Goal: Information Seeking & Learning: Compare options

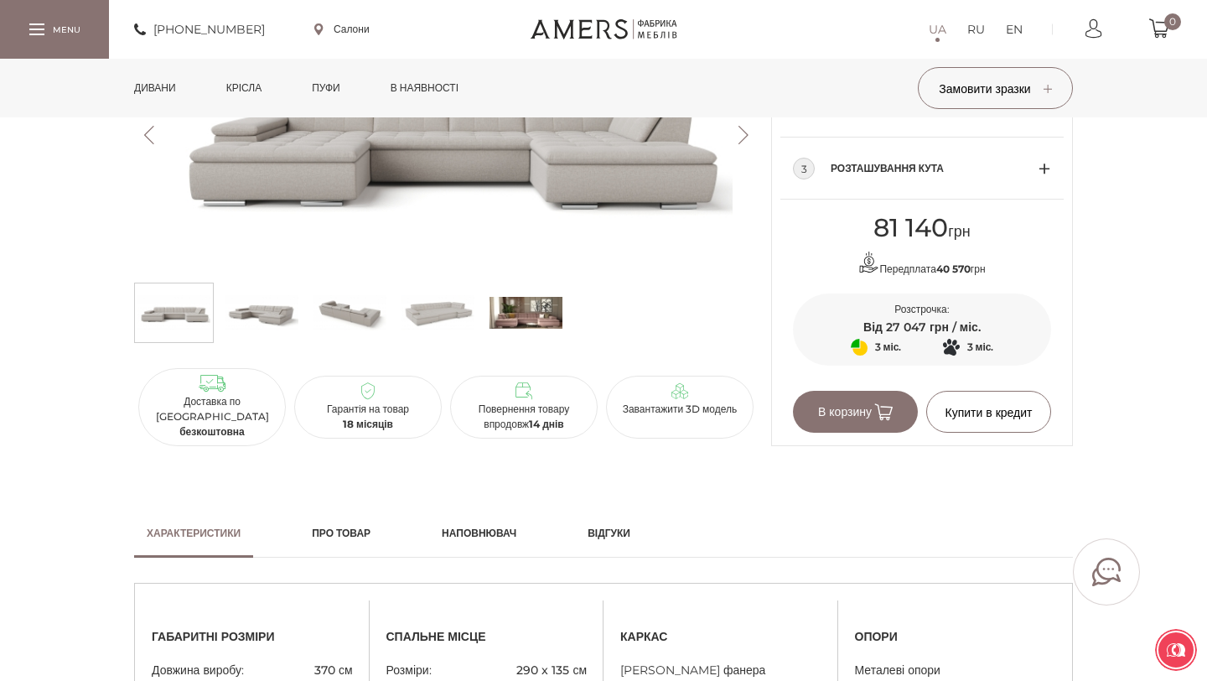
scroll to position [1104, 0]
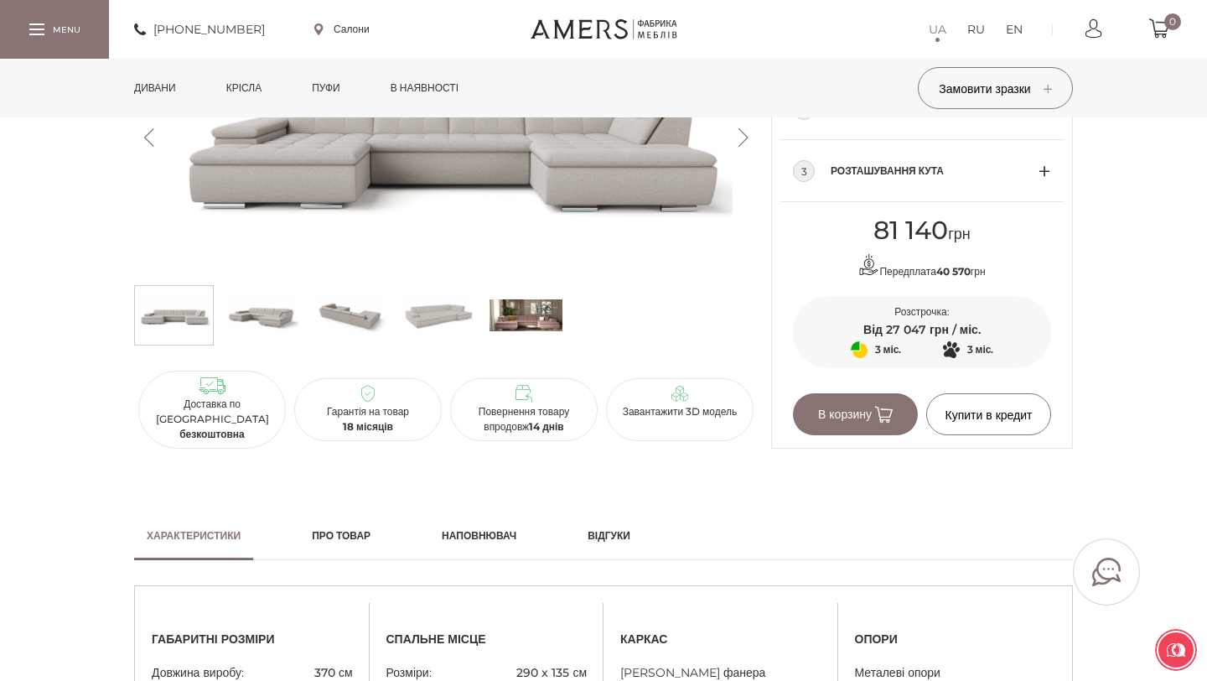
click at [1044, 177] on div "3 Розташування кута" at bounding box center [922, 171] width 258 height 62
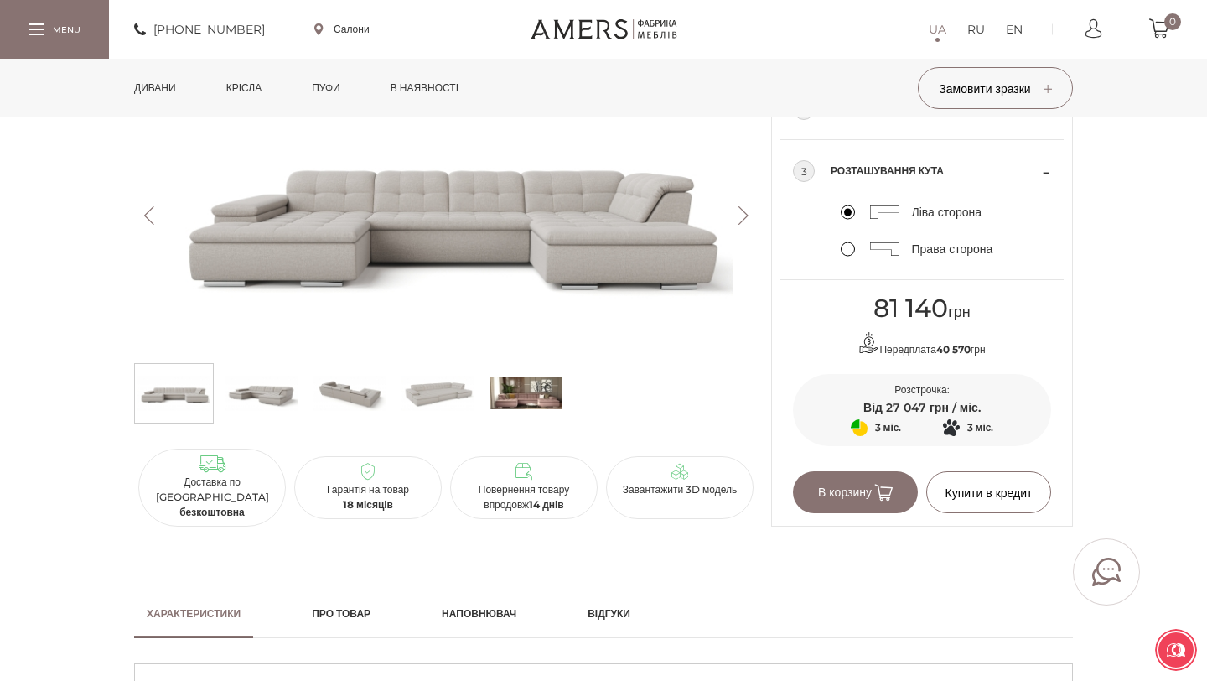
click at [846, 249] on label "Права сторона" at bounding box center [917, 248] width 153 height 15
click at [0, 0] on input "Права сторона" at bounding box center [0, 0] width 0 height 0
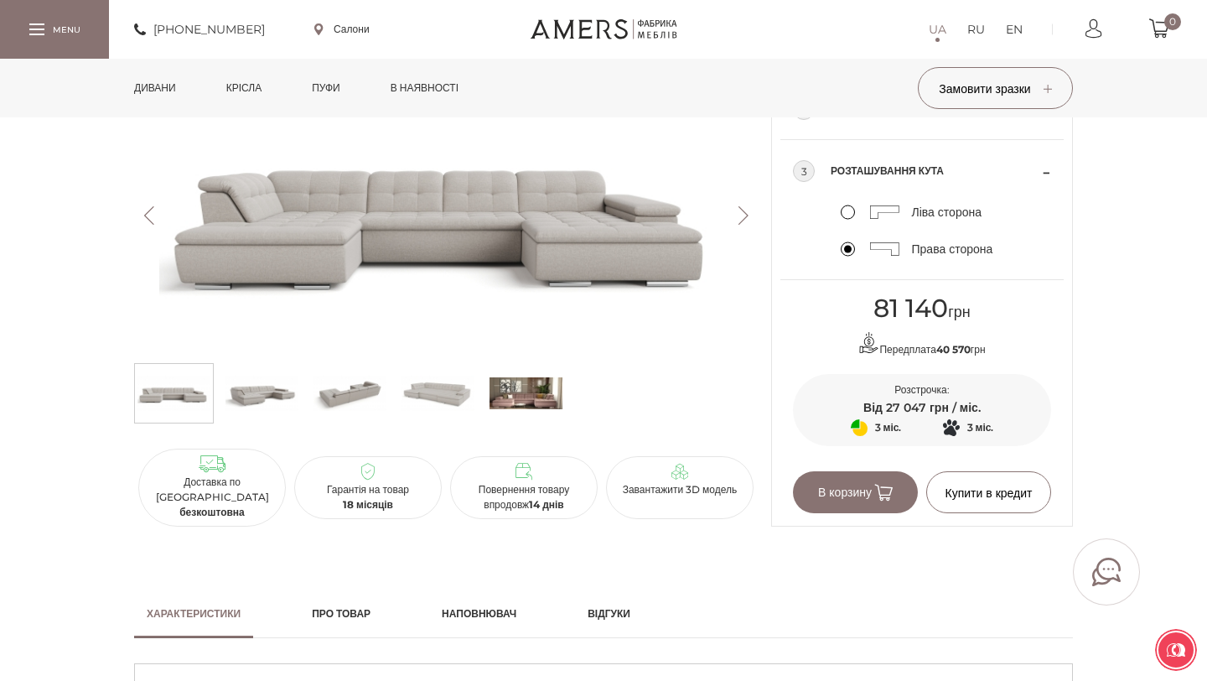
click at [846, 214] on label "Ліва сторона" at bounding box center [912, 212] width 142 height 15
click at [0, 0] on input "Ліва сторона" at bounding box center [0, 0] width 0 height 0
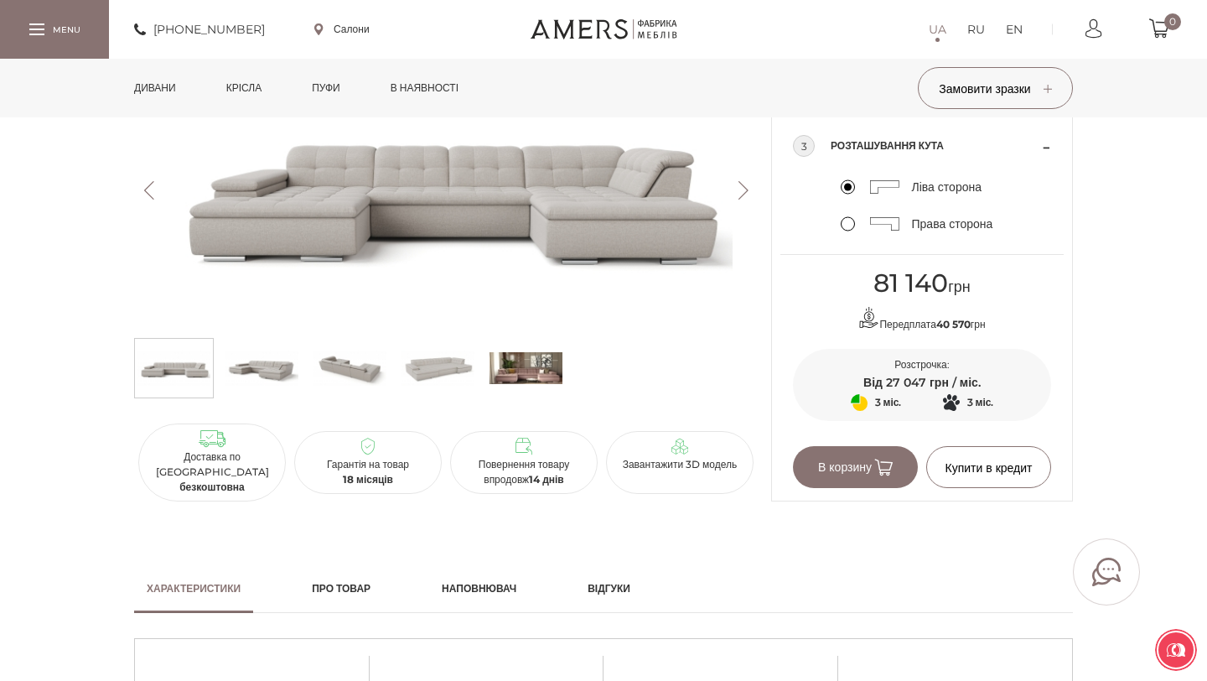
scroll to position [1144, 0]
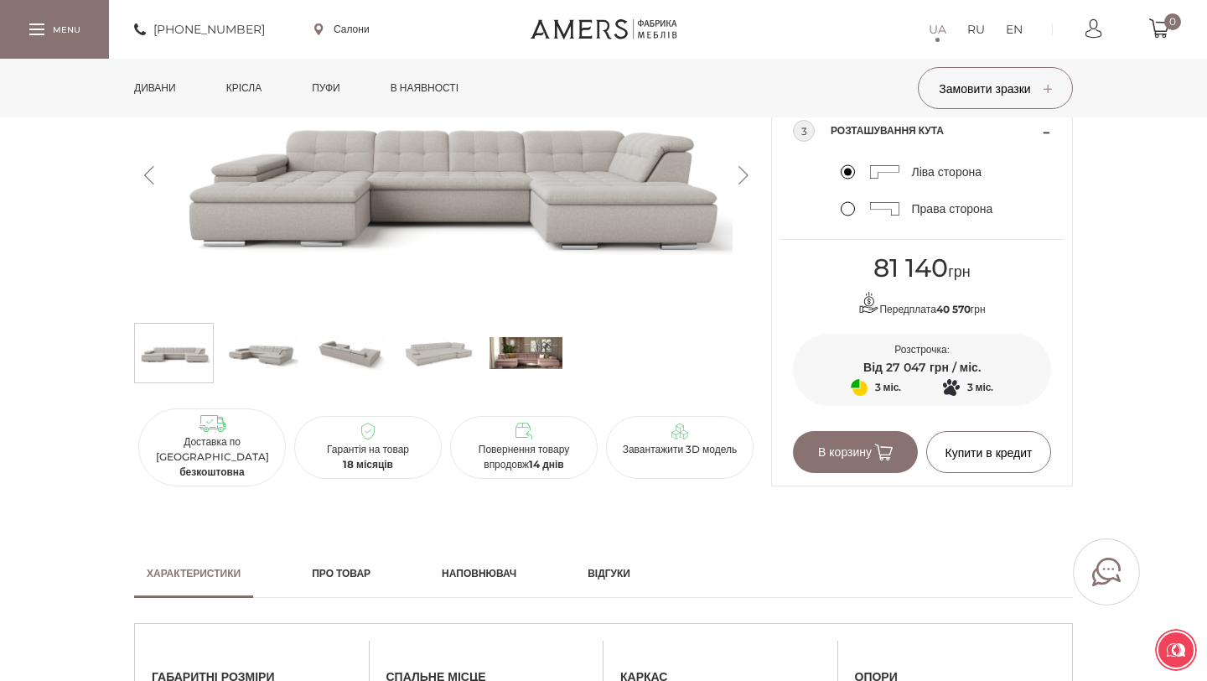
click at [252, 362] on img at bounding box center [262, 353] width 73 height 50
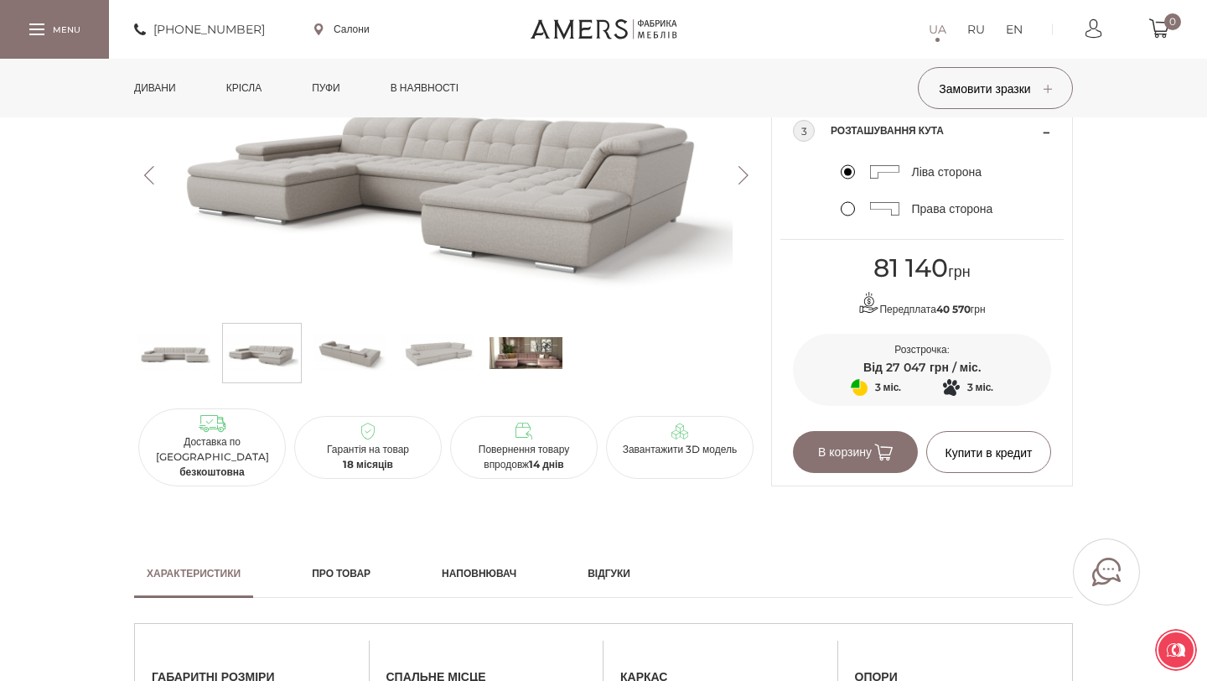
click at [352, 365] on img at bounding box center [350, 353] width 73 height 50
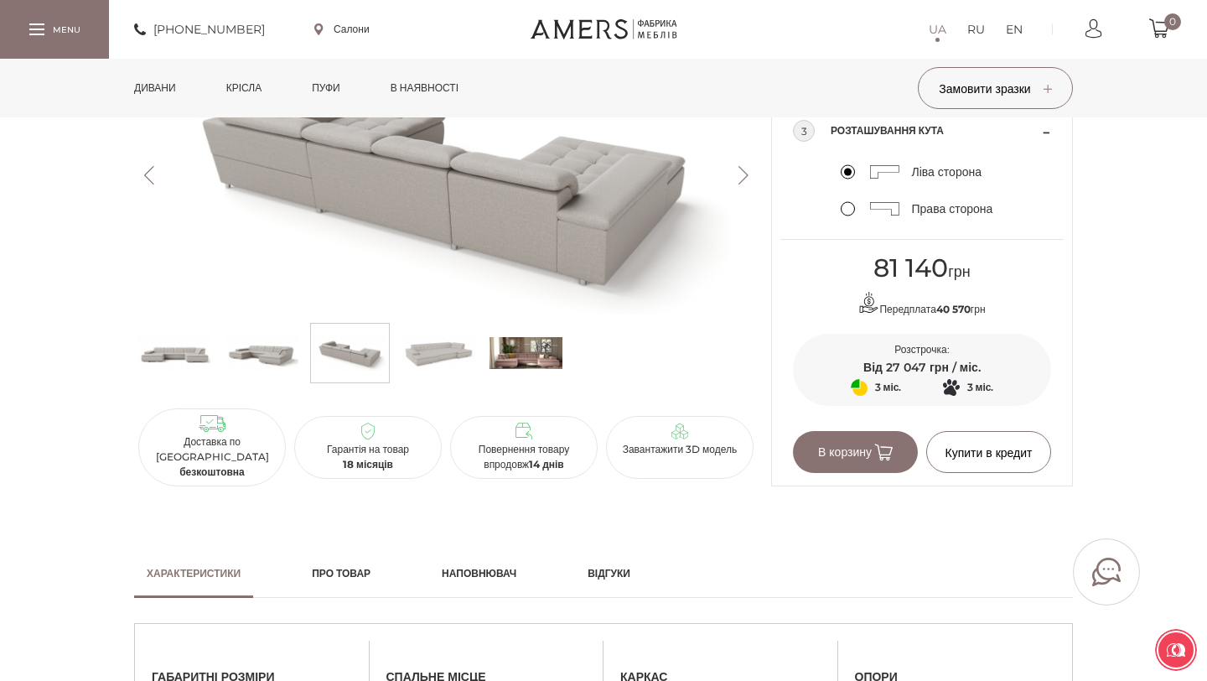
click at [431, 367] on img at bounding box center [438, 353] width 73 height 50
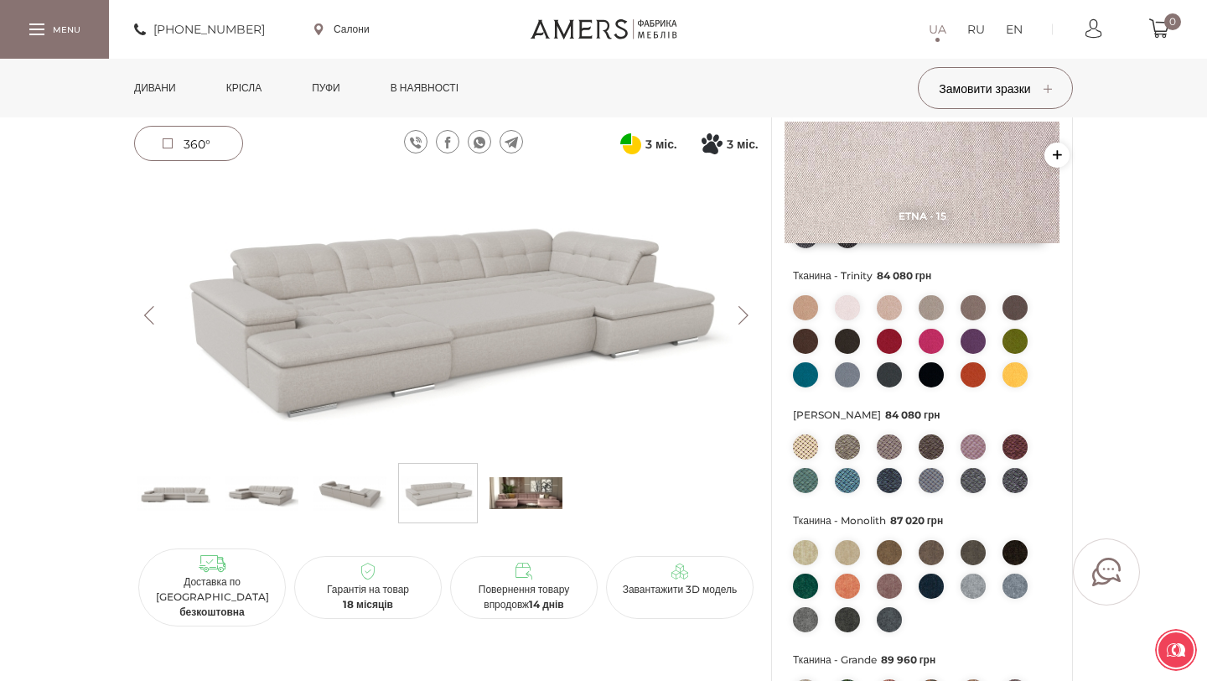
scroll to position [378, 0]
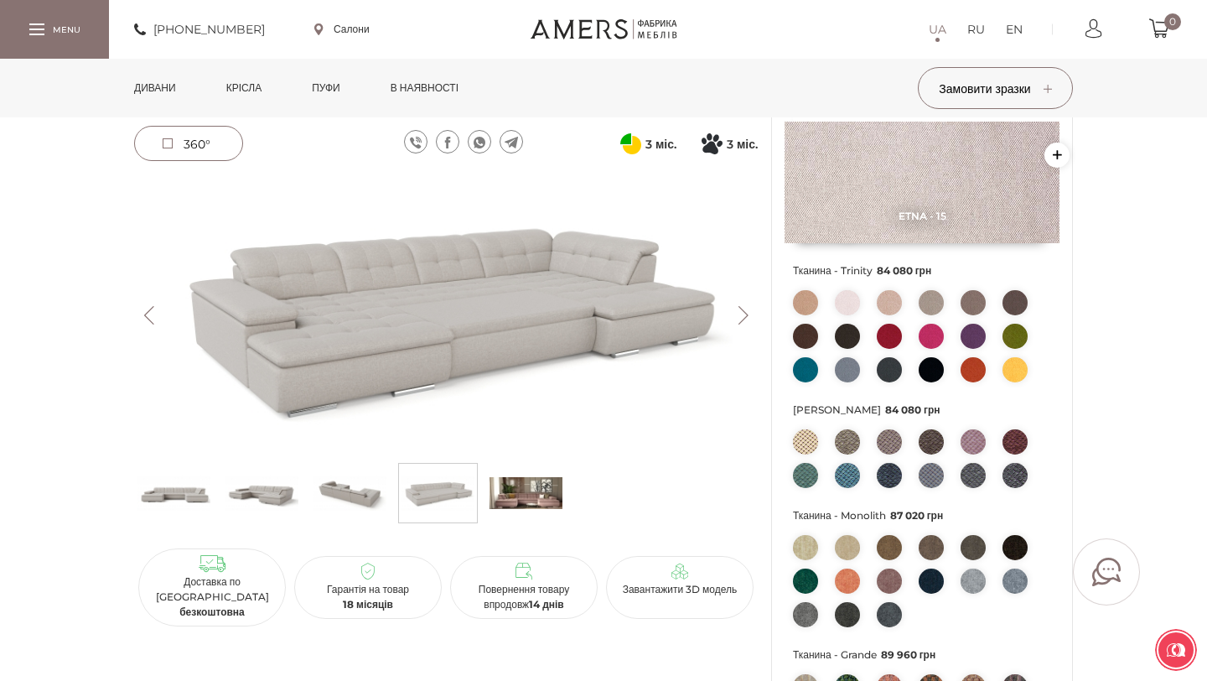
click at [171, 487] on img at bounding box center [173, 493] width 73 height 50
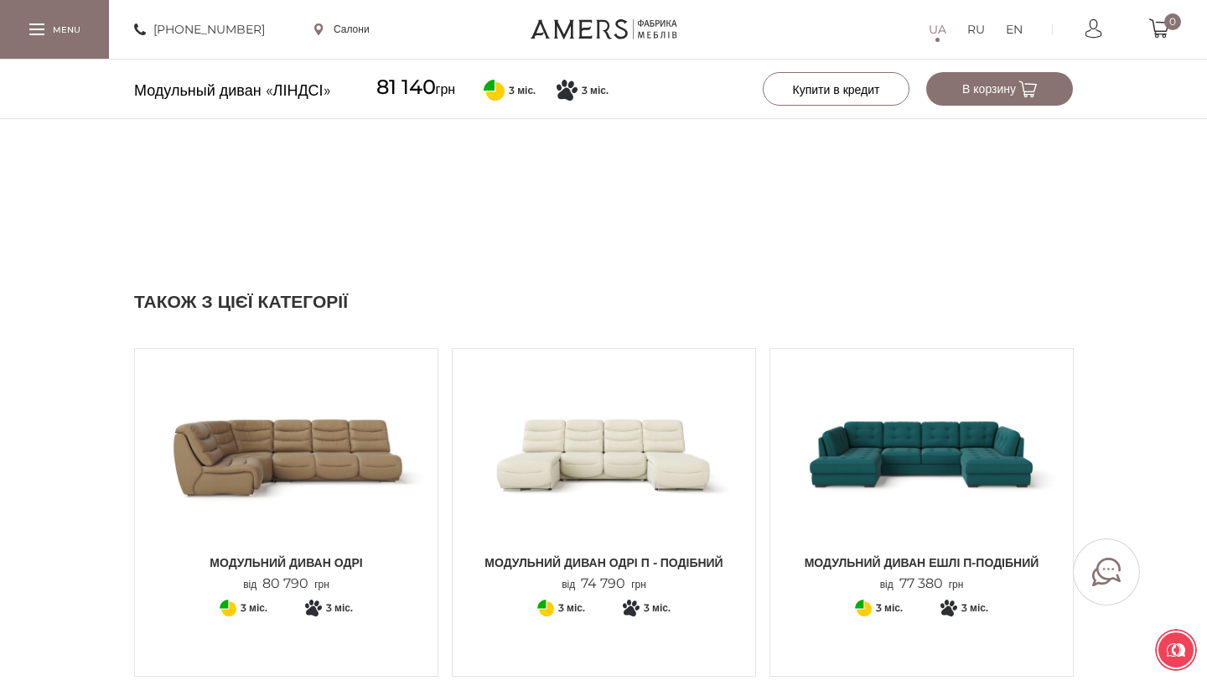
scroll to position [2041, 0]
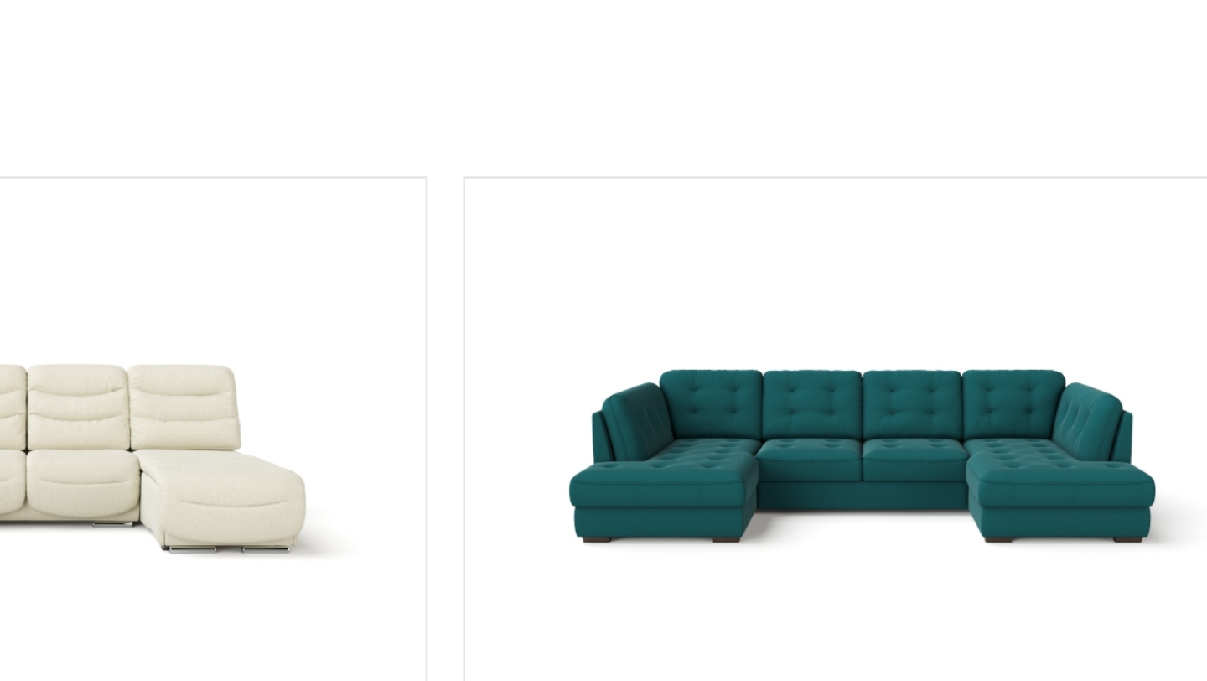
click at [930, 442] on img at bounding box center [921, 452] width 277 height 184
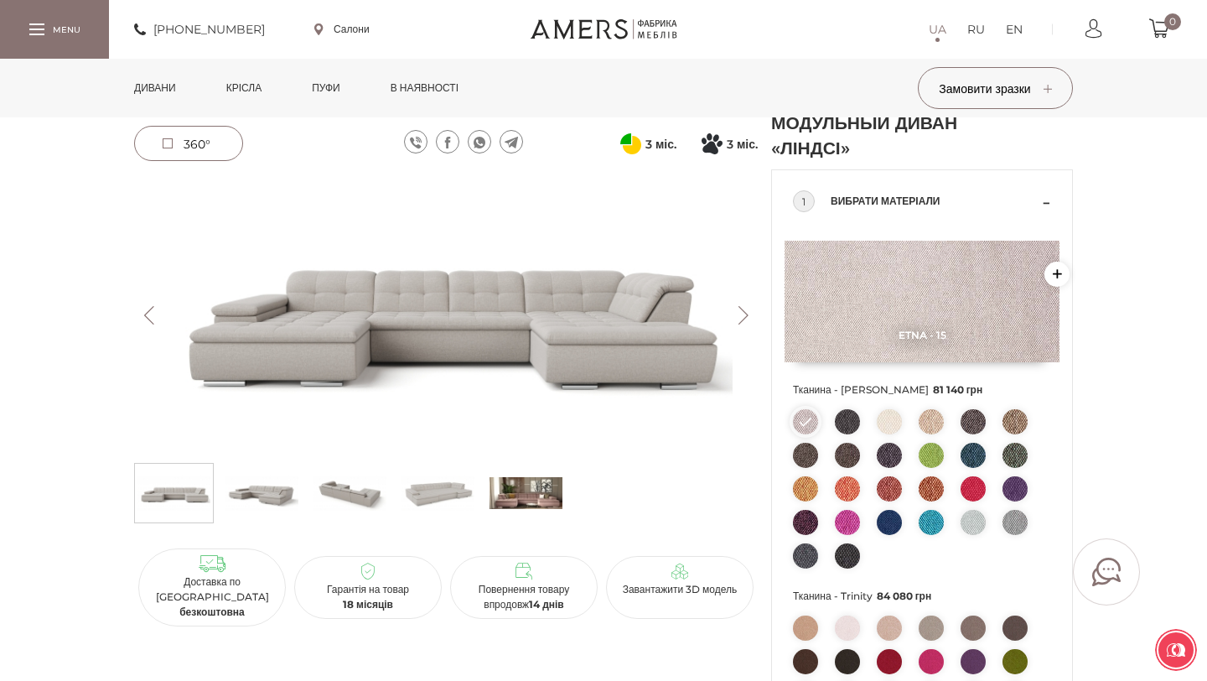
scroll to position [54, 0]
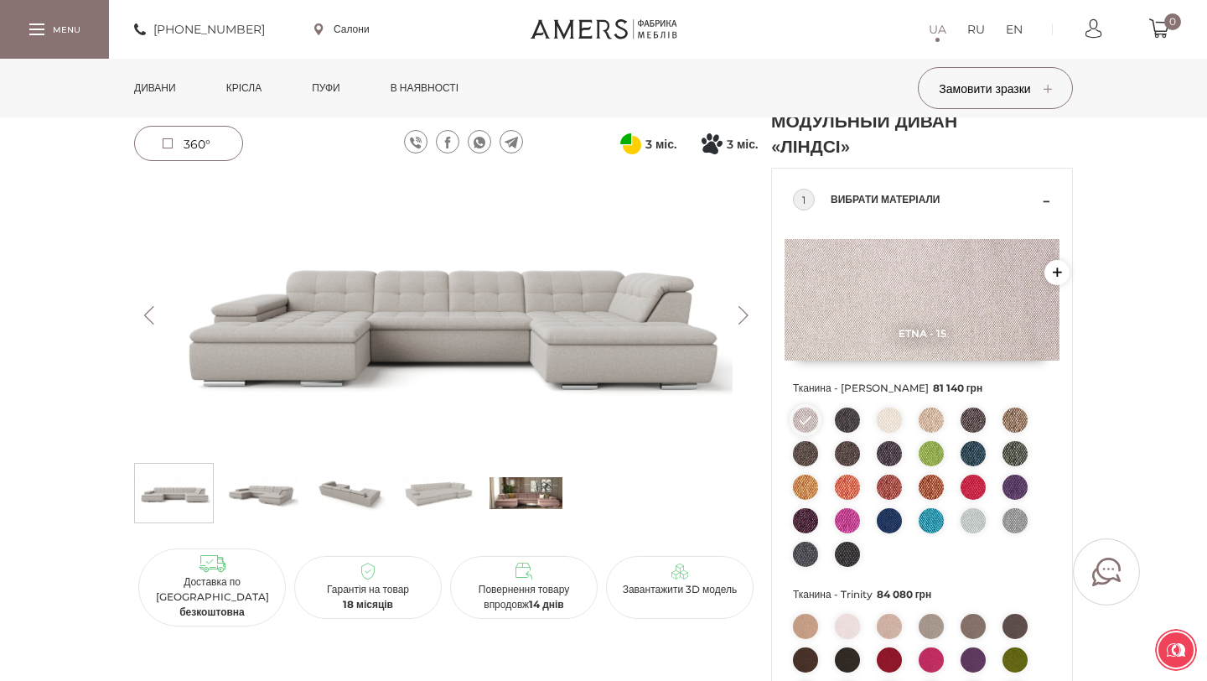
click at [885, 423] on img at bounding box center [889, 419] width 25 height 25
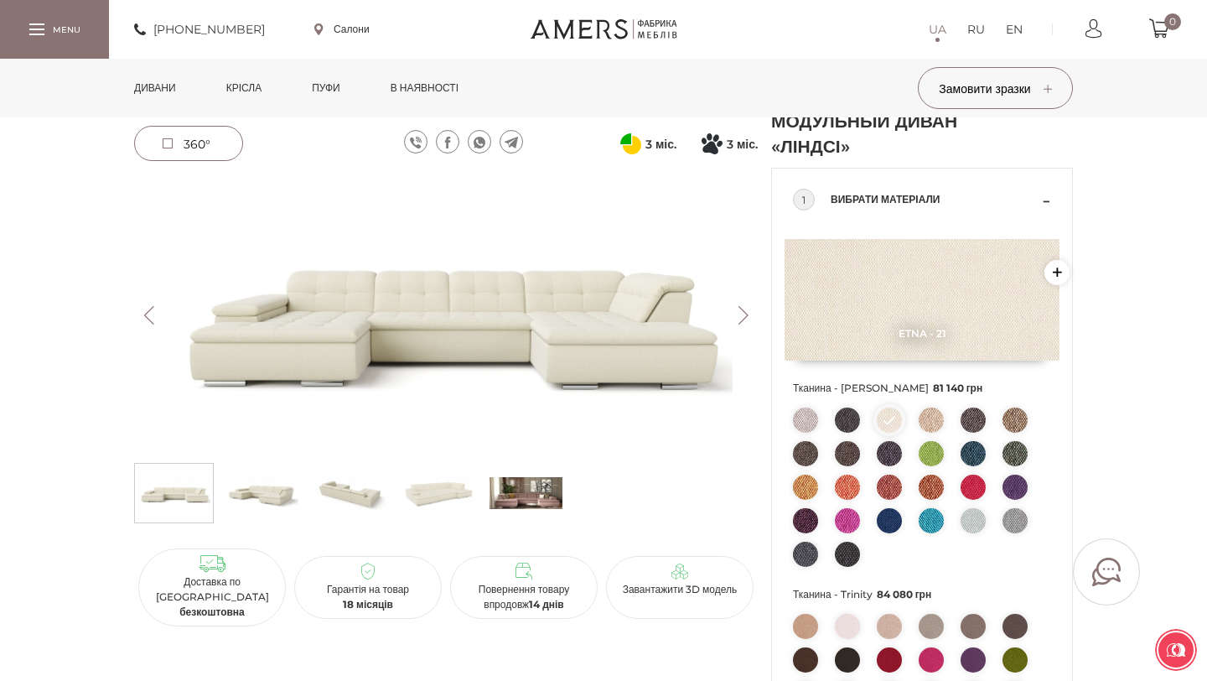
click at [926, 427] on img at bounding box center [931, 419] width 25 height 25
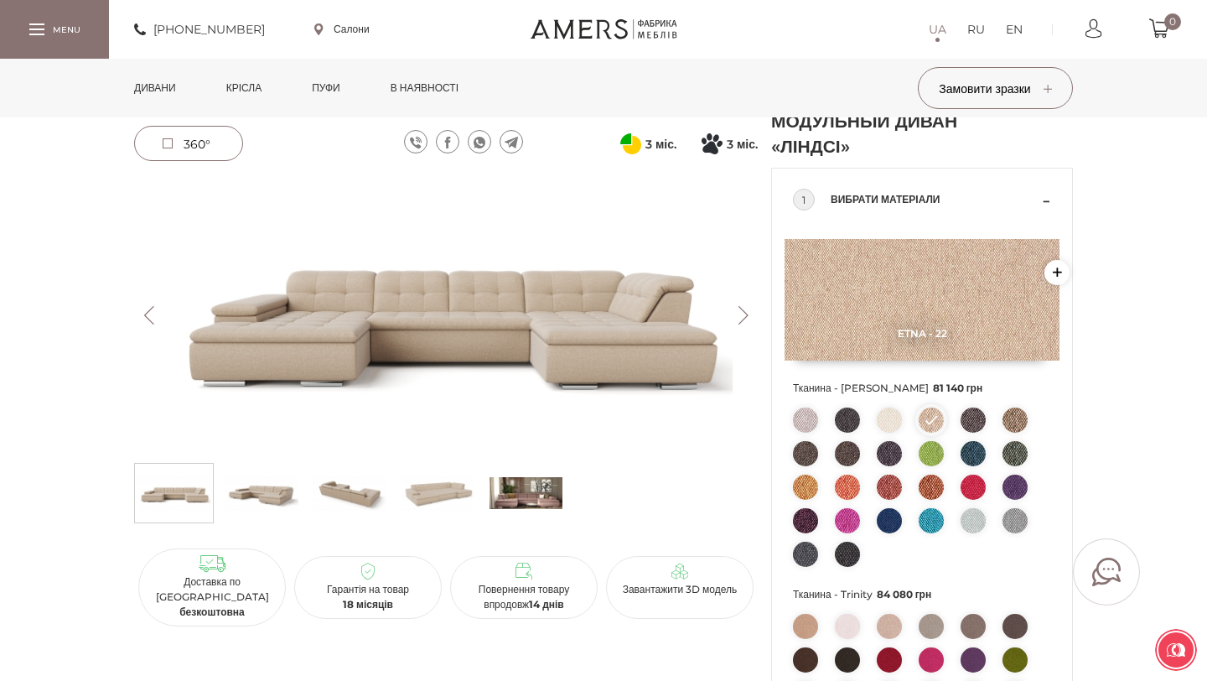
click at [803, 430] on img at bounding box center [805, 419] width 25 height 25
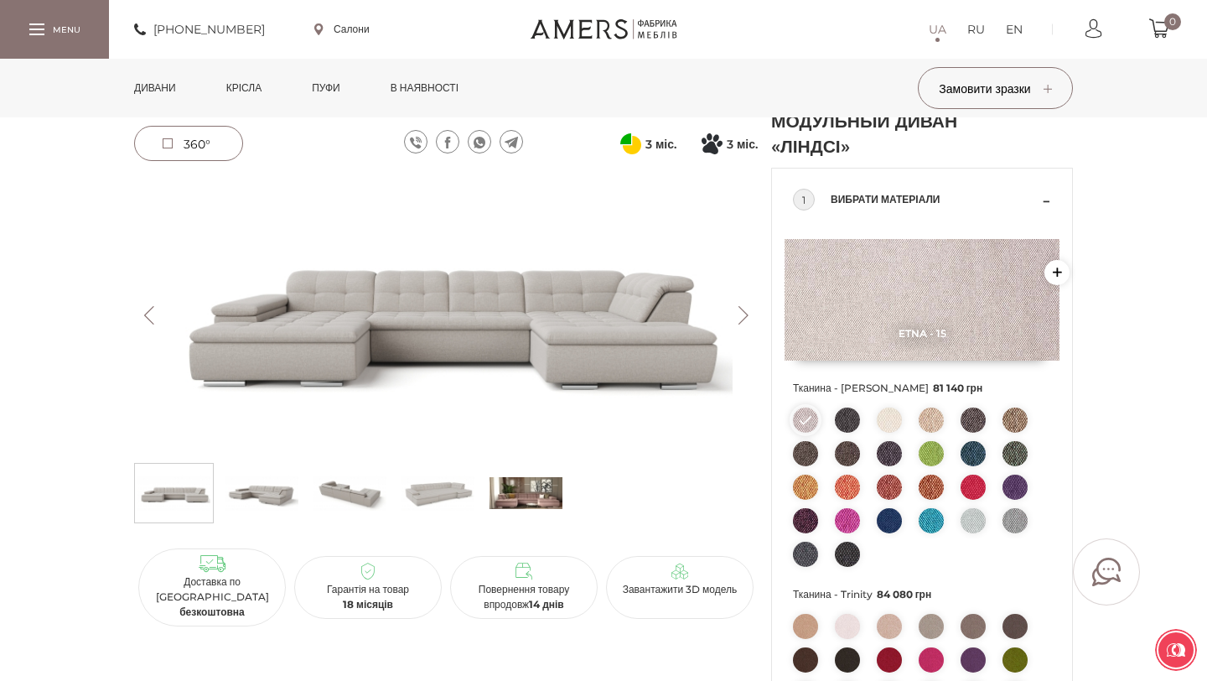
click at [927, 418] on img at bounding box center [931, 419] width 25 height 25
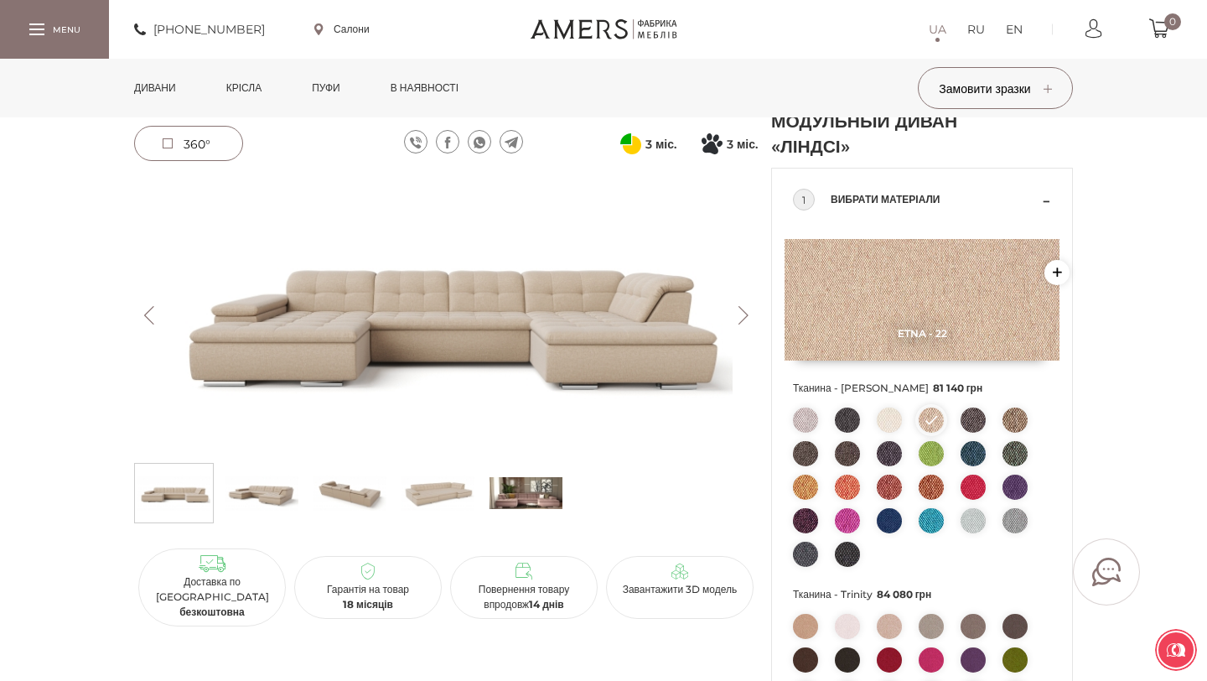
click at [968, 529] on img at bounding box center [973, 520] width 25 height 25
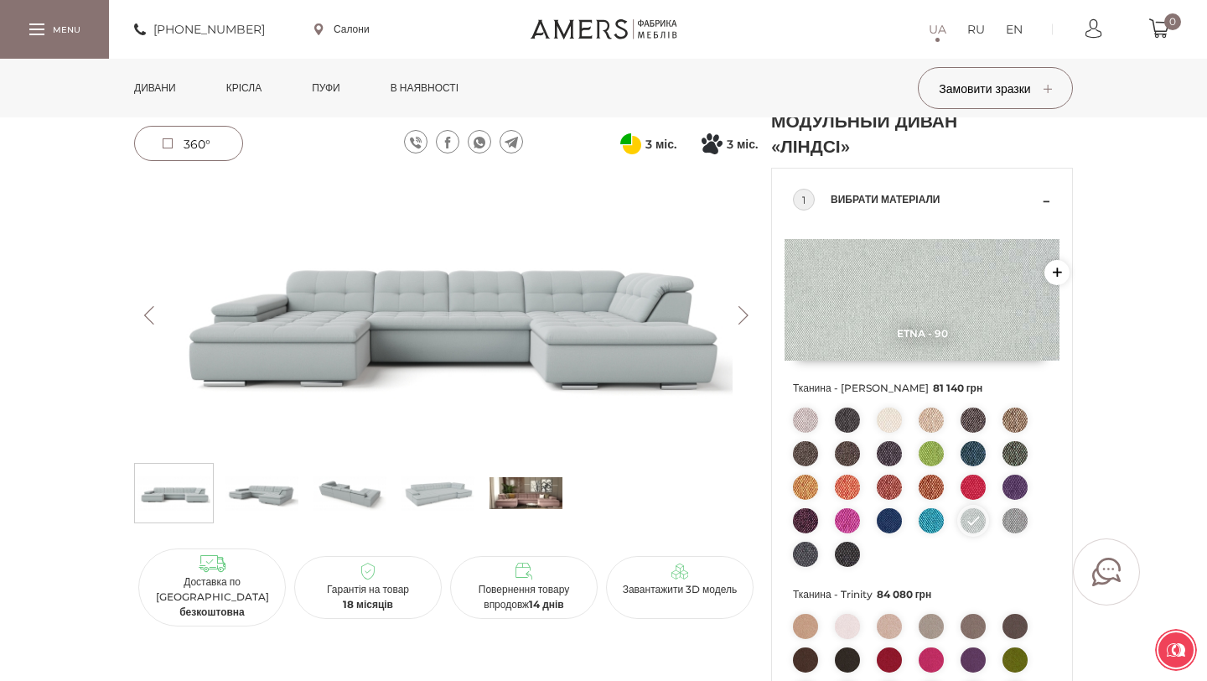
click at [1021, 521] on img at bounding box center [1015, 520] width 25 height 25
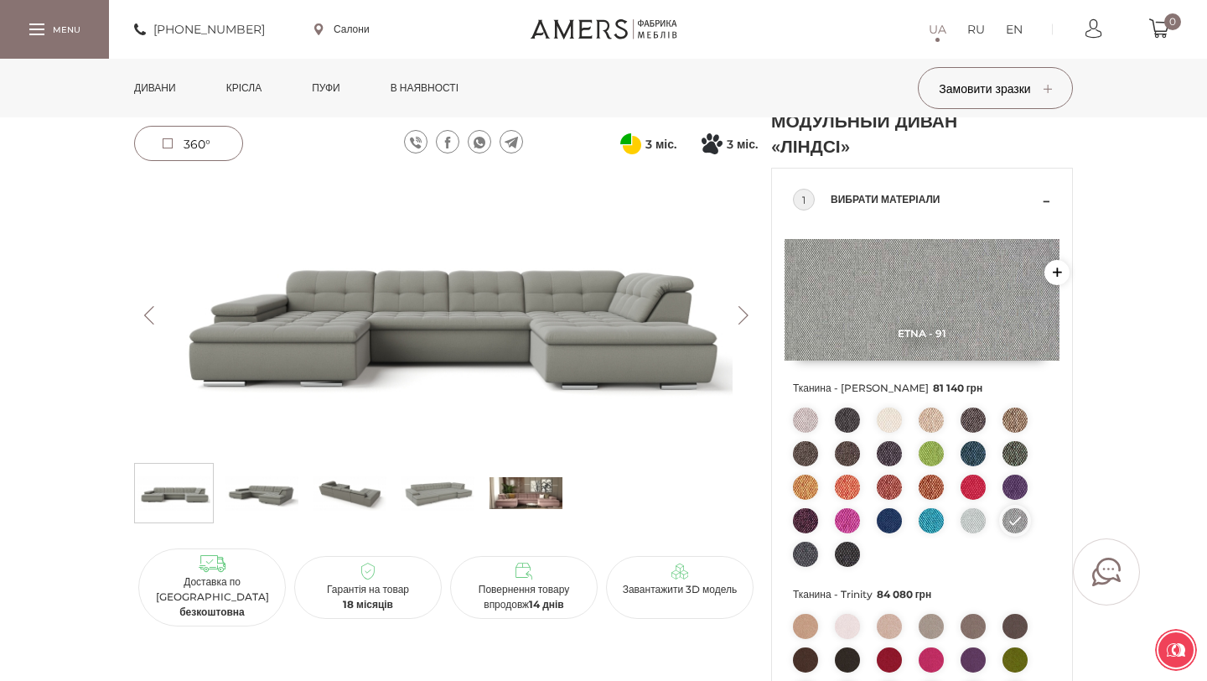
click at [936, 417] on img at bounding box center [931, 419] width 25 height 25
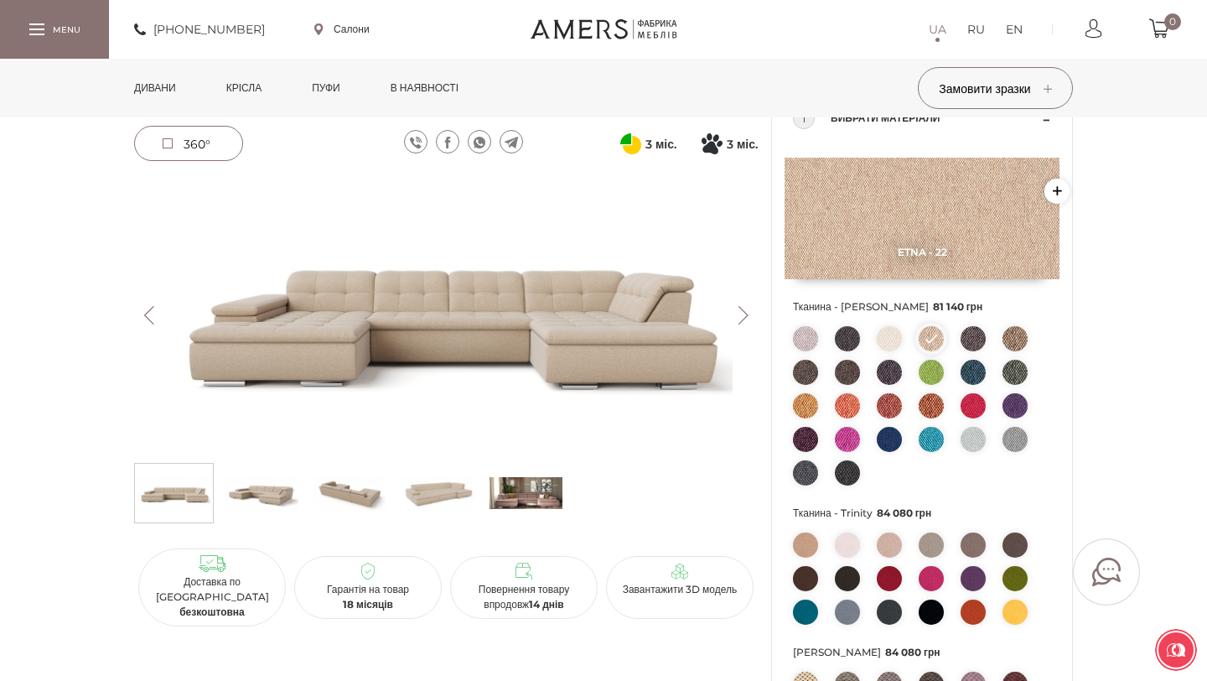
scroll to position [179, 0]
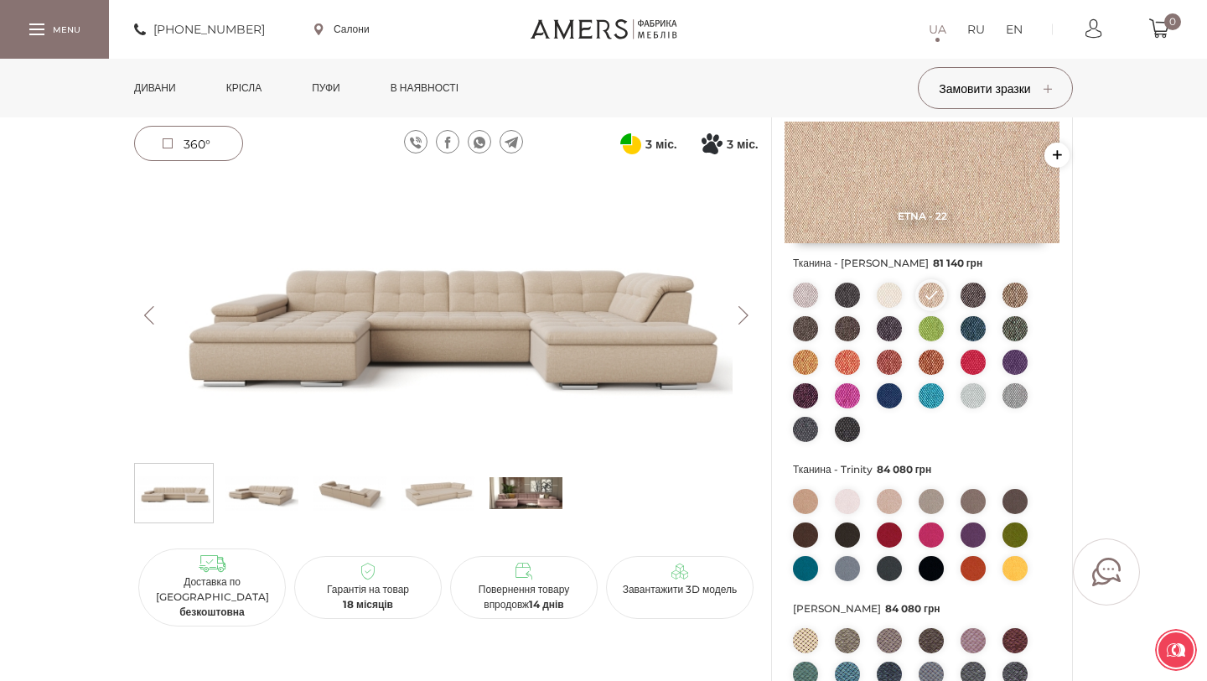
click at [849, 506] on img at bounding box center [847, 501] width 25 height 25
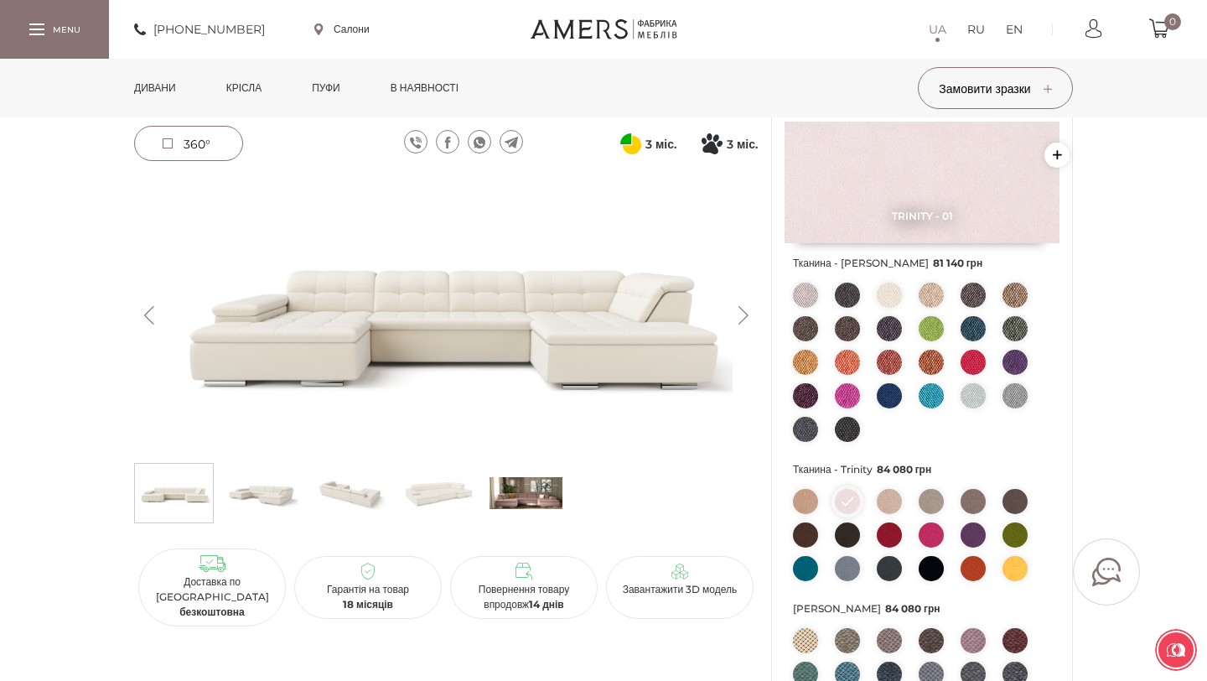
click at [805, 501] on img at bounding box center [805, 501] width 25 height 25
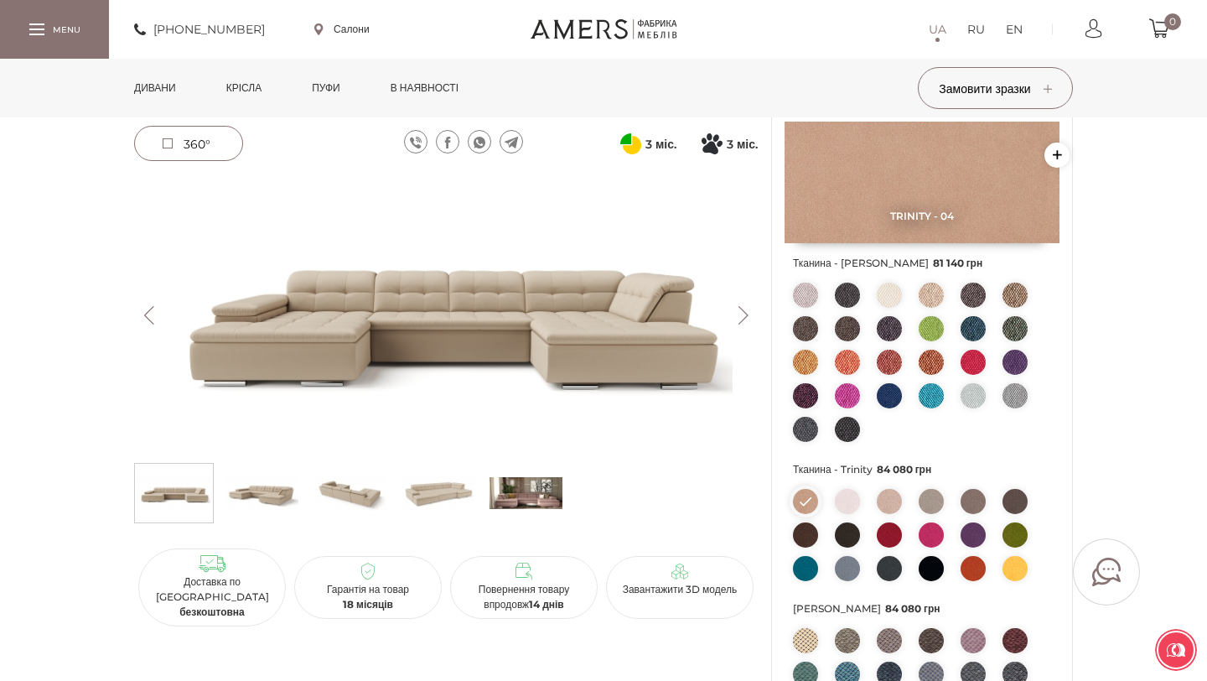
click at [890, 500] on img at bounding box center [889, 501] width 25 height 25
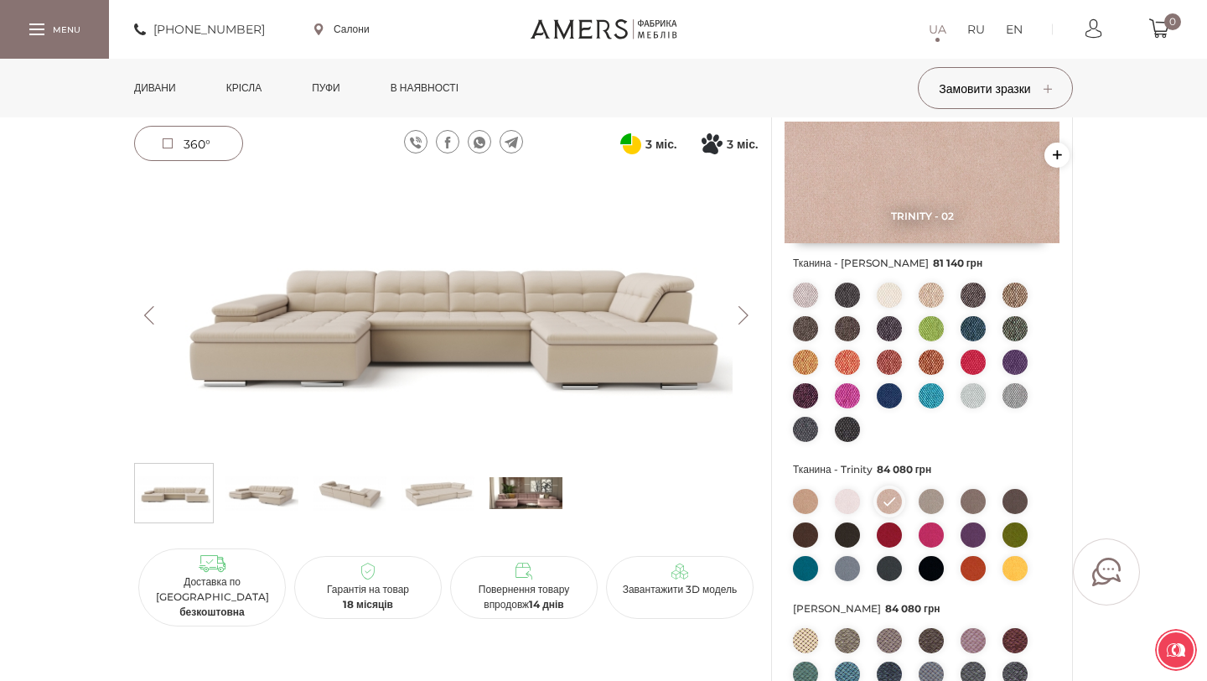
click at [805, 640] on img at bounding box center [805, 640] width 25 height 25
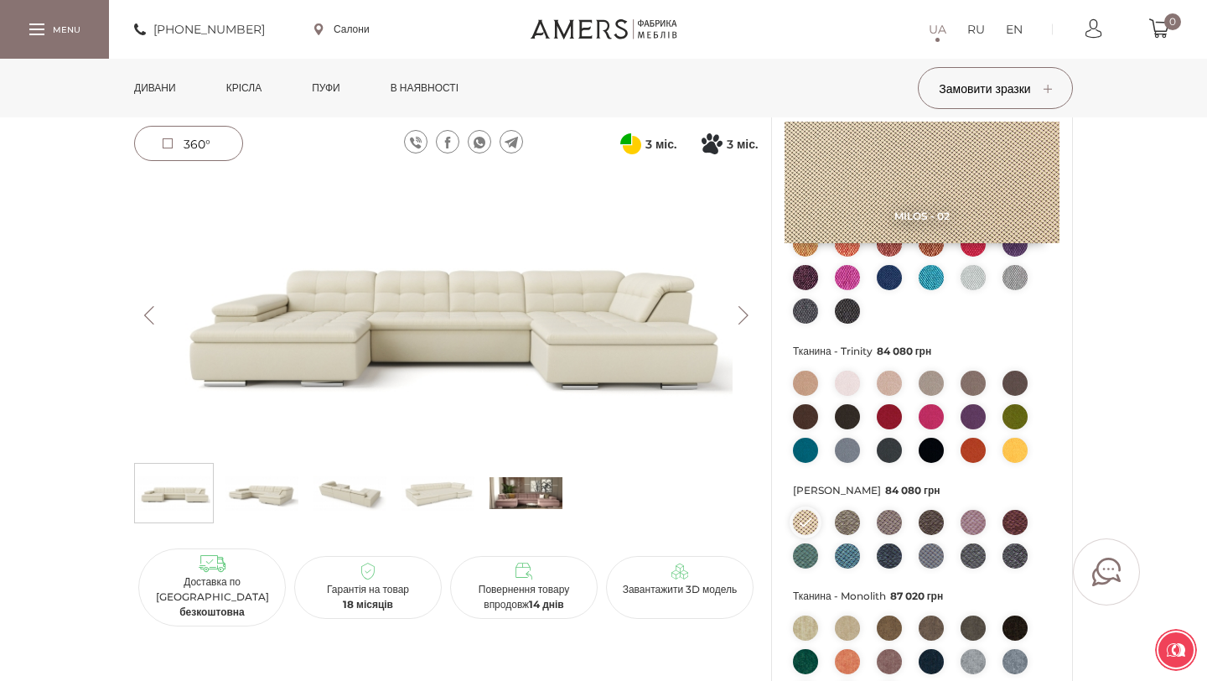
scroll to position [309, 0]
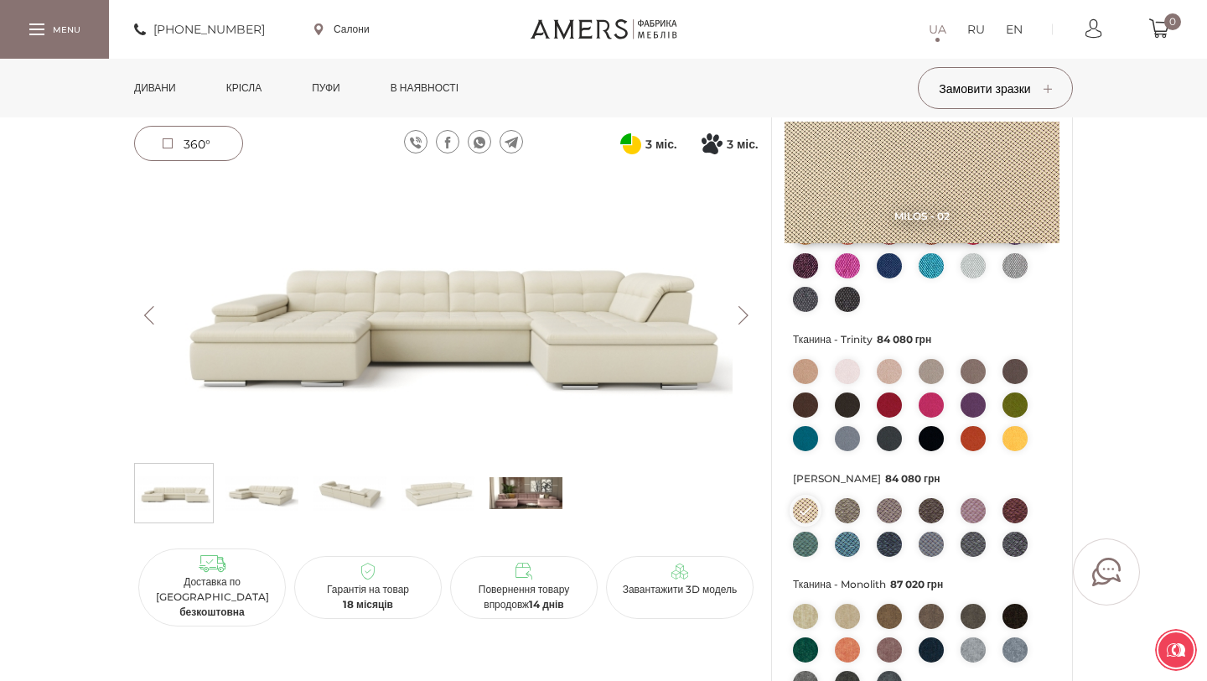
click at [809, 617] on img at bounding box center [805, 616] width 25 height 25
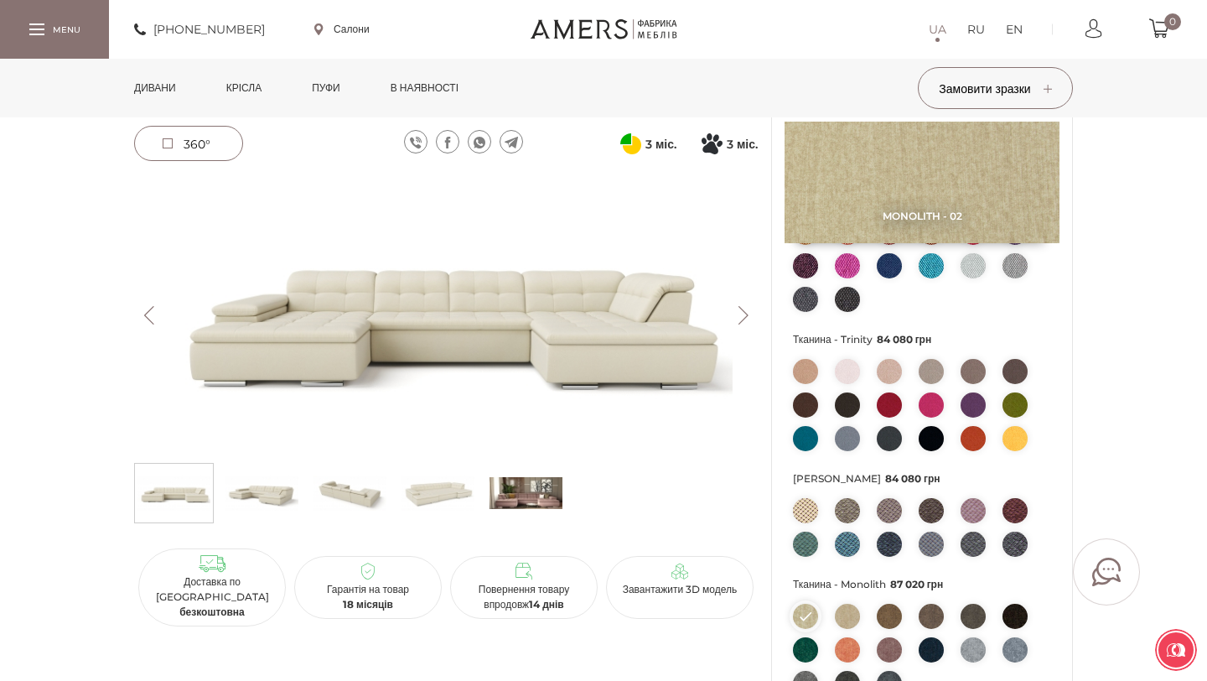
click at [846, 617] on img at bounding box center [847, 616] width 25 height 25
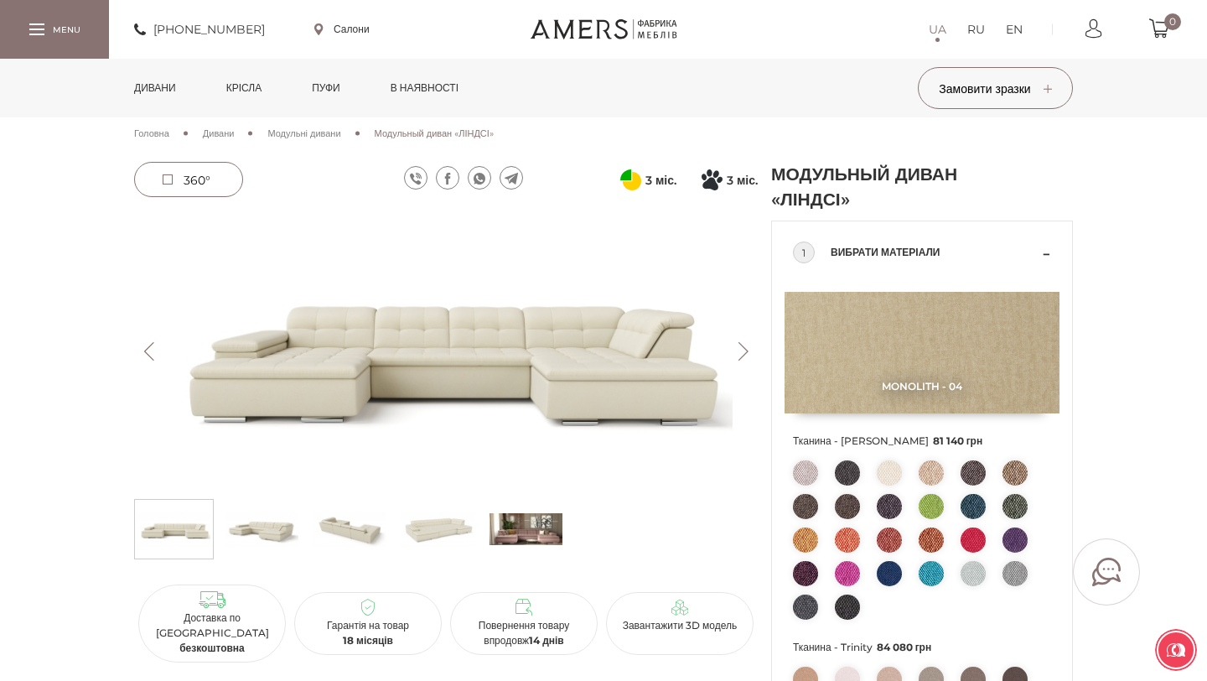
scroll to position [0, 0]
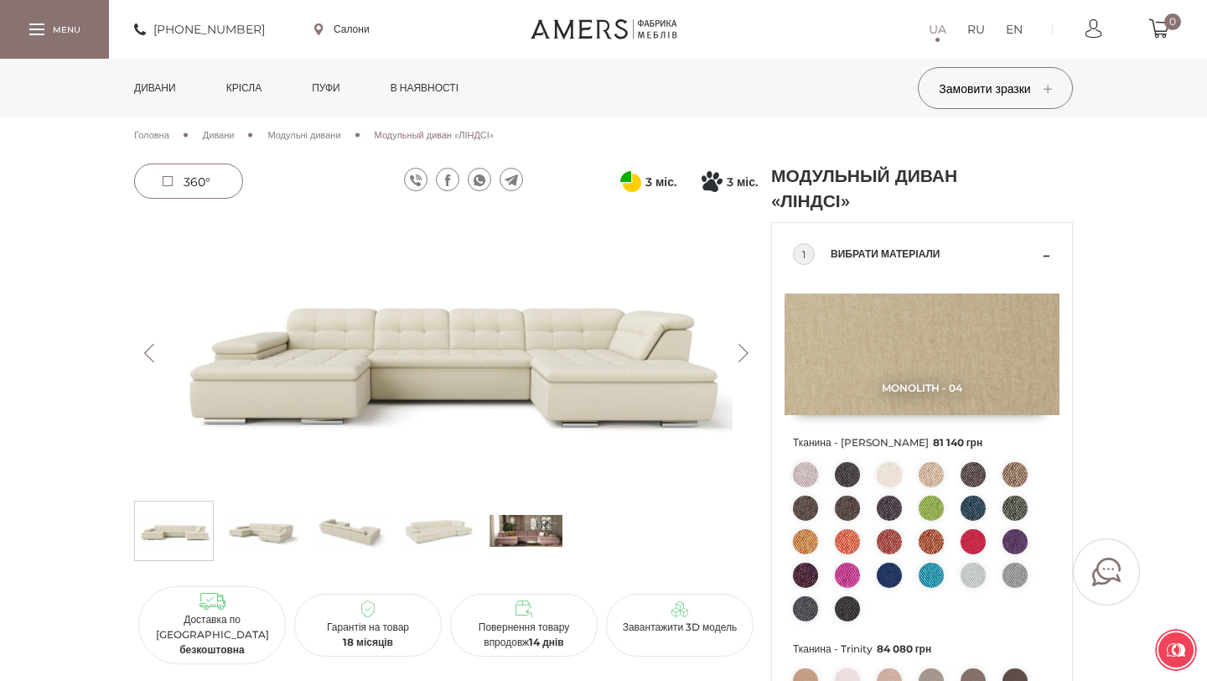
click at [931, 474] on img at bounding box center [931, 474] width 25 height 25
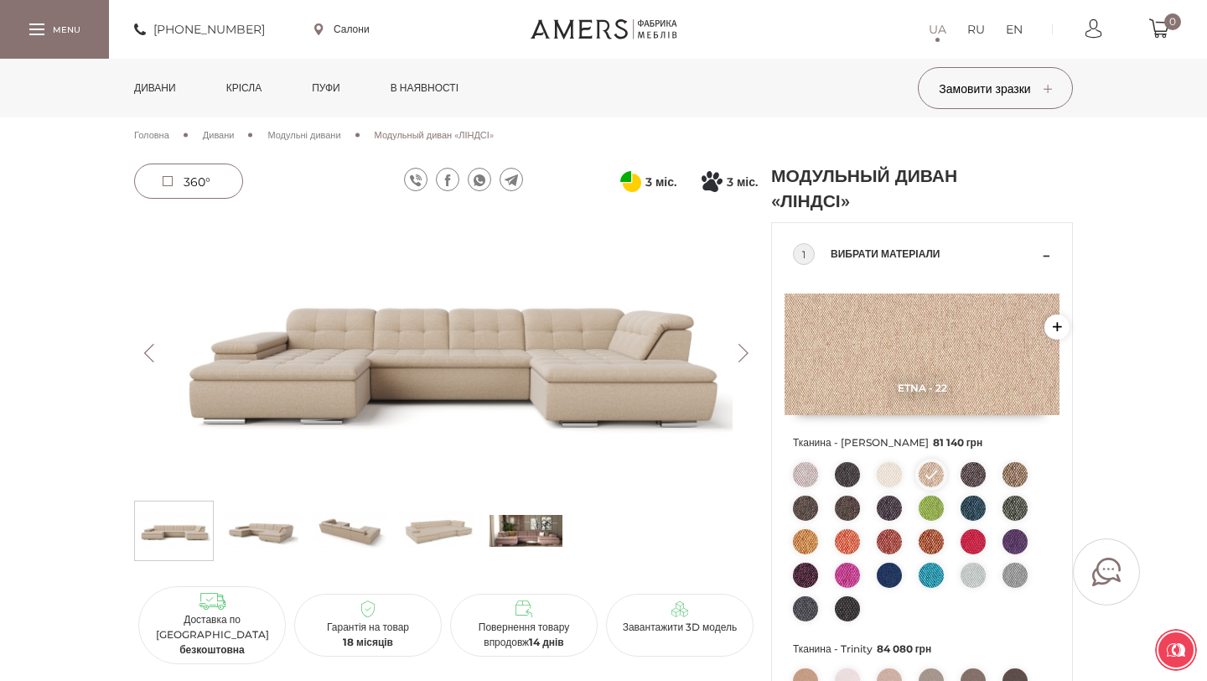
click at [196, 183] on span "360°" at bounding box center [197, 181] width 27 height 15
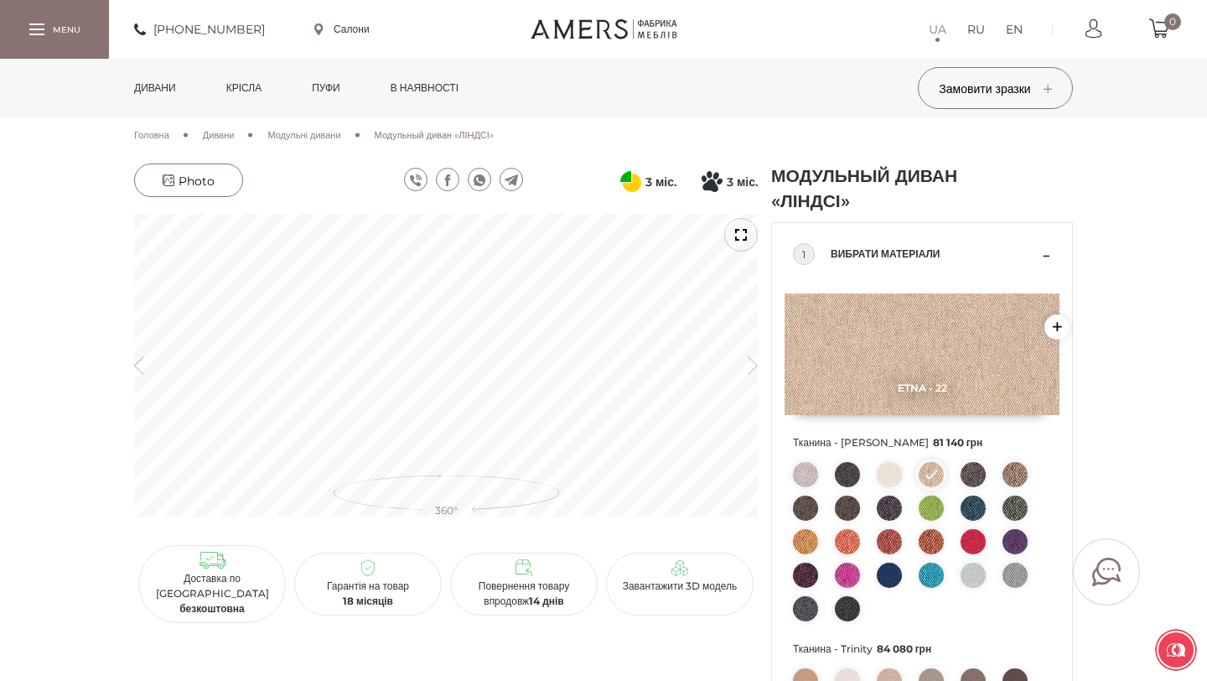
click at [891, 479] on img at bounding box center [889, 474] width 25 height 25
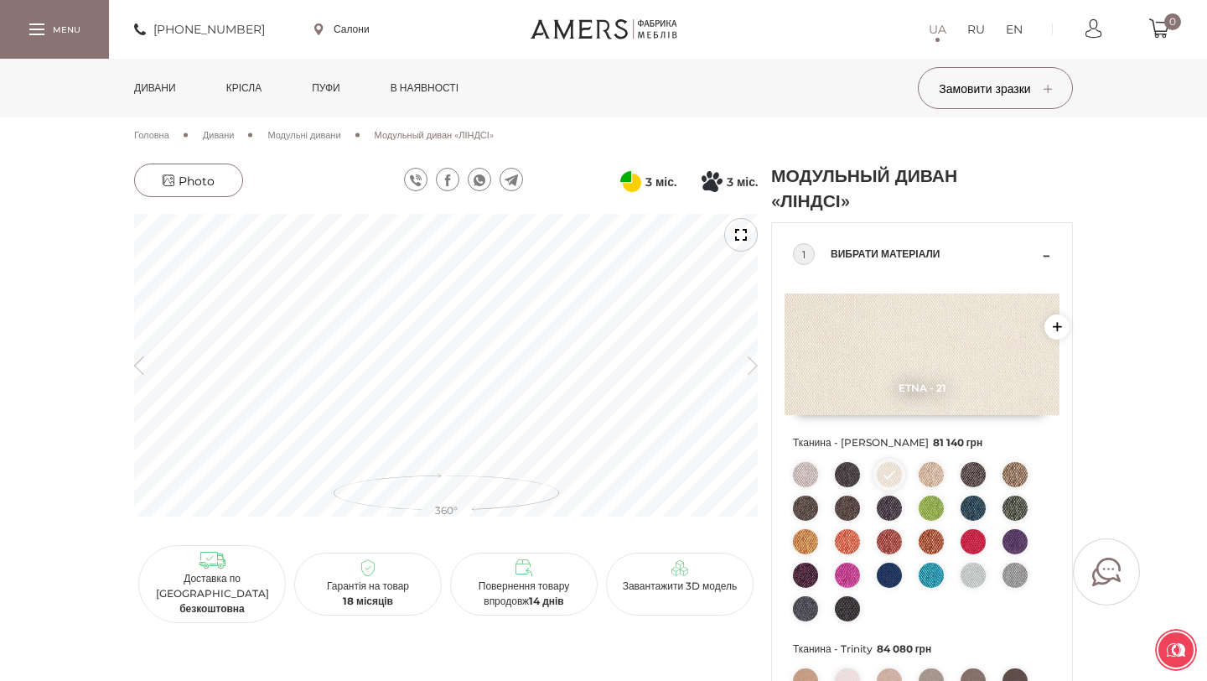
click at [863, 380] on img at bounding box center [922, 354] width 275 height 122
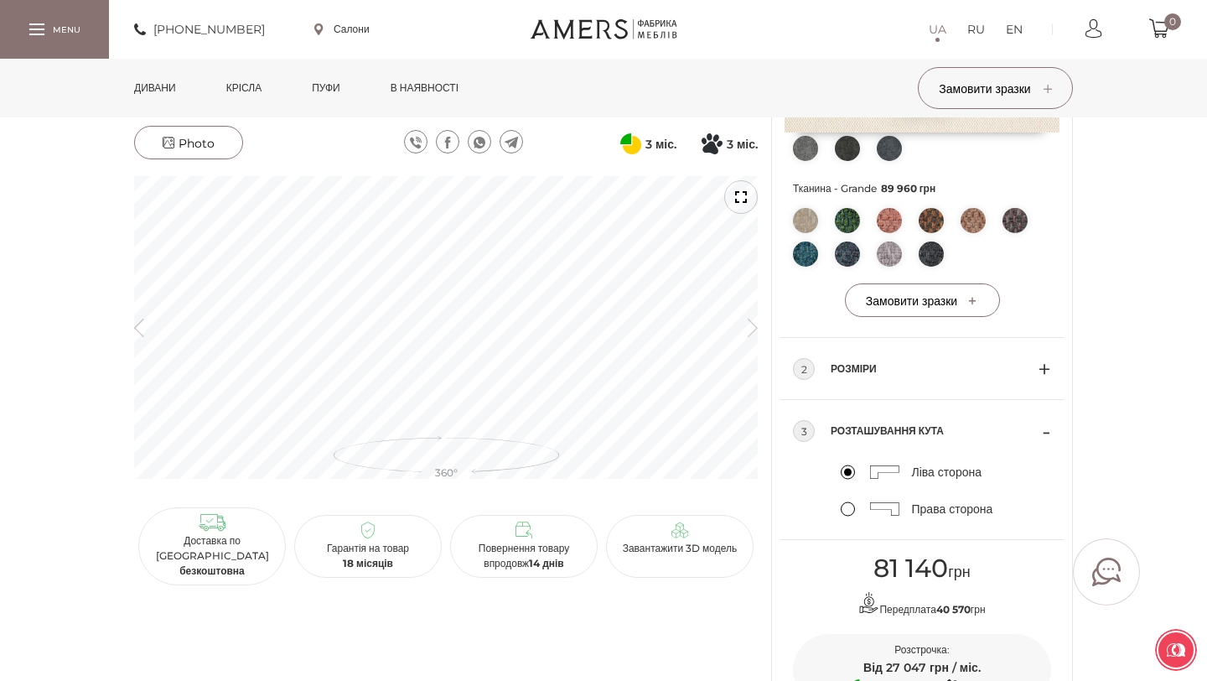
scroll to position [863, 0]
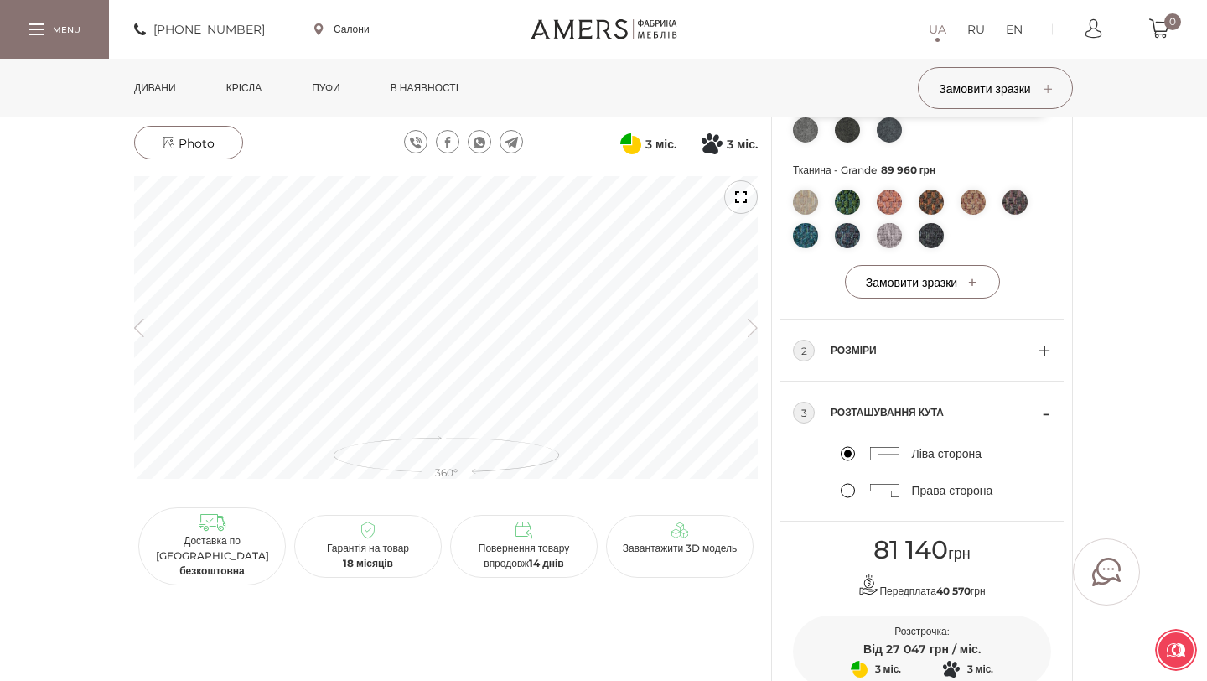
click at [347, 620] on div "3 міс. 3" at bounding box center [445, 34] width 637 height 1467
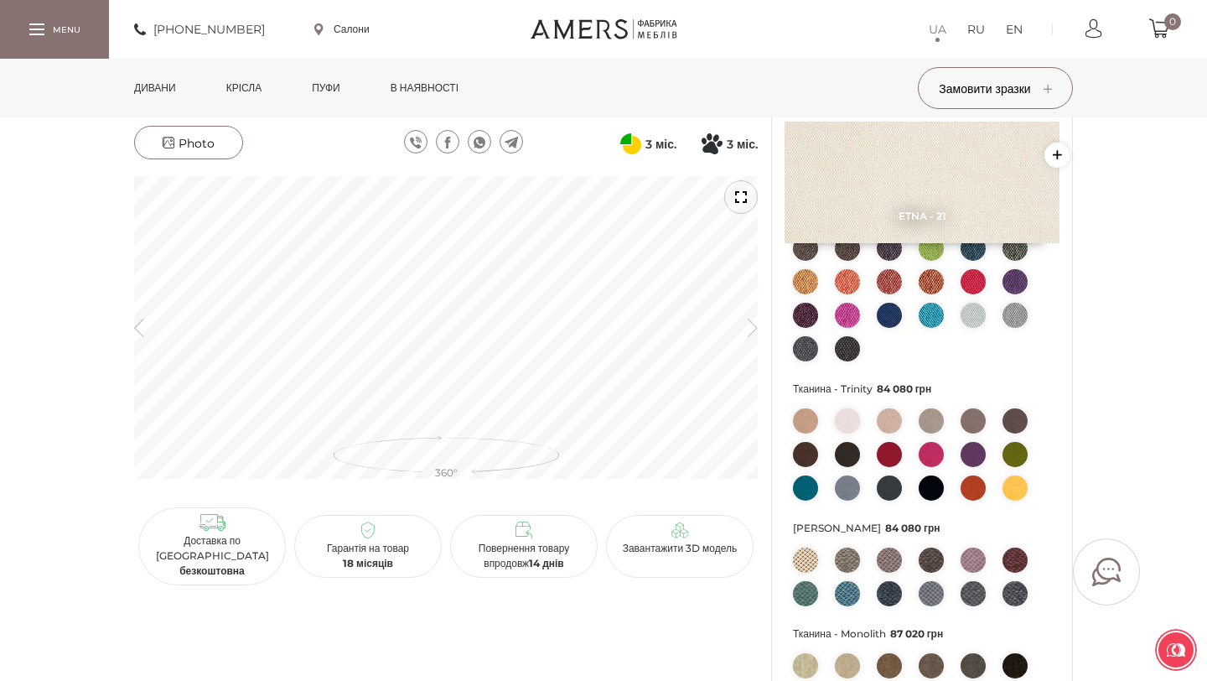
scroll to position [0, 0]
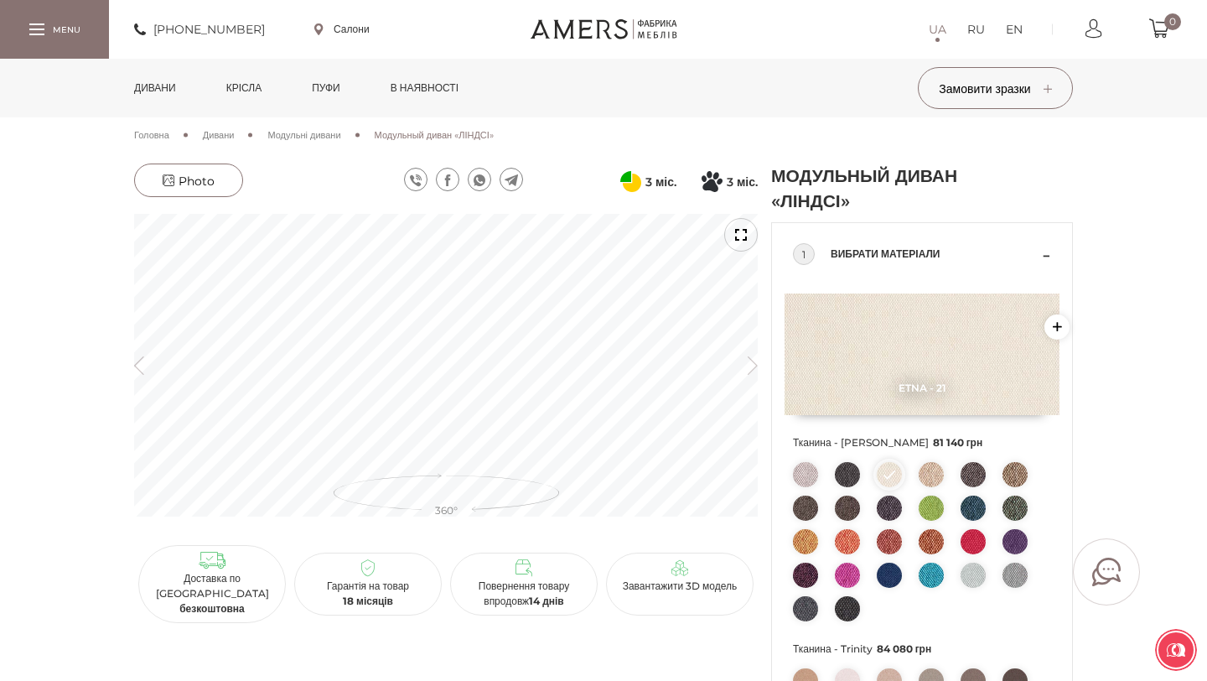
click at [800, 478] on img at bounding box center [805, 474] width 25 height 25
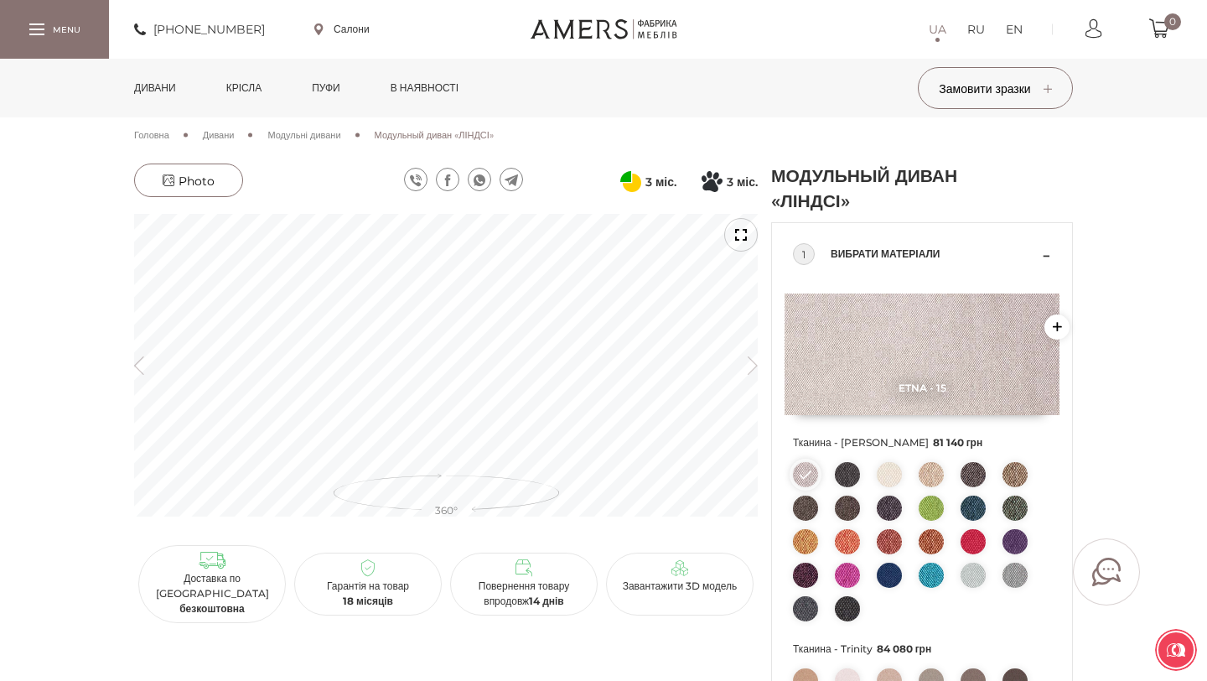
click at [897, 363] on img at bounding box center [922, 354] width 275 height 122
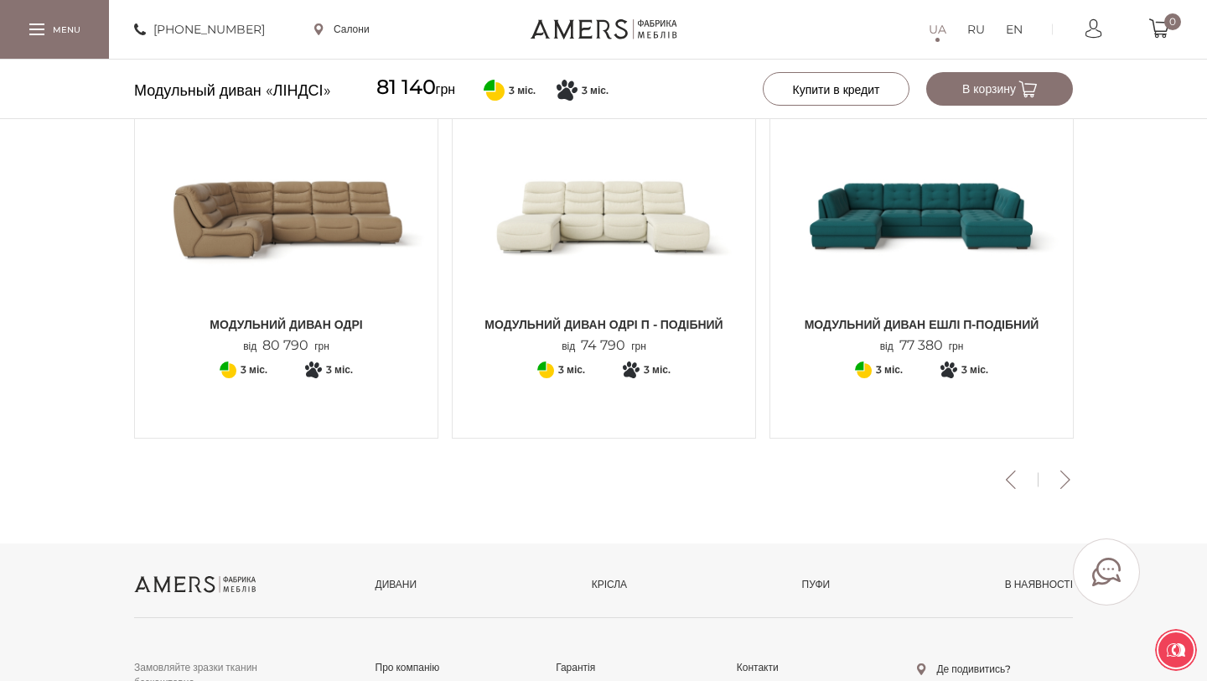
scroll to position [2293, 0]
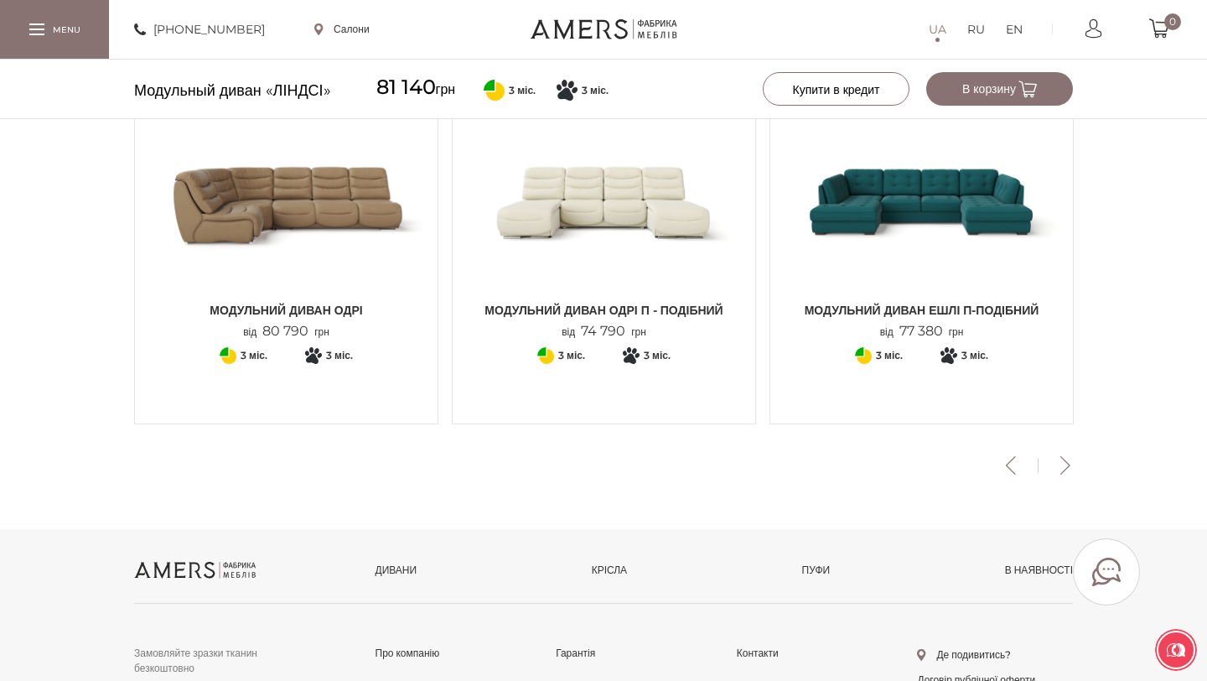
click at [1066, 468] on button "Next" at bounding box center [1064, 465] width 29 height 18
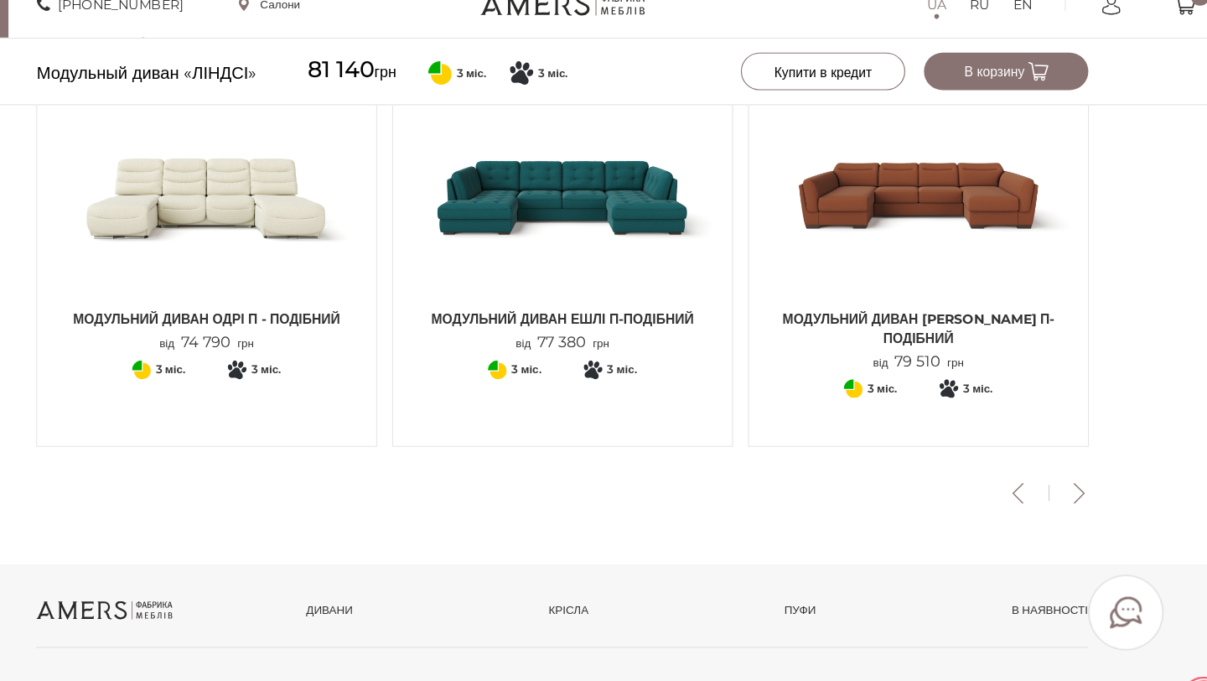
click at [904, 209] on img at bounding box center [921, 201] width 277 height 184
click at [1066, 461] on button "Next" at bounding box center [1064, 465] width 29 height 18
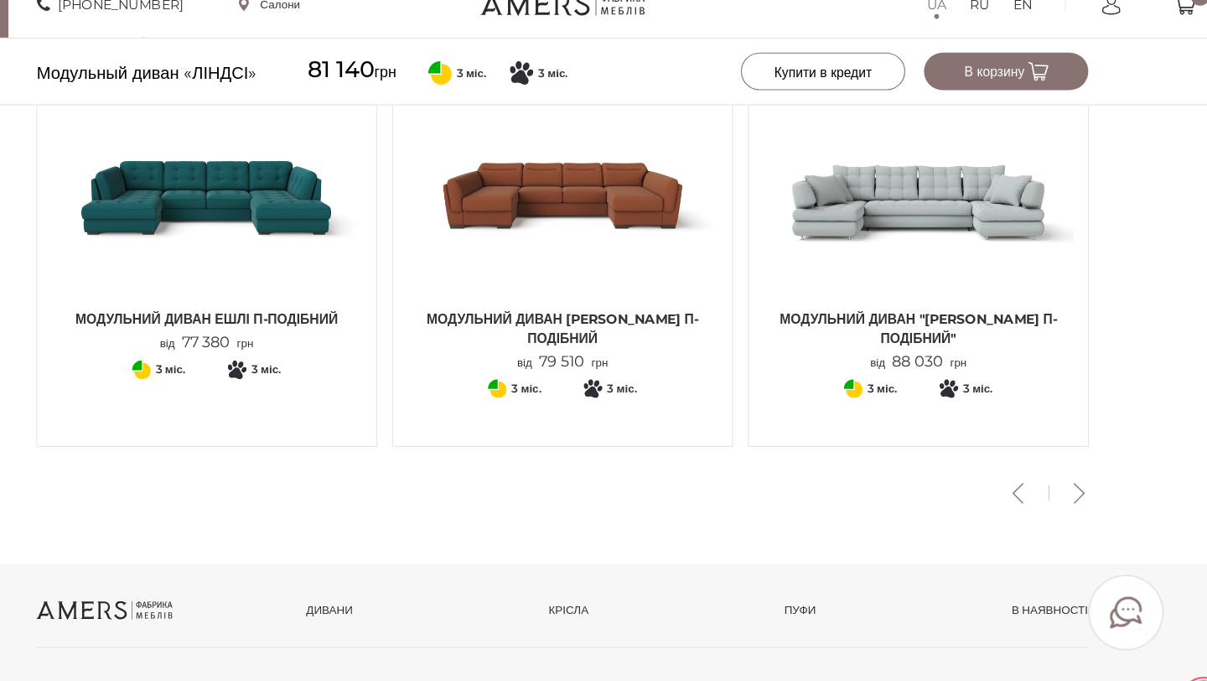
click at [973, 196] on img at bounding box center [921, 201] width 277 height 184
click at [1058, 464] on button "Next" at bounding box center [1064, 465] width 29 height 18
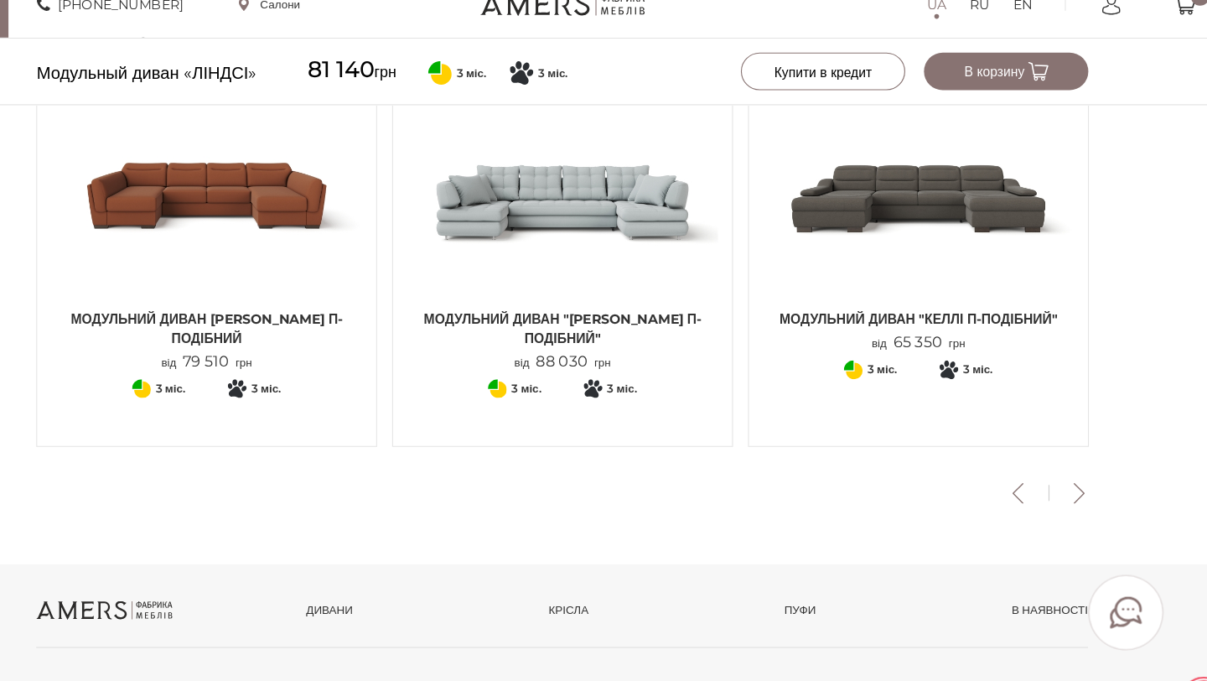
click at [1067, 469] on button "Next" at bounding box center [1064, 465] width 29 height 18
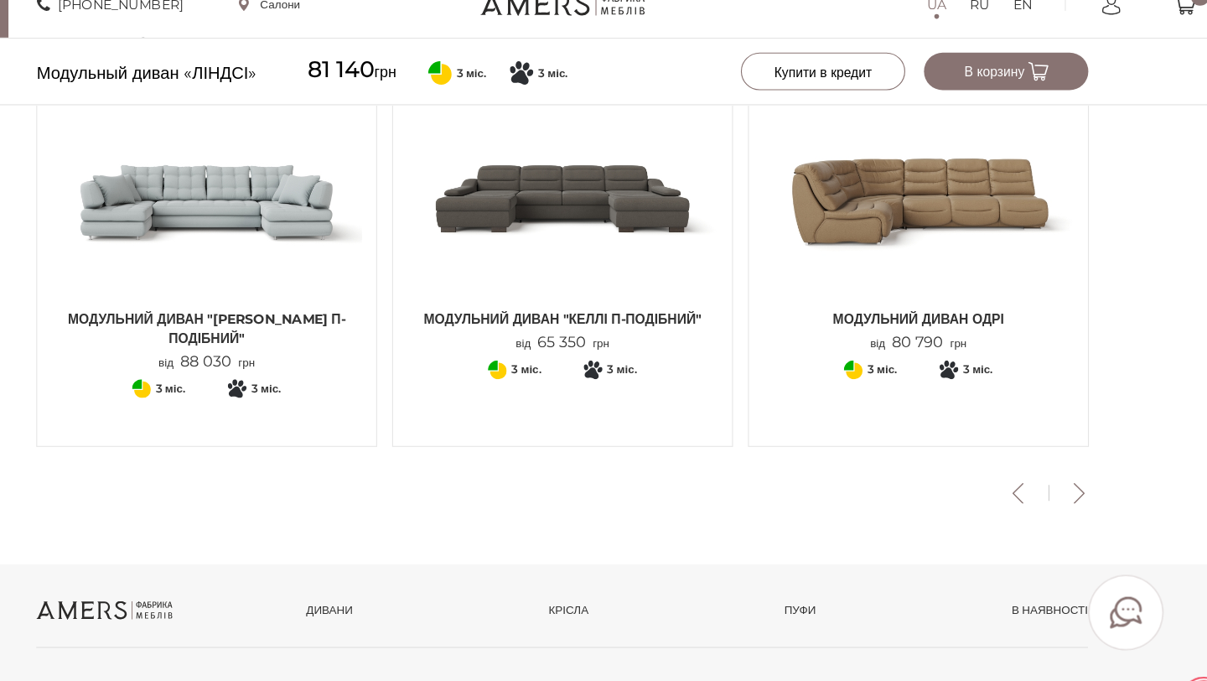
click at [1067, 469] on button "Next" at bounding box center [1064, 465] width 29 height 18
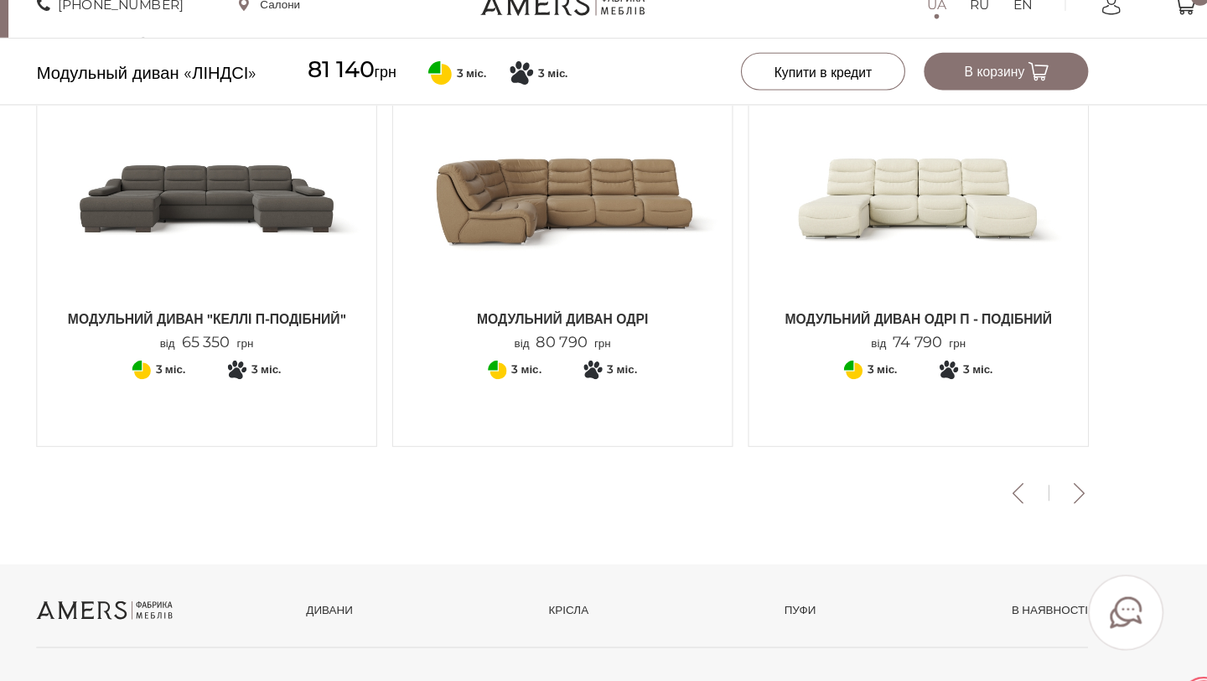
click at [1067, 469] on button "Next" at bounding box center [1064, 465] width 29 height 18
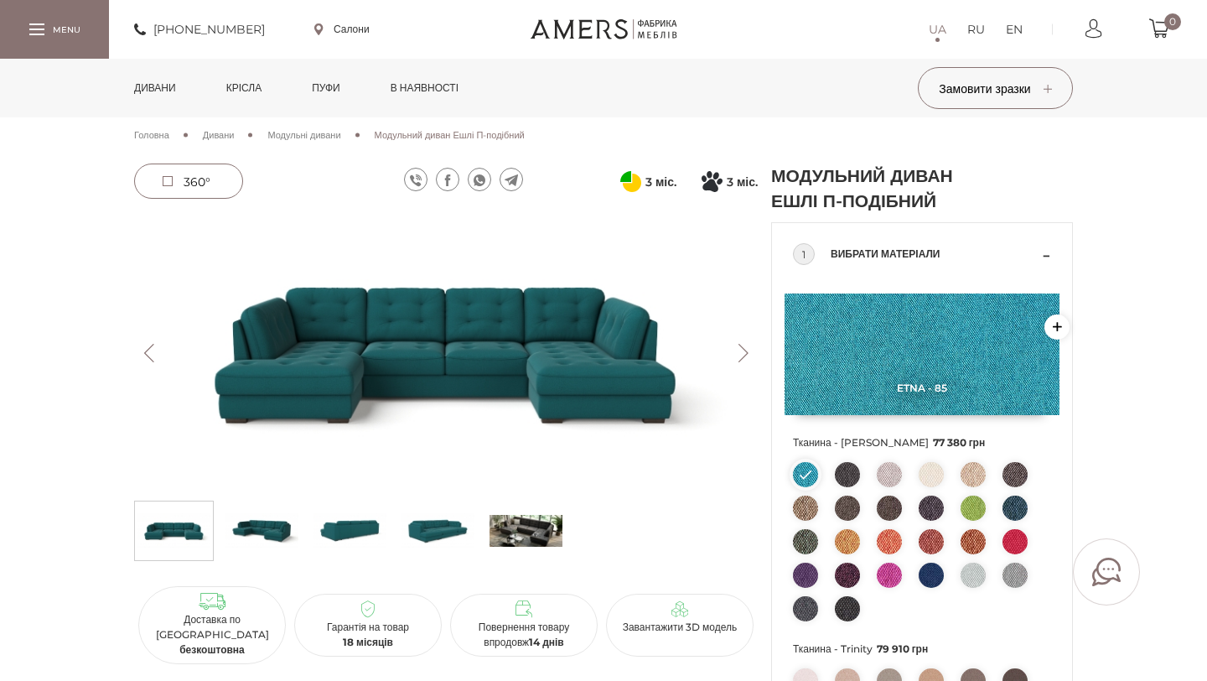
click at [889, 487] on img at bounding box center [889, 474] width 25 height 25
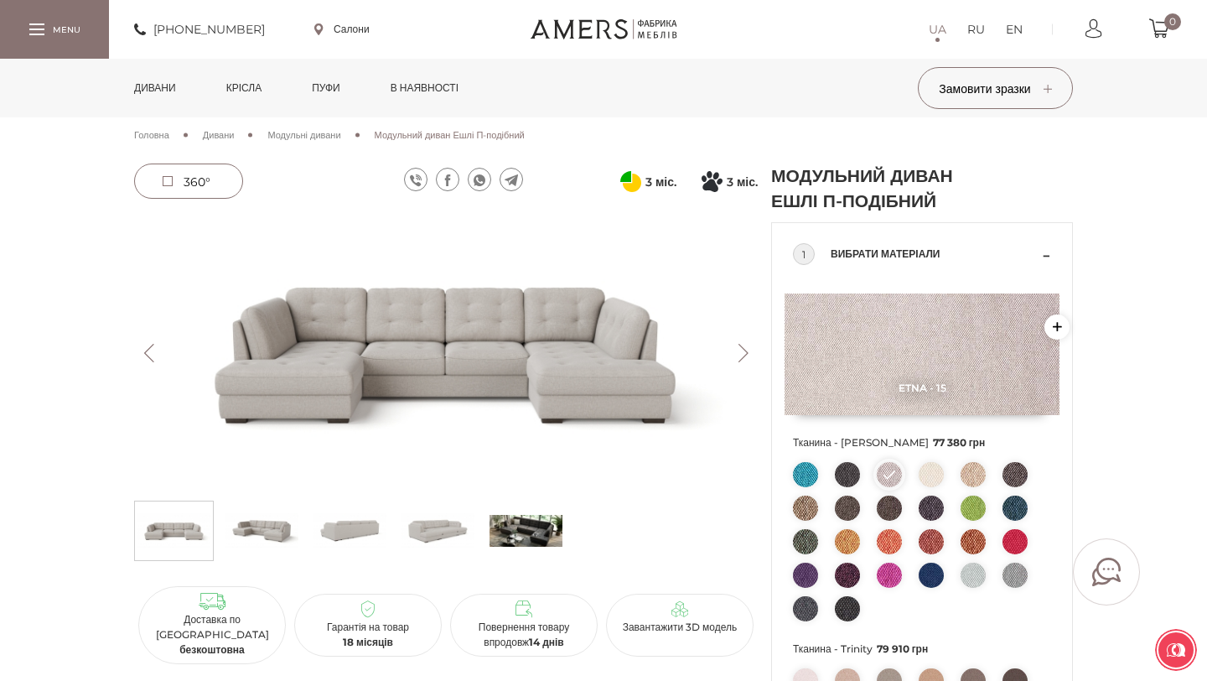
click at [938, 487] on img at bounding box center [931, 474] width 25 height 25
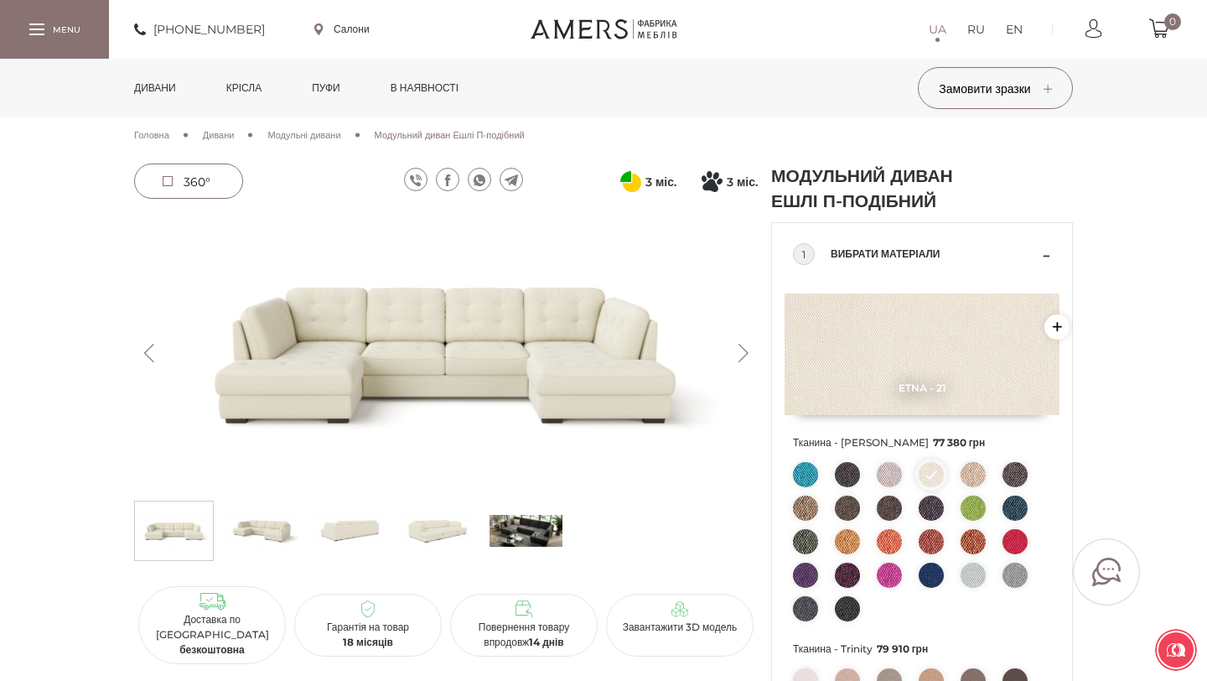
click at [973, 487] on img at bounding box center [973, 474] width 25 height 25
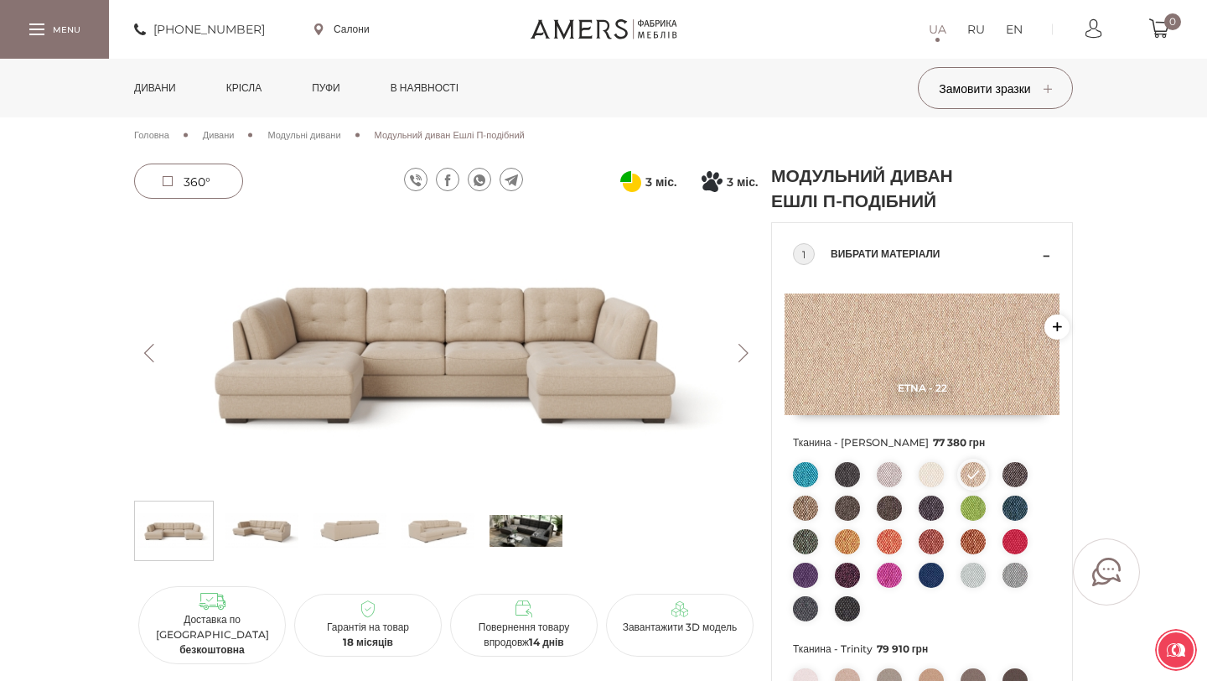
click at [848, 554] on img at bounding box center [847, 541] width 25 height 25
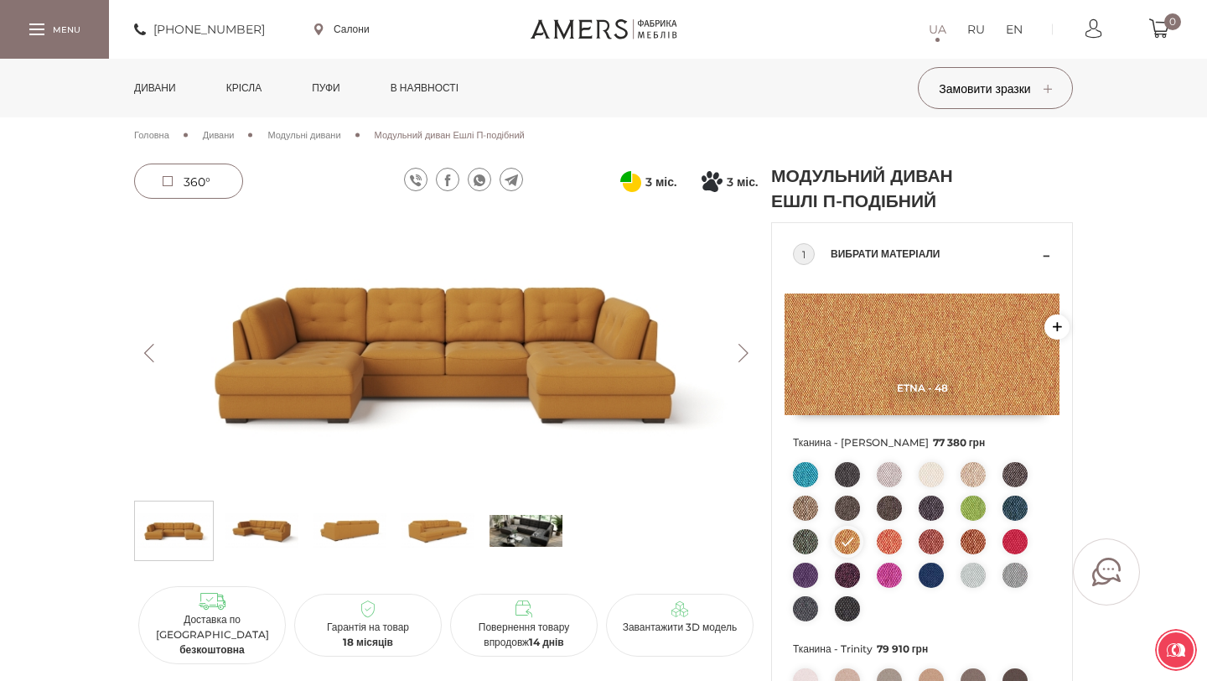
click at [976, 588] on img at bounding box center [973, 575] width 25 height 25
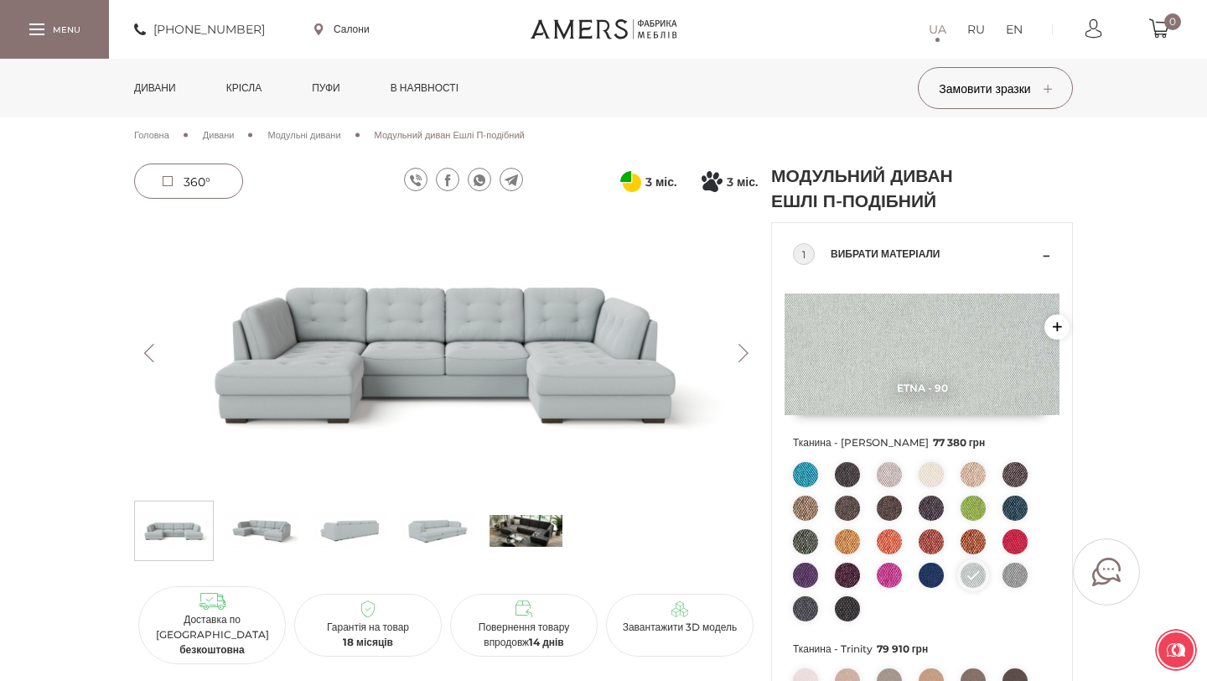
click at [1019, 588] on img at bounding box center [1015, 575] width 25 height 25
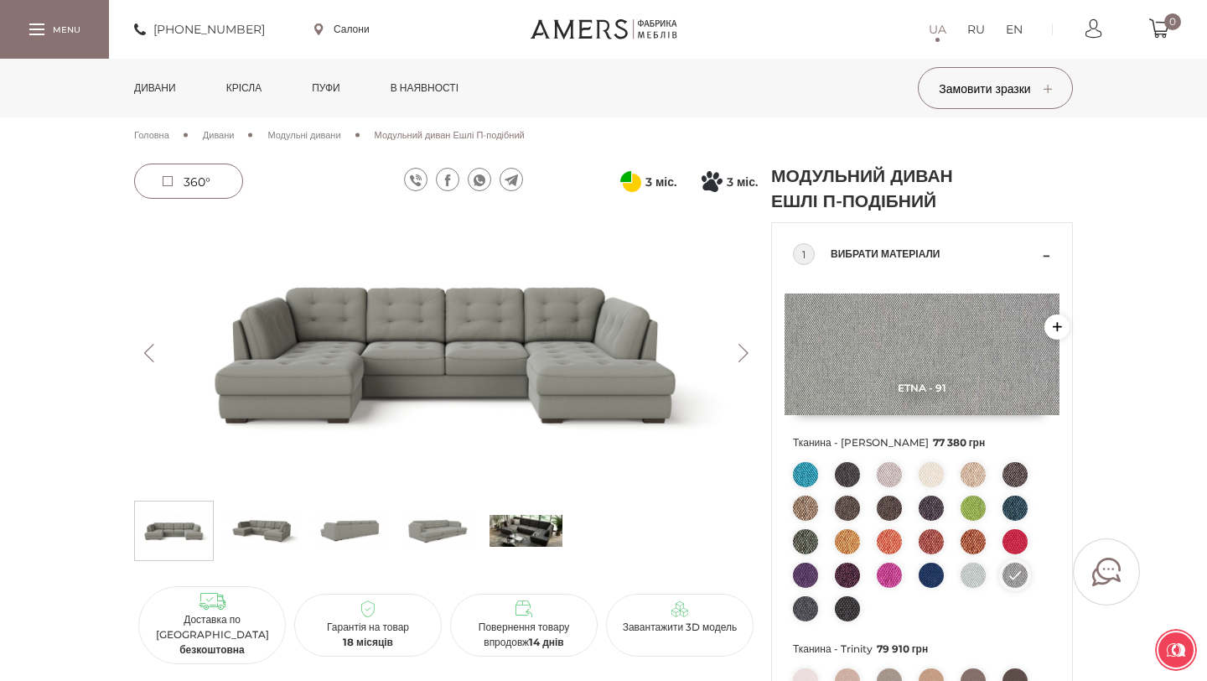
click at [1017, 487] on img at bounding box center [1015, 474] width 25 height 25
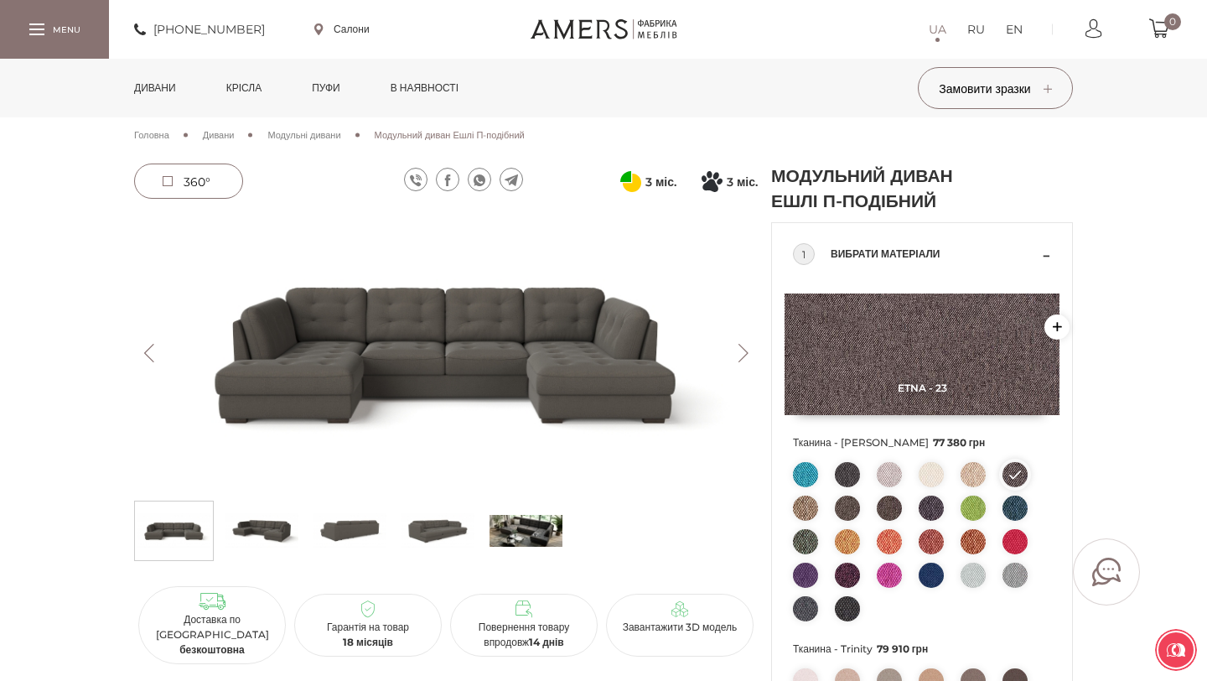
click at [804, 521] on img at bounding box center [805, 507] width 25 height 25
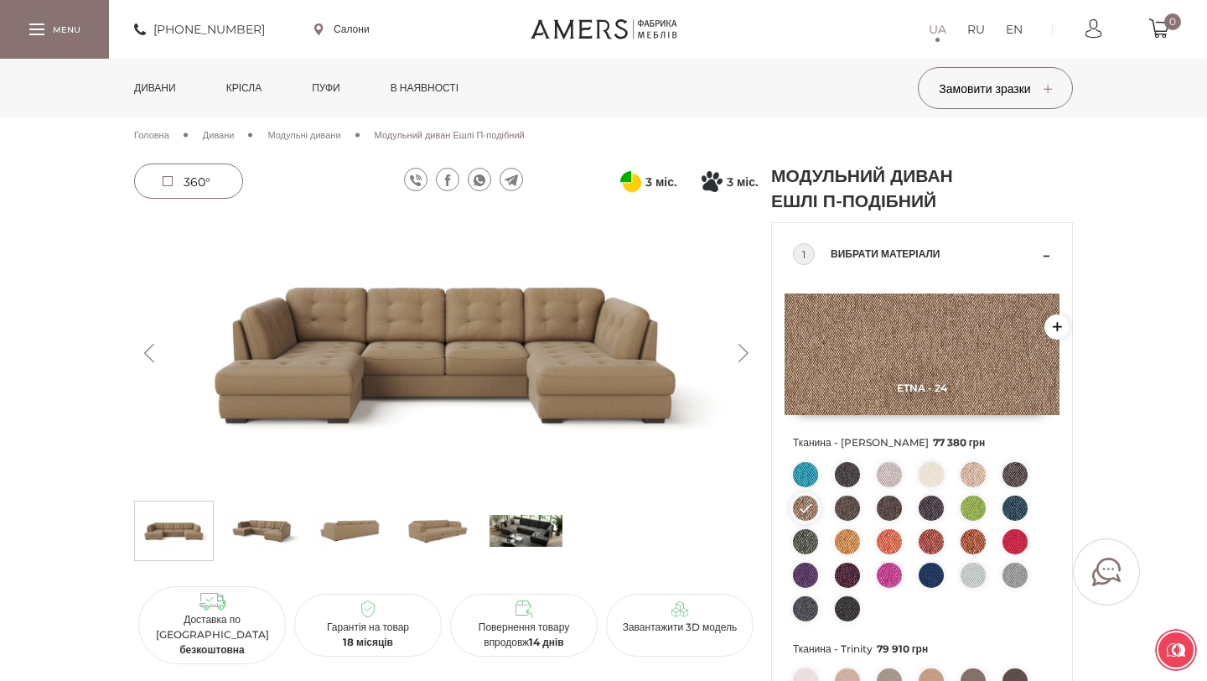
click at [889, 487] on img at bounding box center [889, 474] width 25 height 25
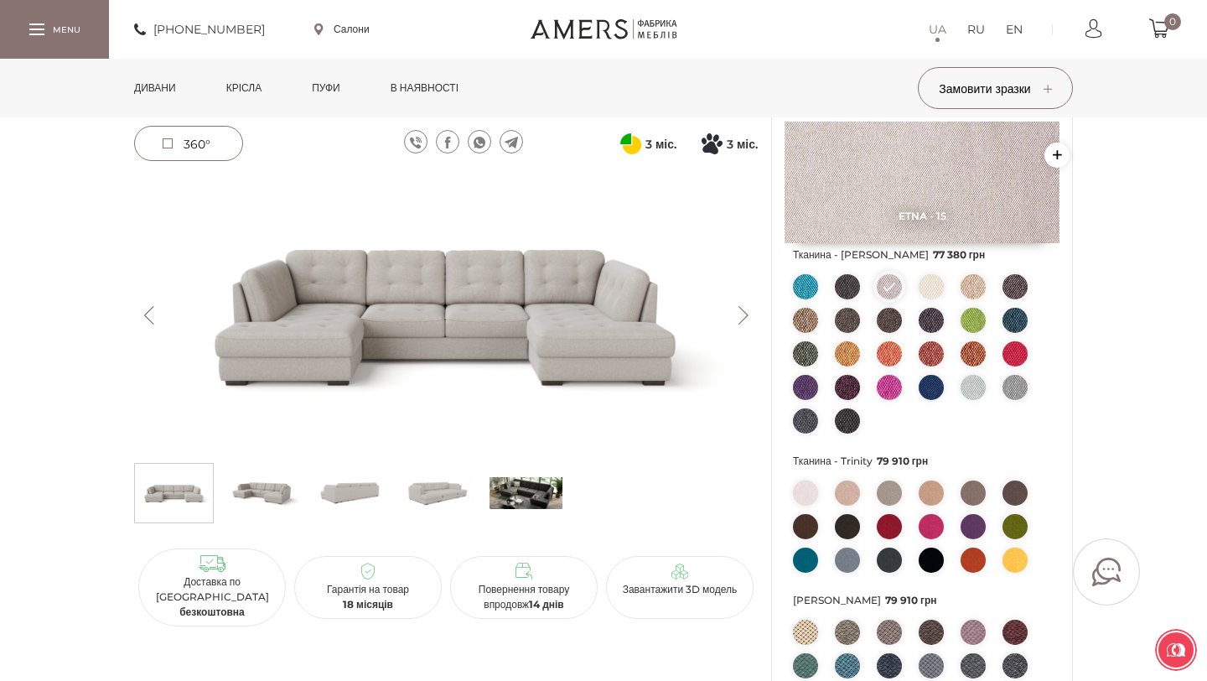
scroll to position [182, 0]
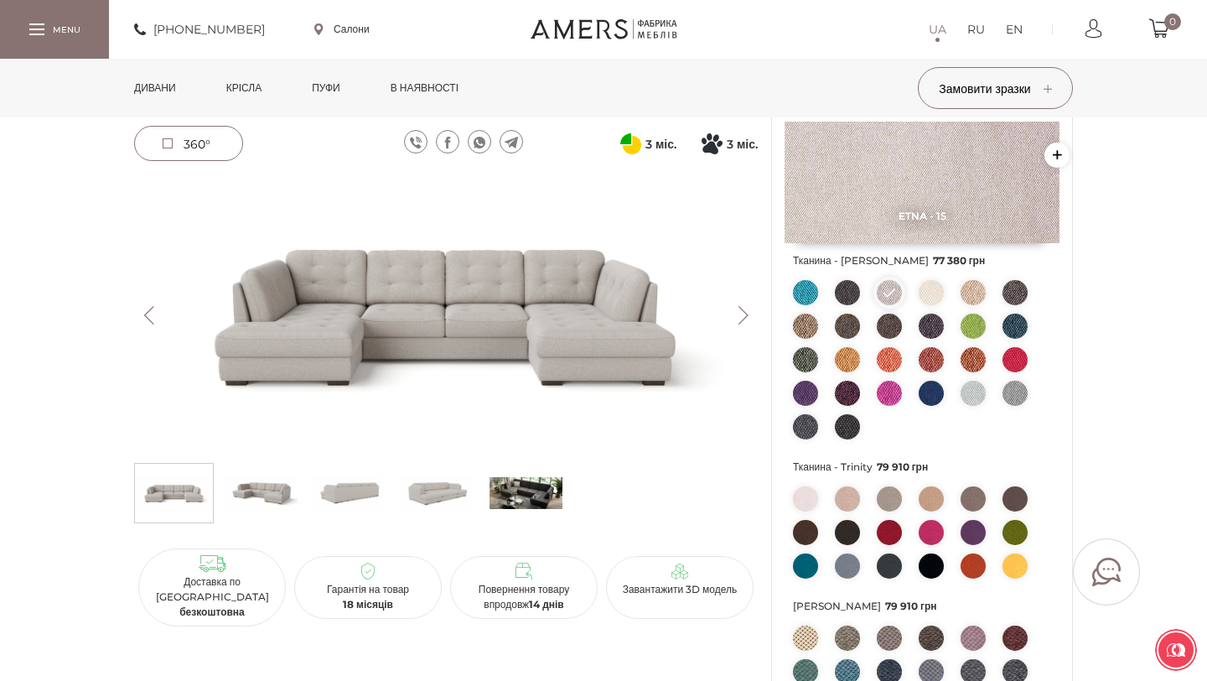
click at [187, 143] on span "360°" at bounding box center [197, 144] width 27 height 15
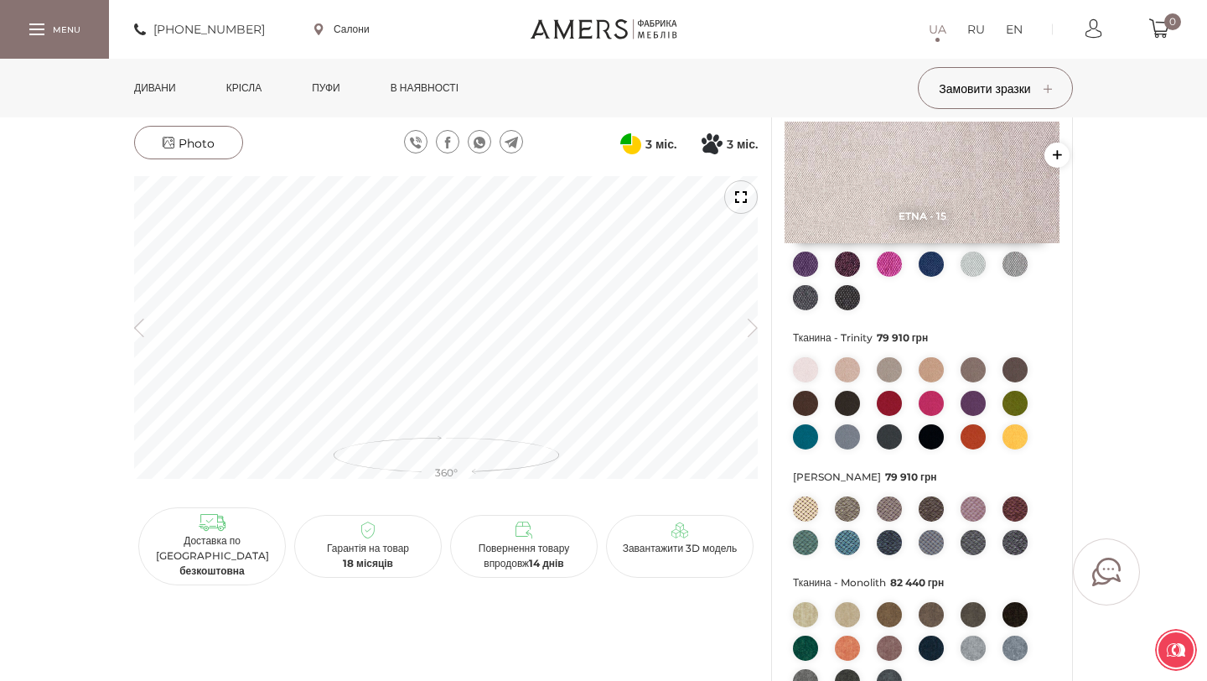
scroll to position [319, 0]
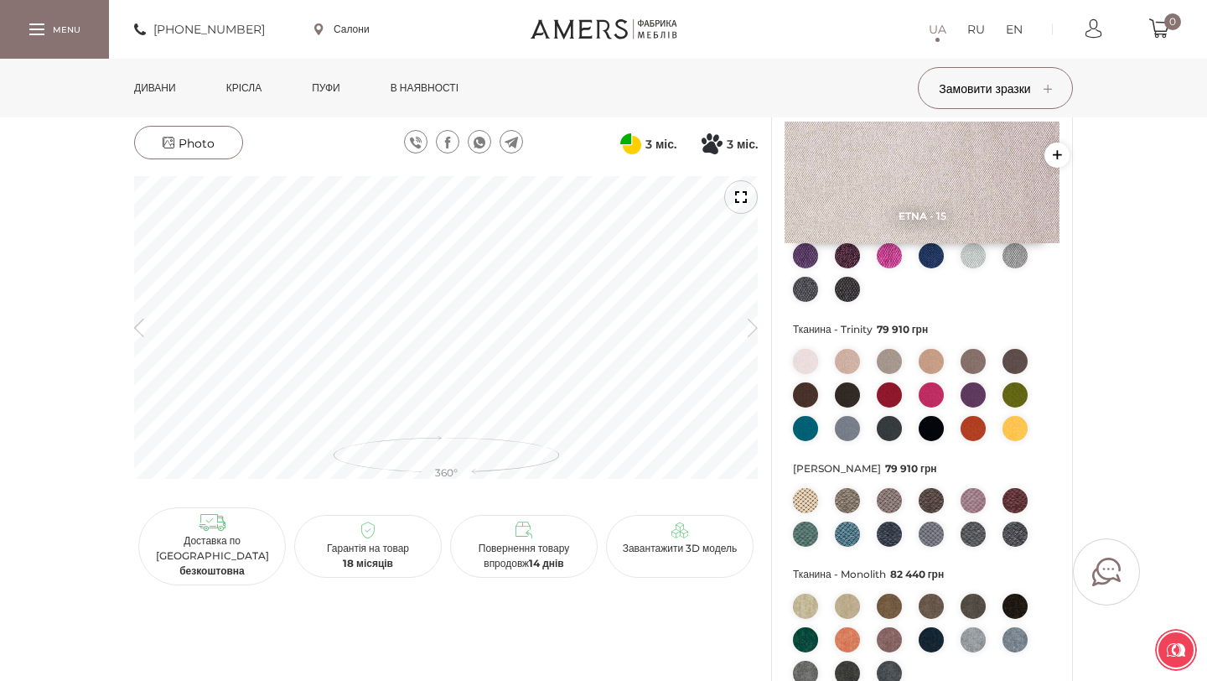
click at [815, 374] on img at bounding box center [805, 361] width 25 height 25
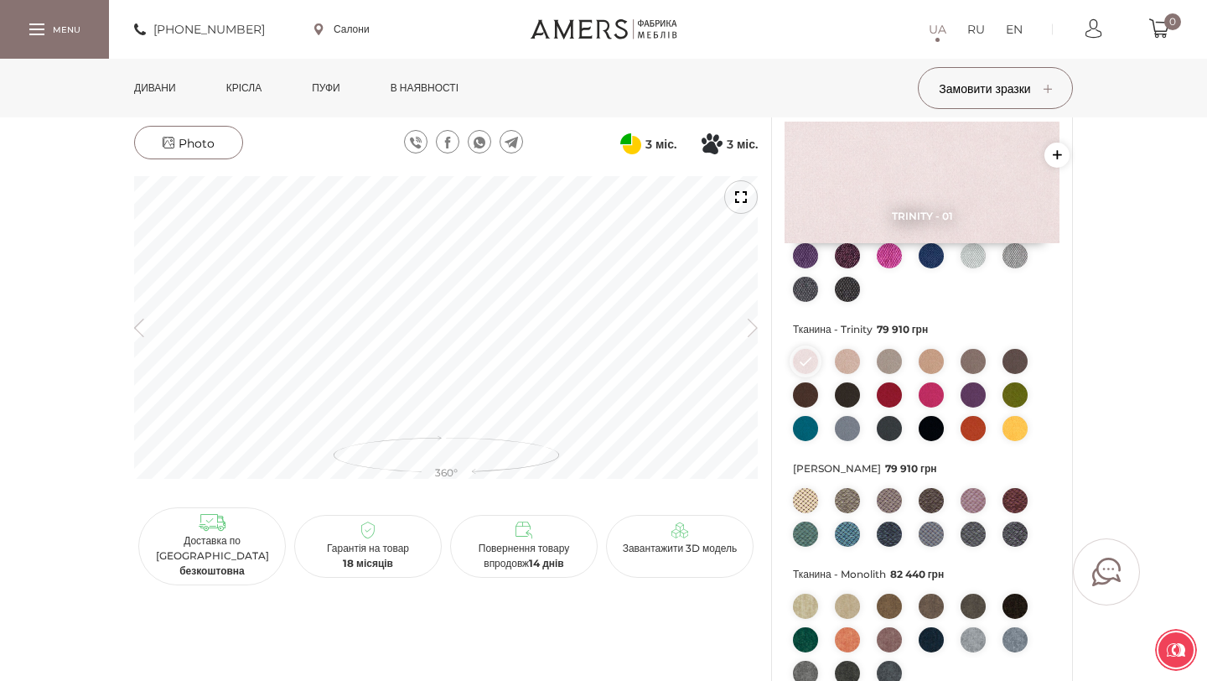
click at [856, 374] on img at bounding box center [847, 361] width 25 height 25
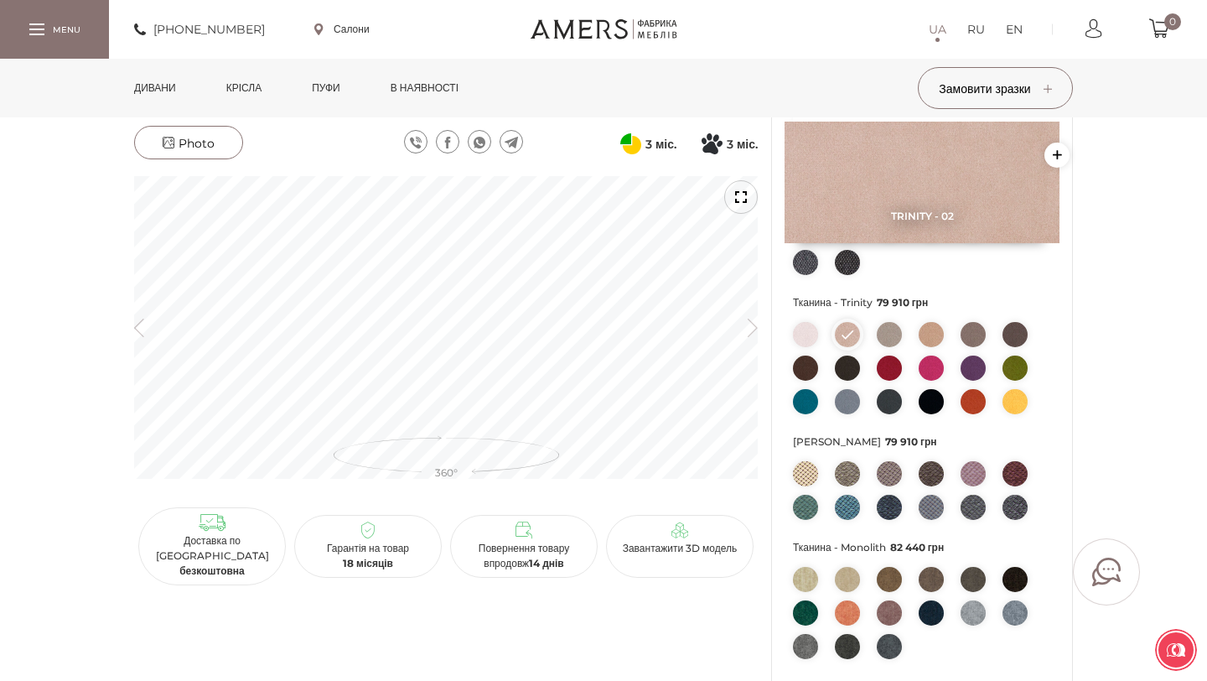
scroll to position [347, 0]
click at [884, 380] on img at bounding box center [889, 367] width 25 height 25
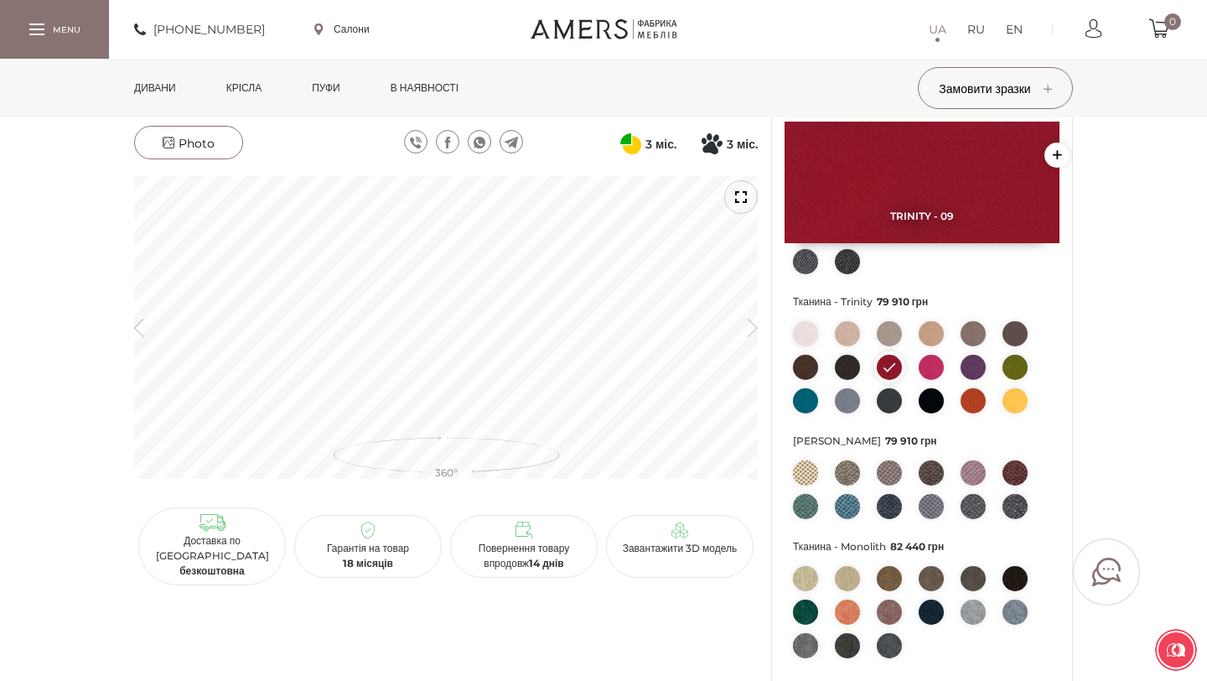
click at [843, 346] on img at bounding box center [847, 333] width 25 height 25
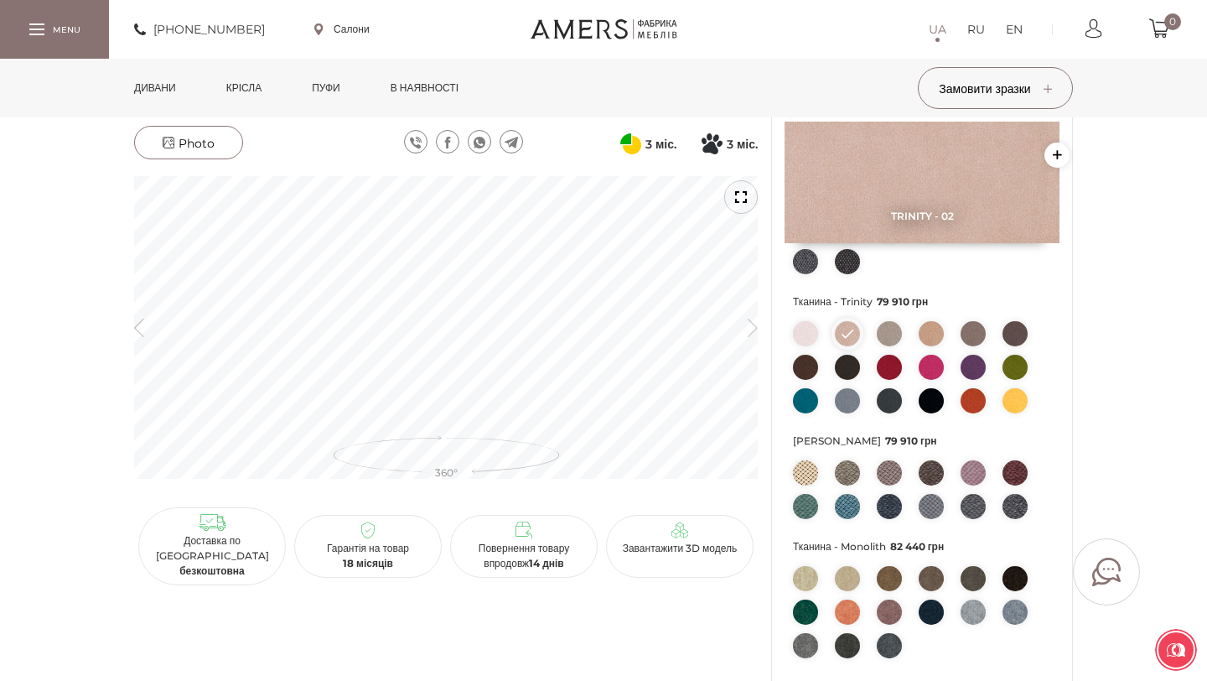
click at [862, 187] on img at bounding box center [922, 183] width 275 height 122
click at [1055, 146] on icon "button" at bounding box center [1057, 155] width 25 height 25
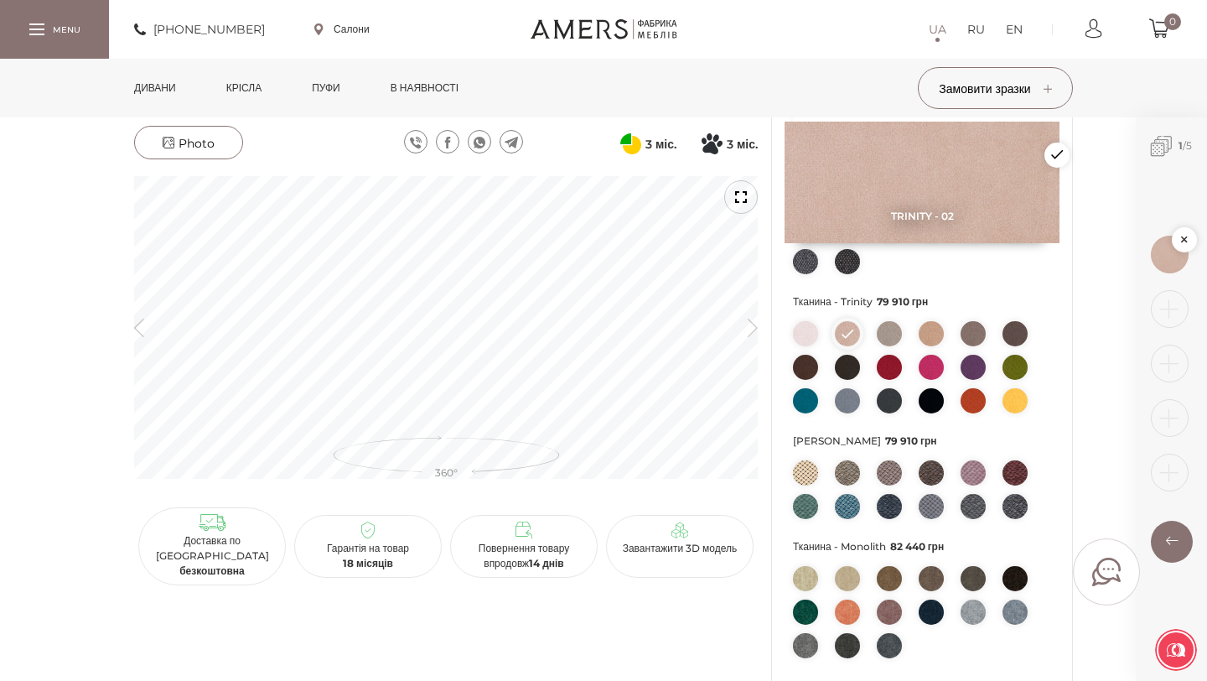
click at [1178, 236] on link at bounding box center [1184, 239] width 25 height 25
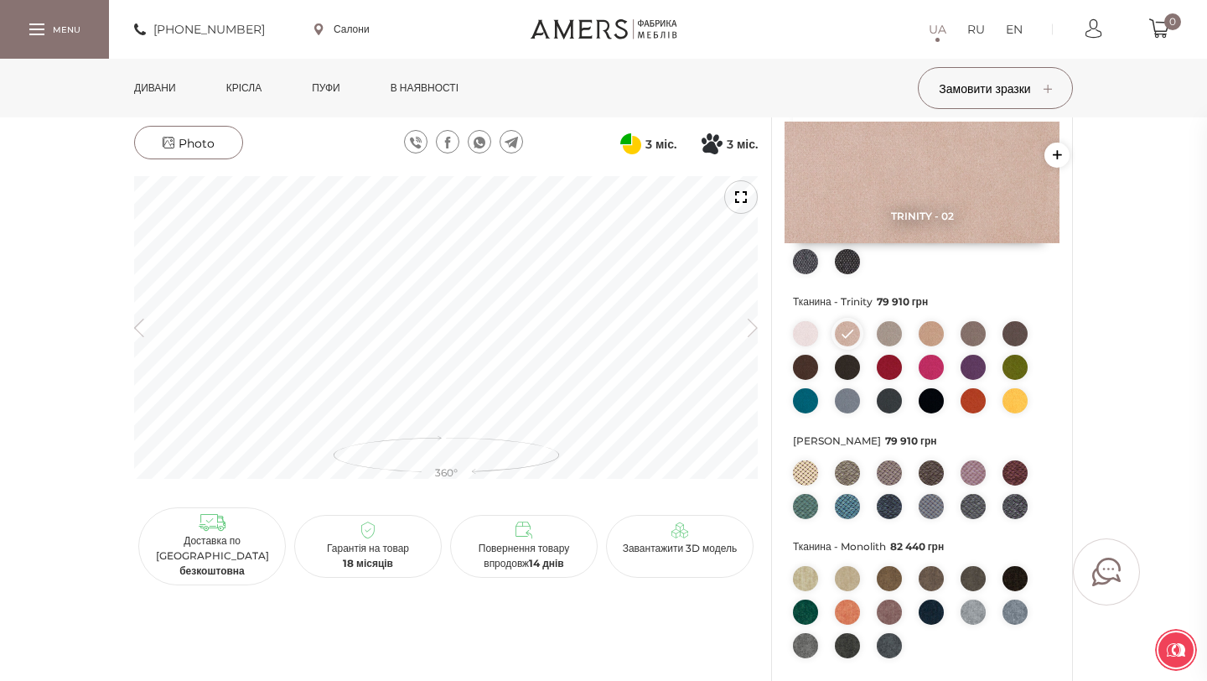
click at [808, 485] on img at bounding box center [805, 472] width 25 height 25
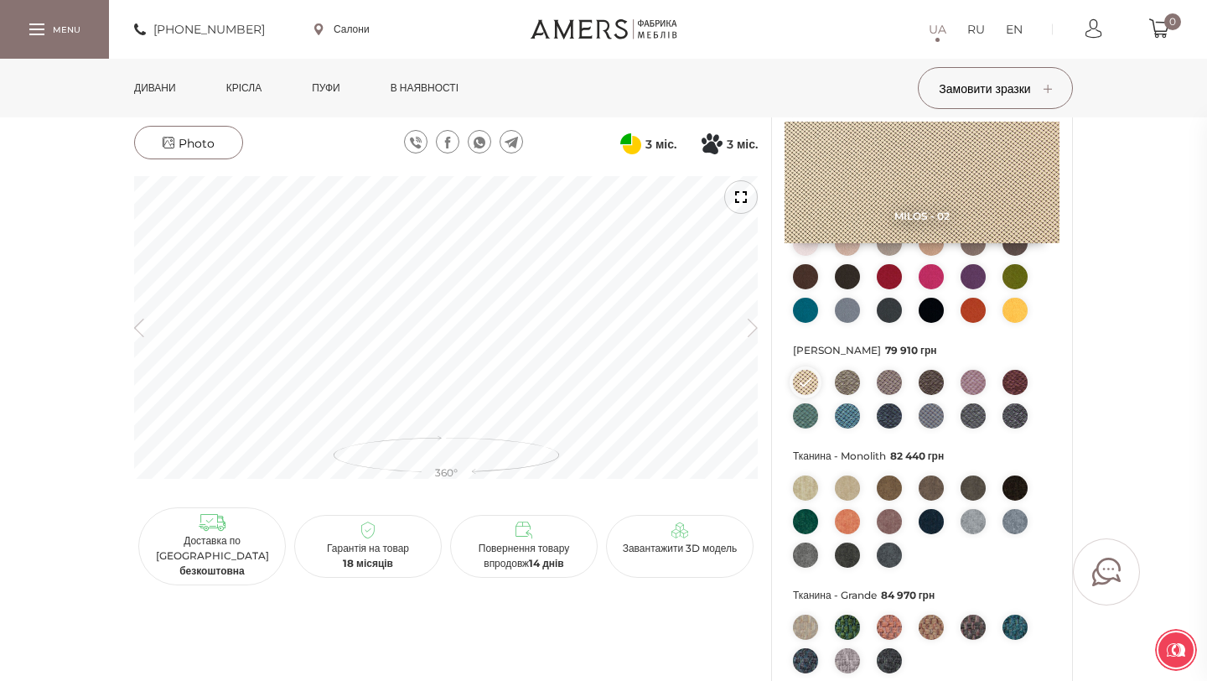
scroll to position [441, 0]
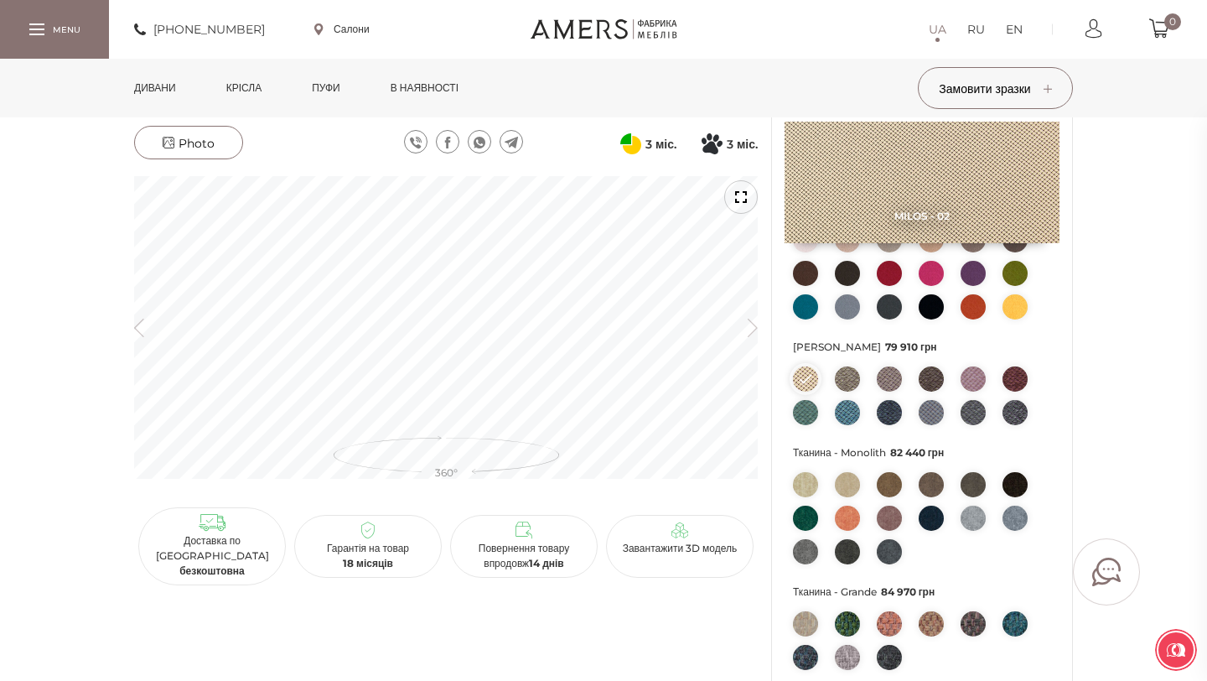
click at [803, 497] on img at bounding box center [805, 484] width 25 height 25
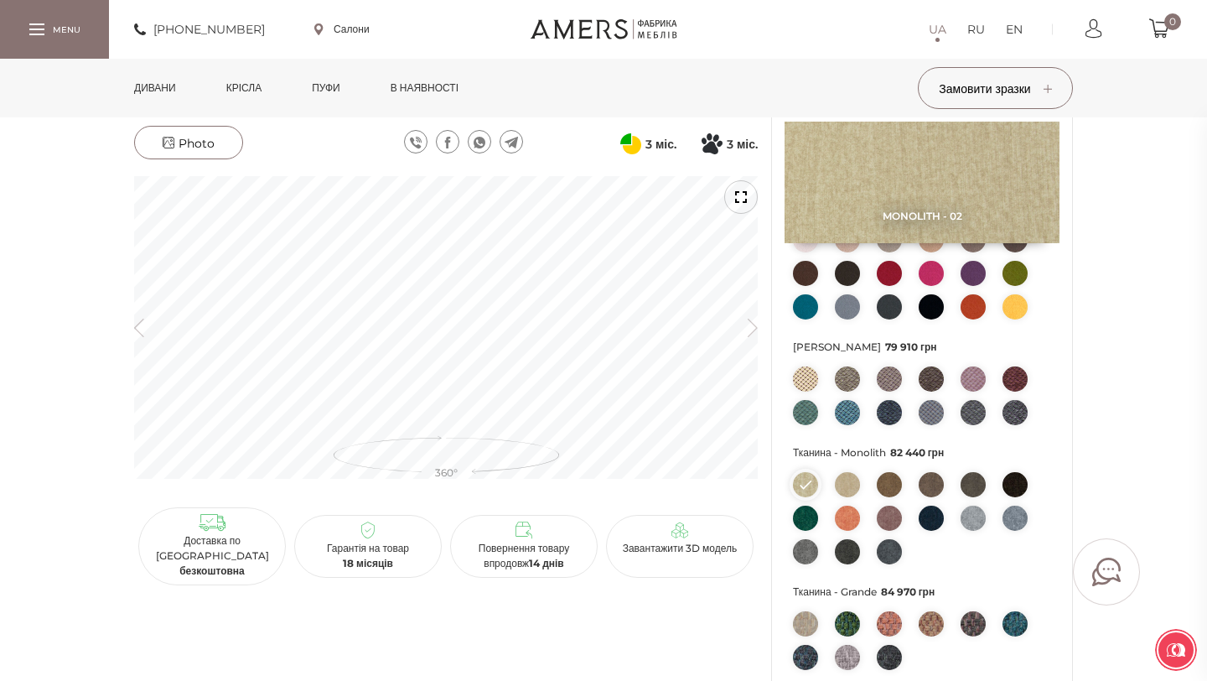
click at [843, 497] on img at bounding box center [847, 484] width 25 height 25
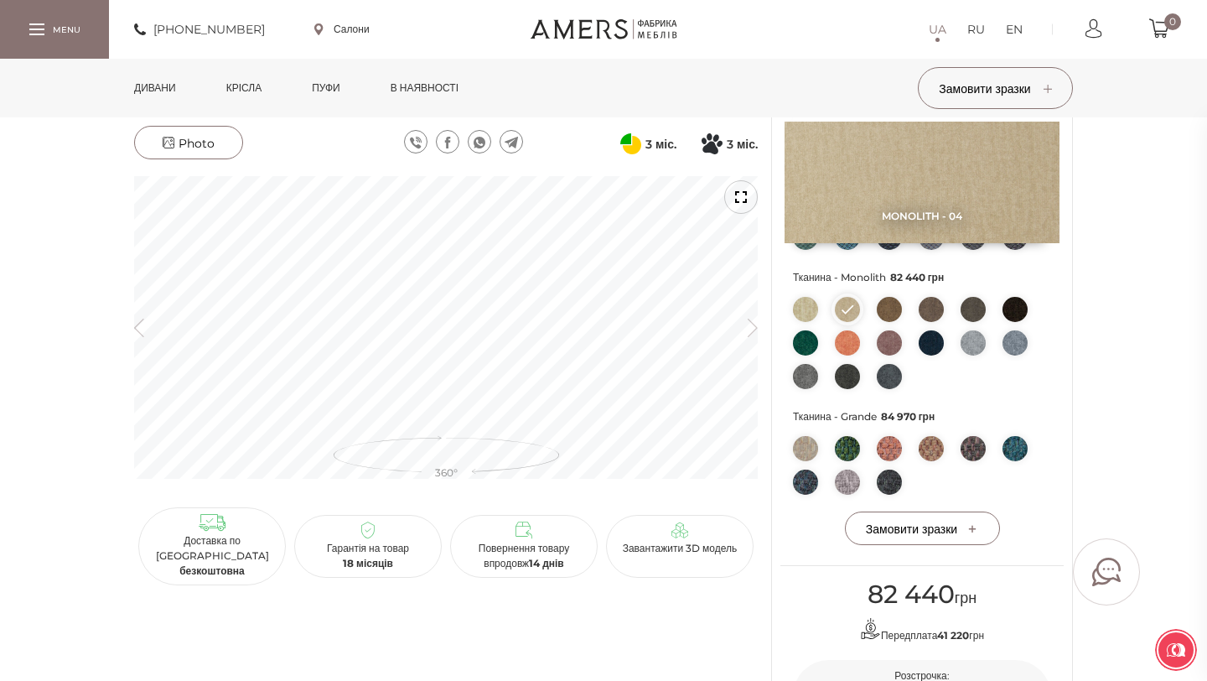
scroll to position [625, 0]
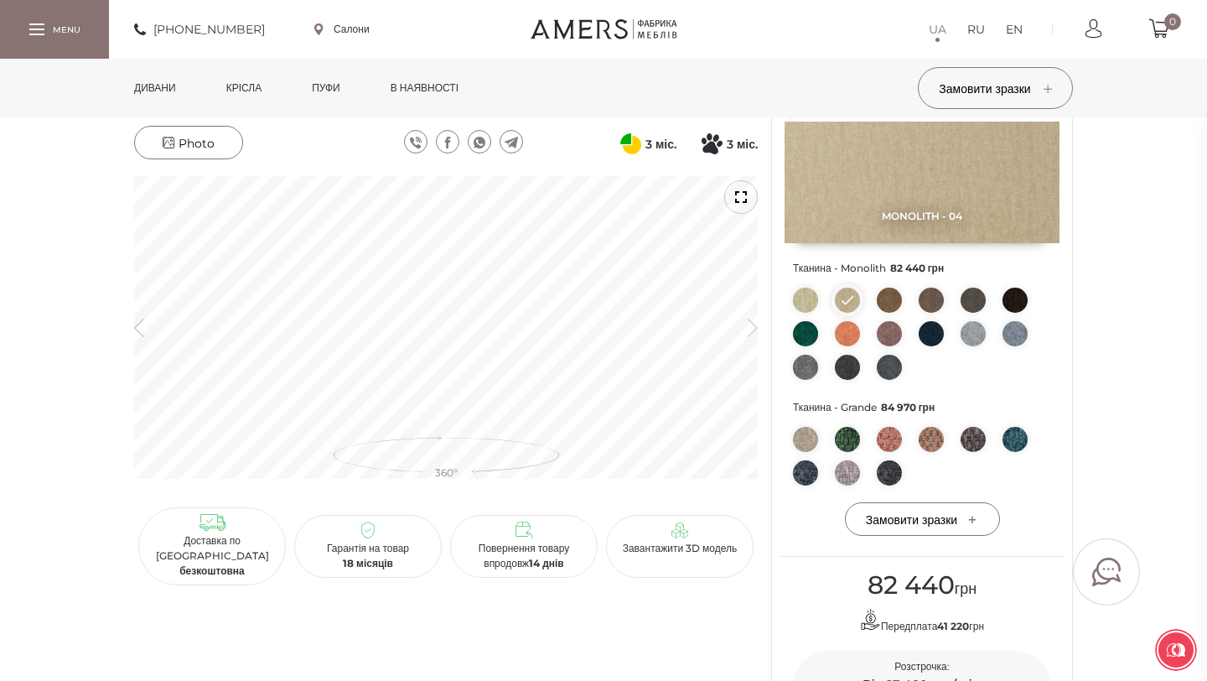
click at [798, 452] on img at bounding box center [805, 439] width 25 height 25
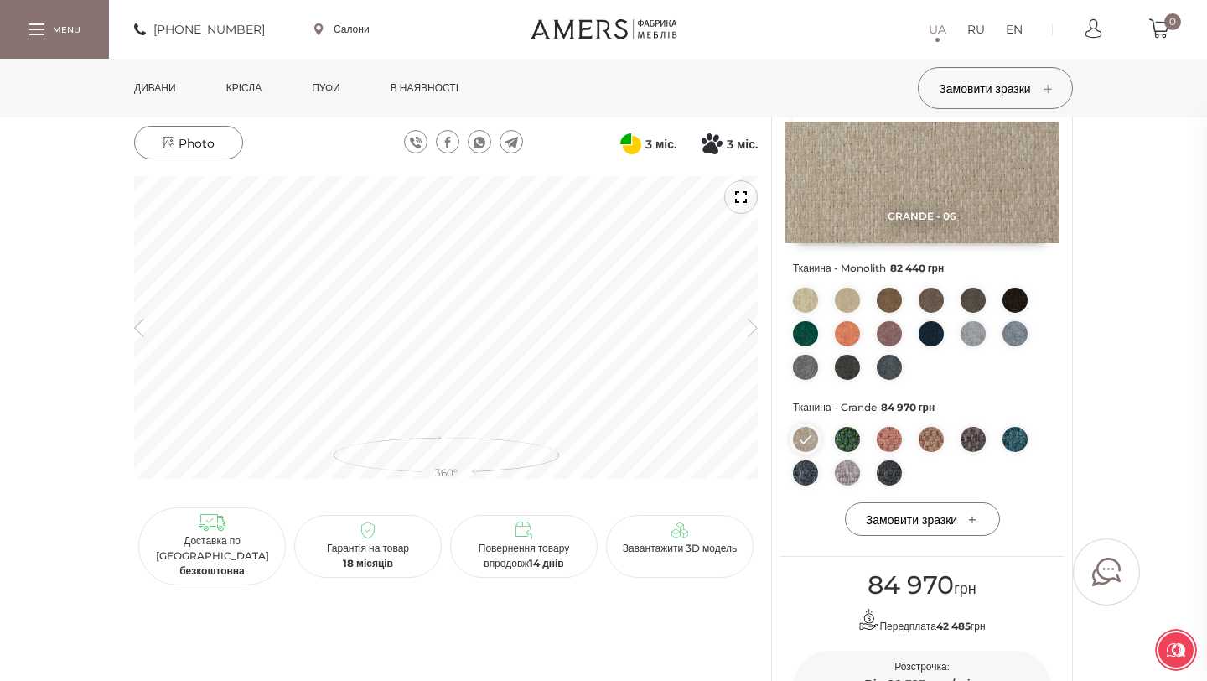
click at [846, 485] on img at bounding box center [847, 472] width 25 height 25
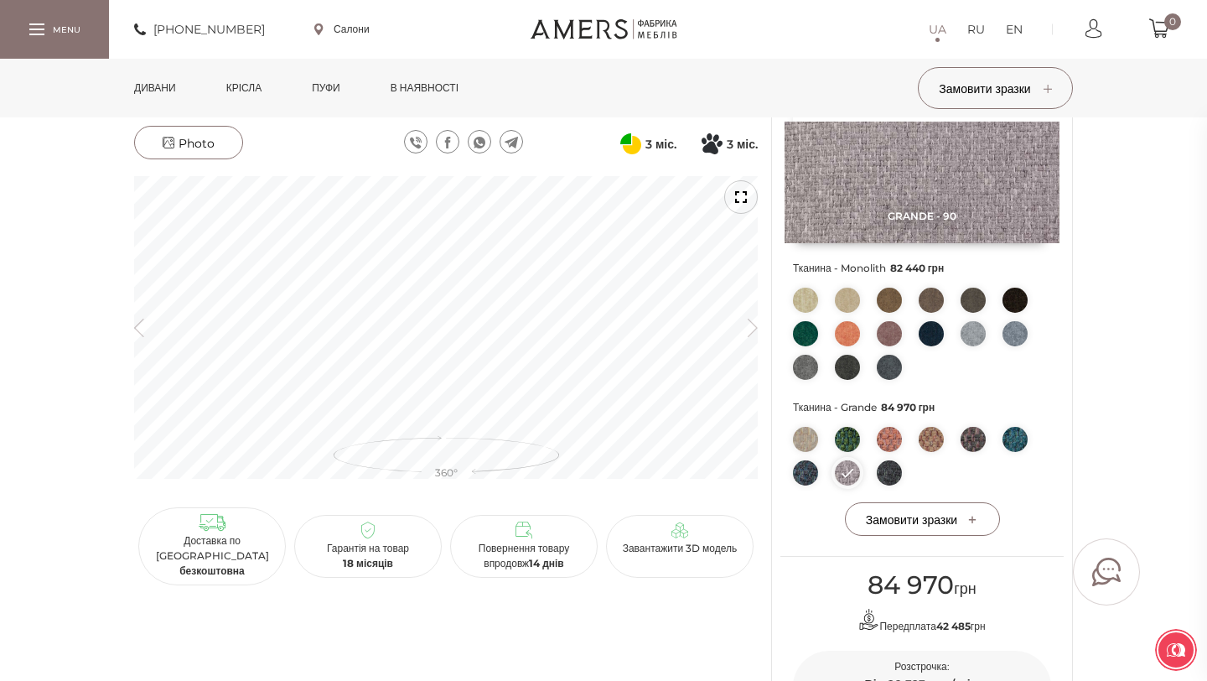
click at [938, 452] on img at bounding box center [931, 439] width 25 height 25
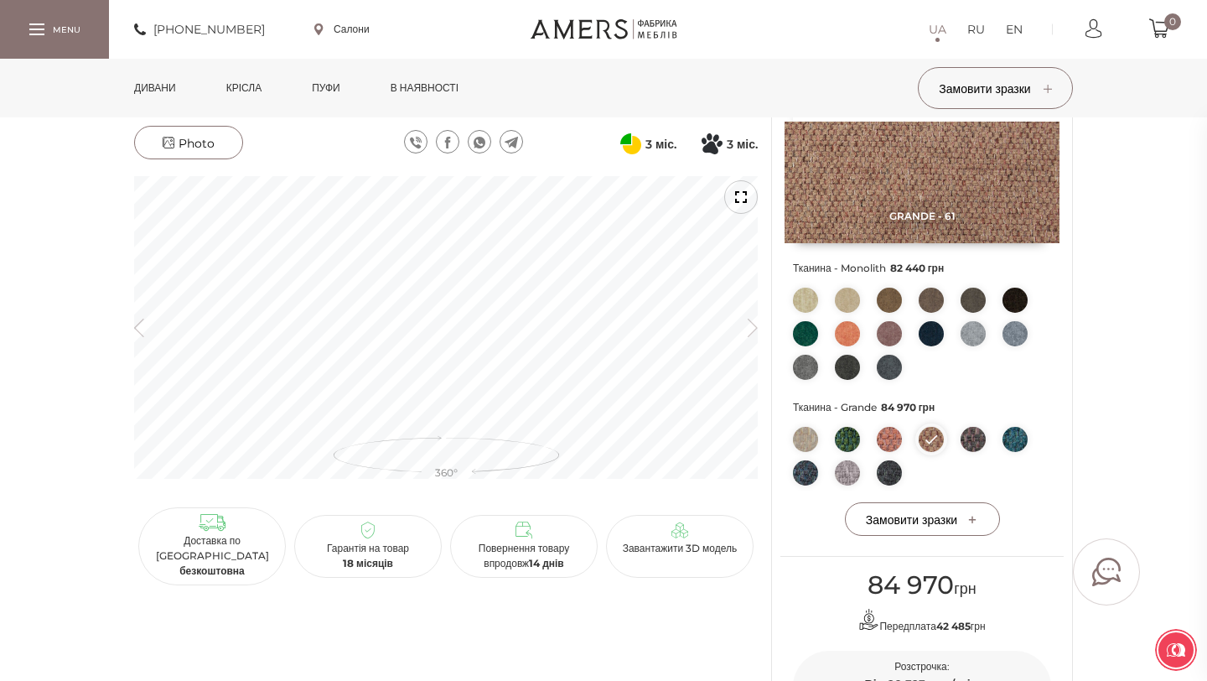
click at [891, 452] on img at bounding box center [889, 439] width 25 height 25
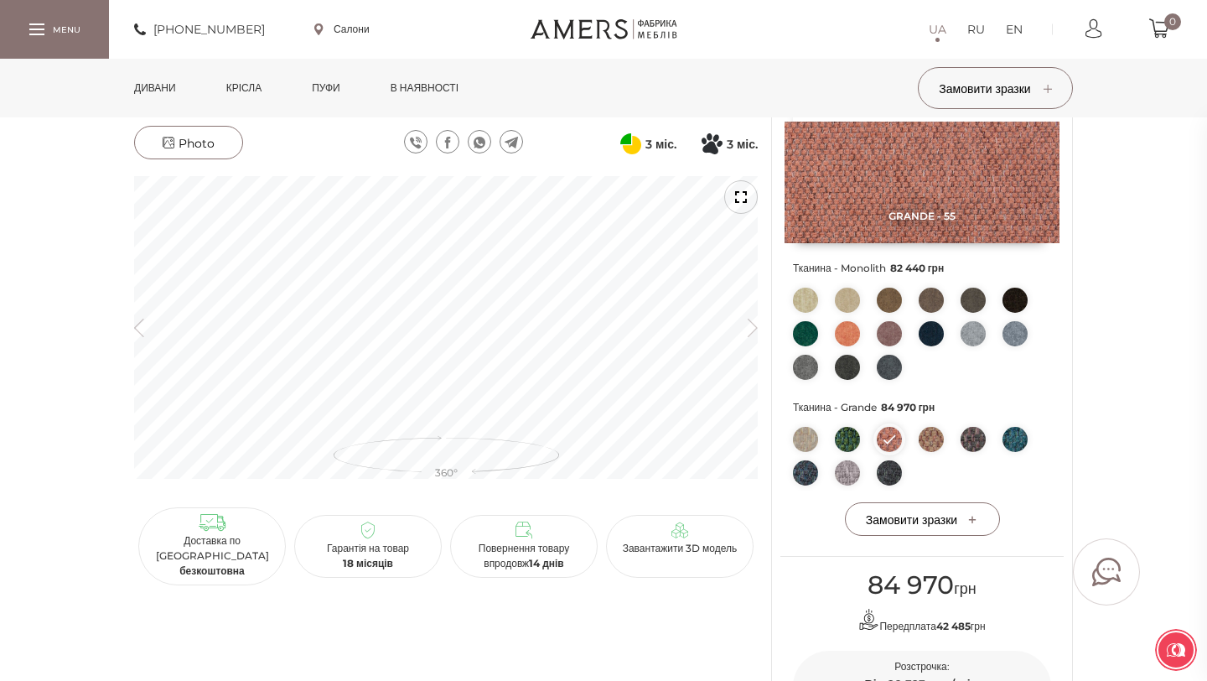
click at [967, 452] on img at bounding box center [973, 439] width 25 height 25
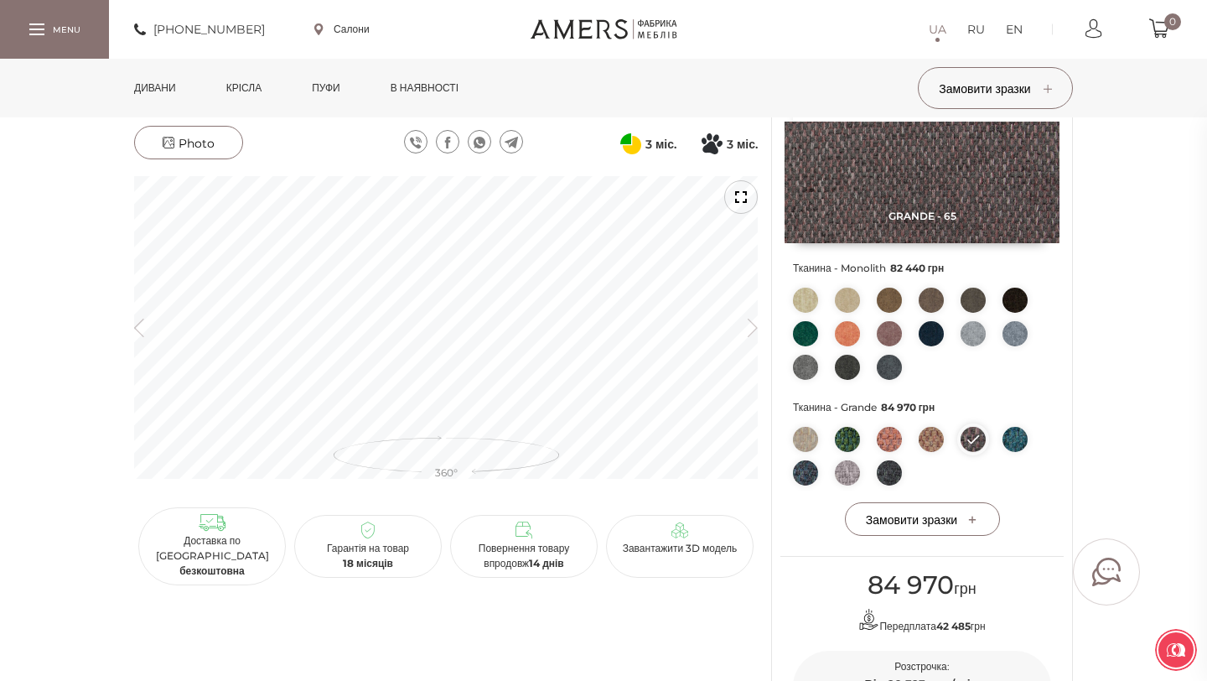
click at [848, 485] on img at bounding box center [847, 472] width 25 height 25
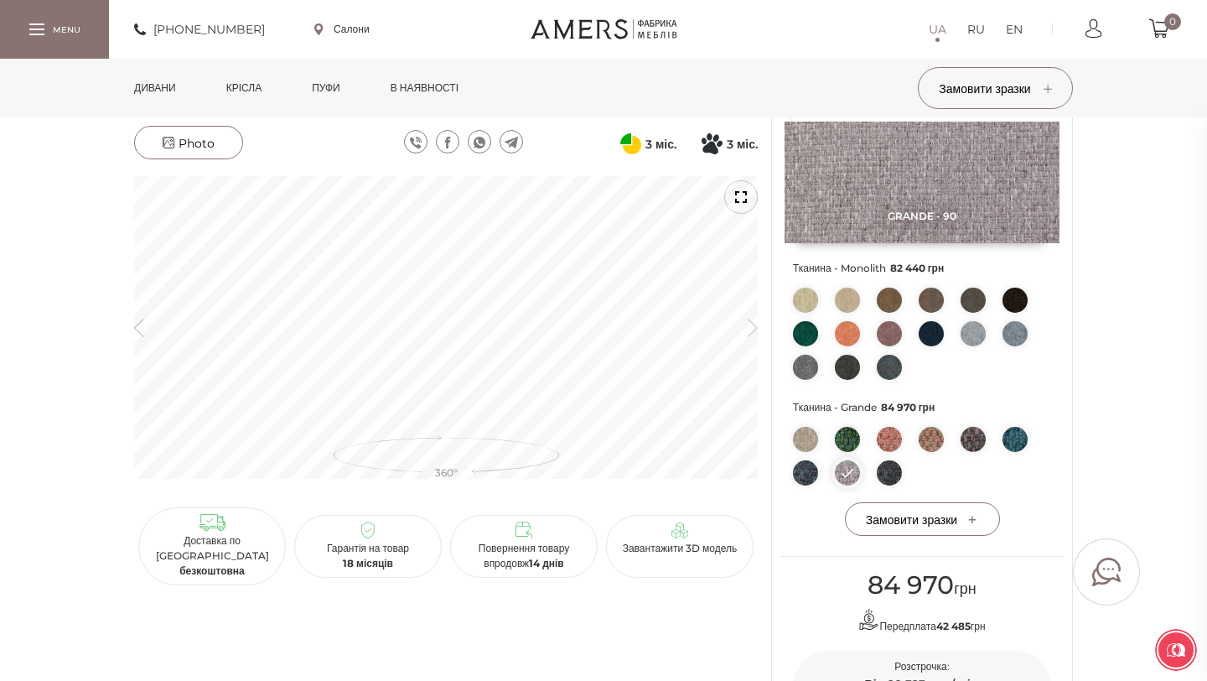
click at [805, 452] on img at bounding box center [805, 439] width 25 height 25
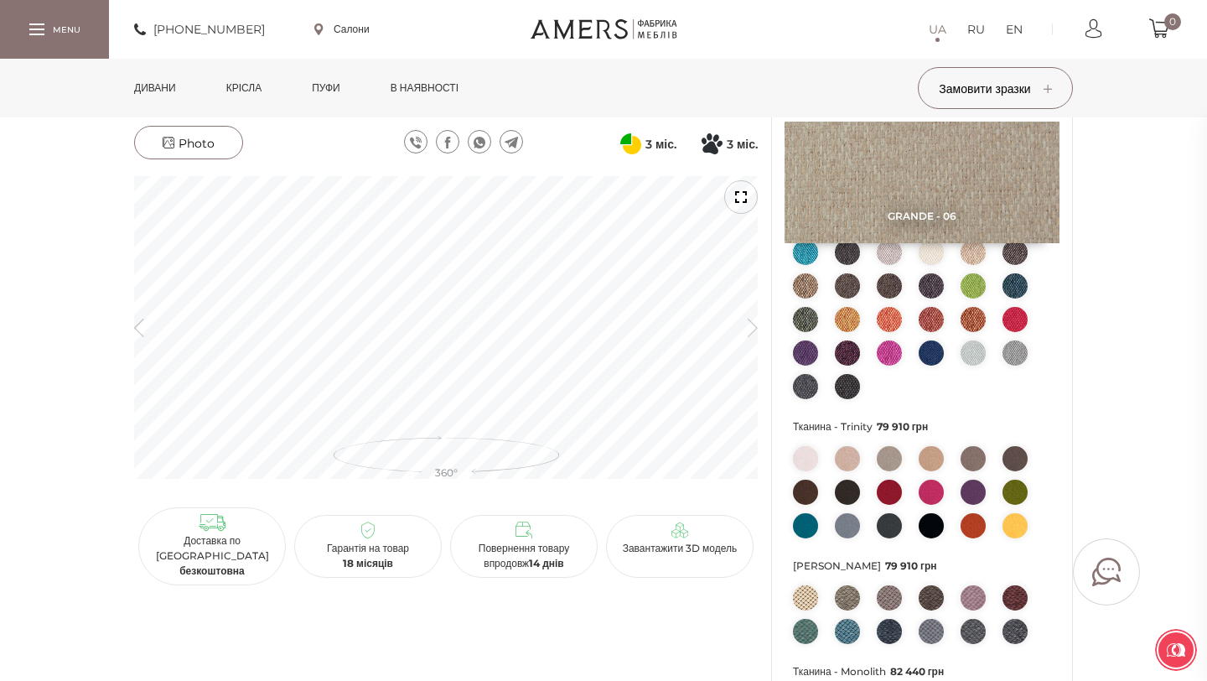
scroll to position [33, 0]
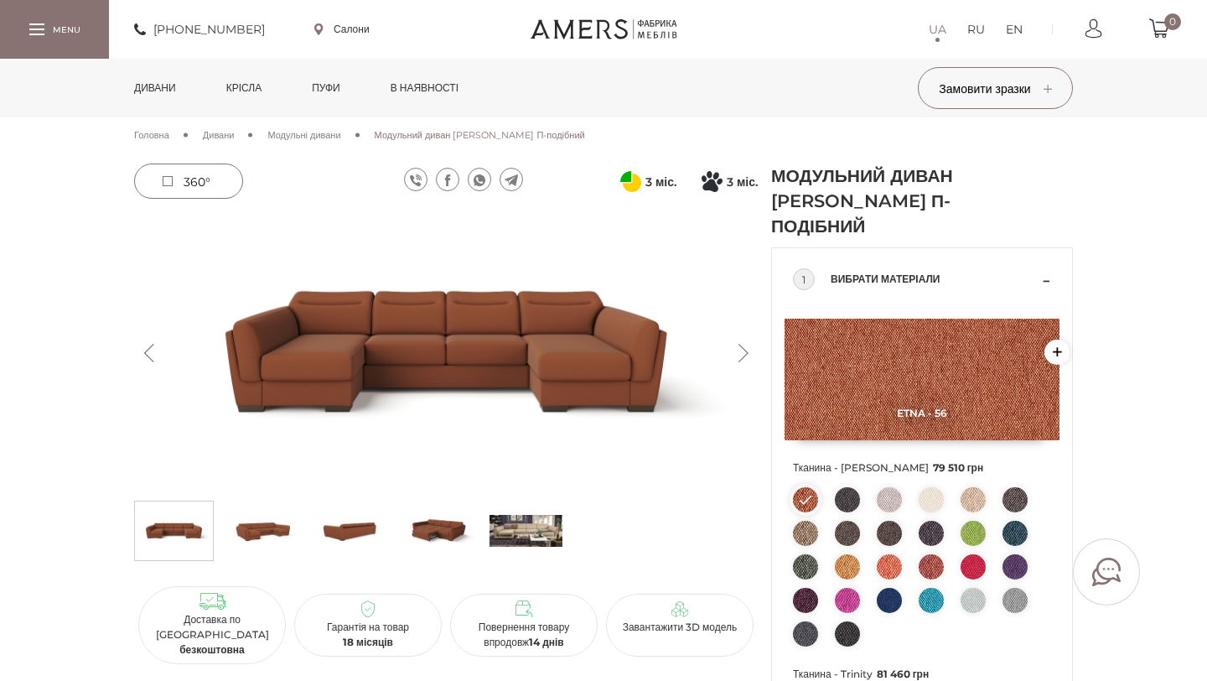
click at [889, 505] on img at bounding box center [889, 499] width 25 height 25
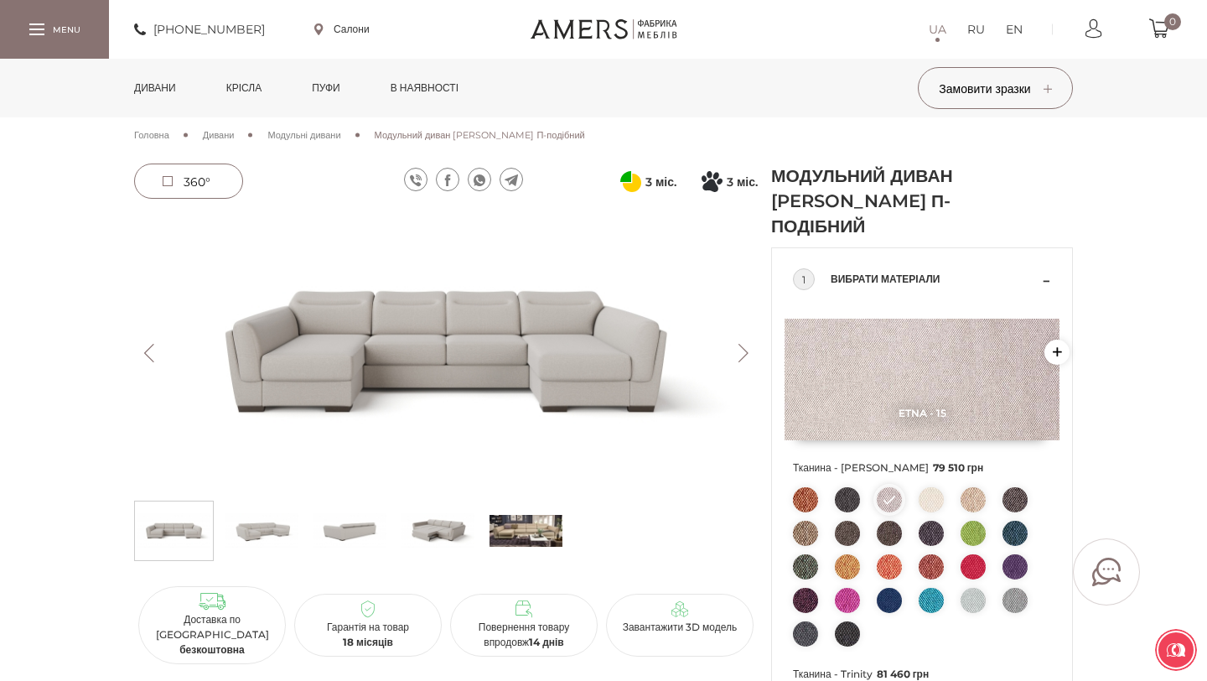
click at [936, 501] on img at bounding box center [931, 499] width 25 height 25
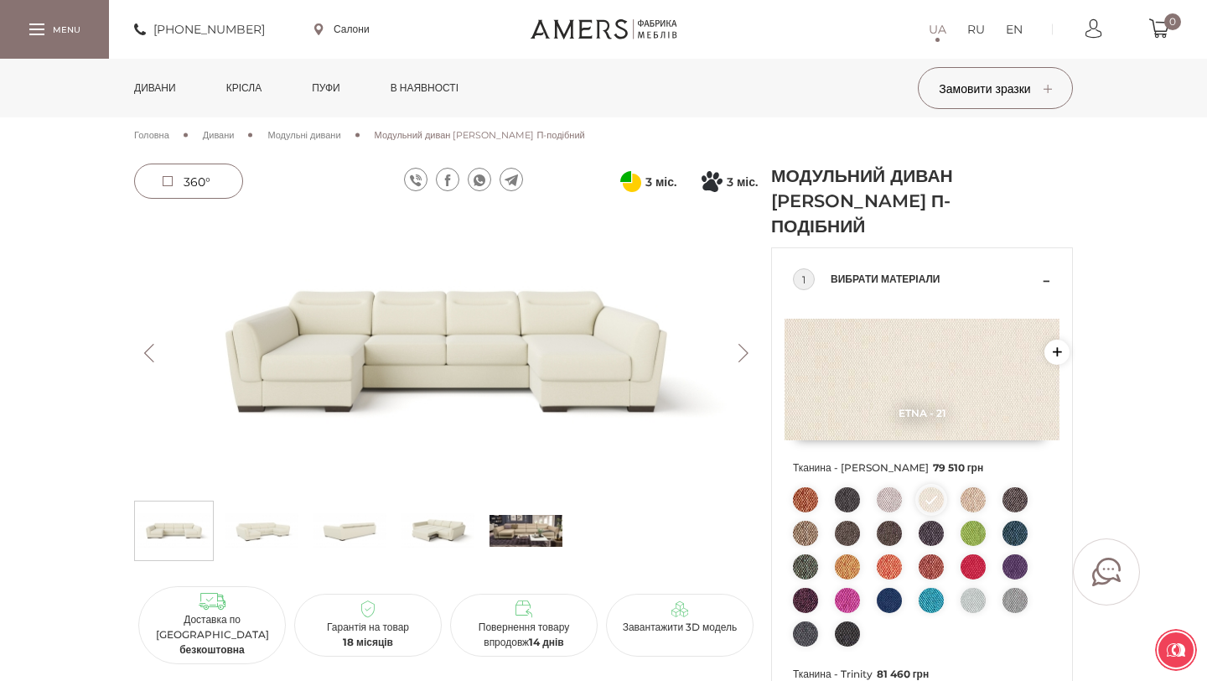
click at [978, 495] on img at bounding box center [973, 499] width 25 height 25
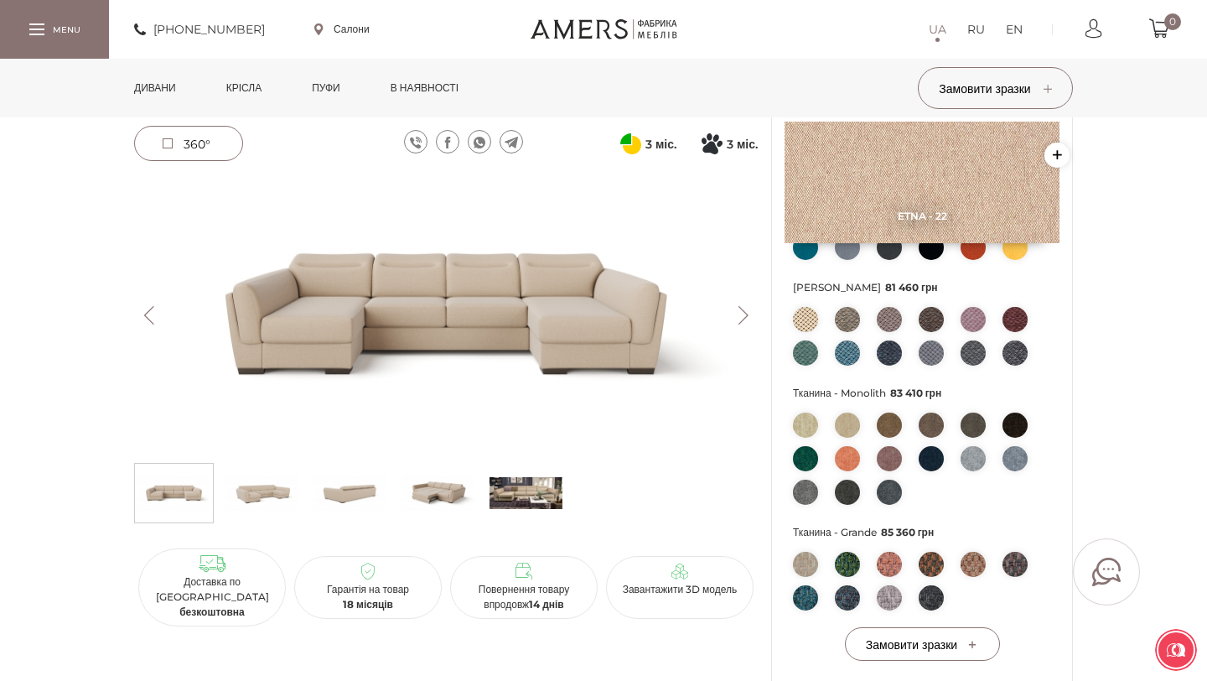
scroll to position [536, 0]
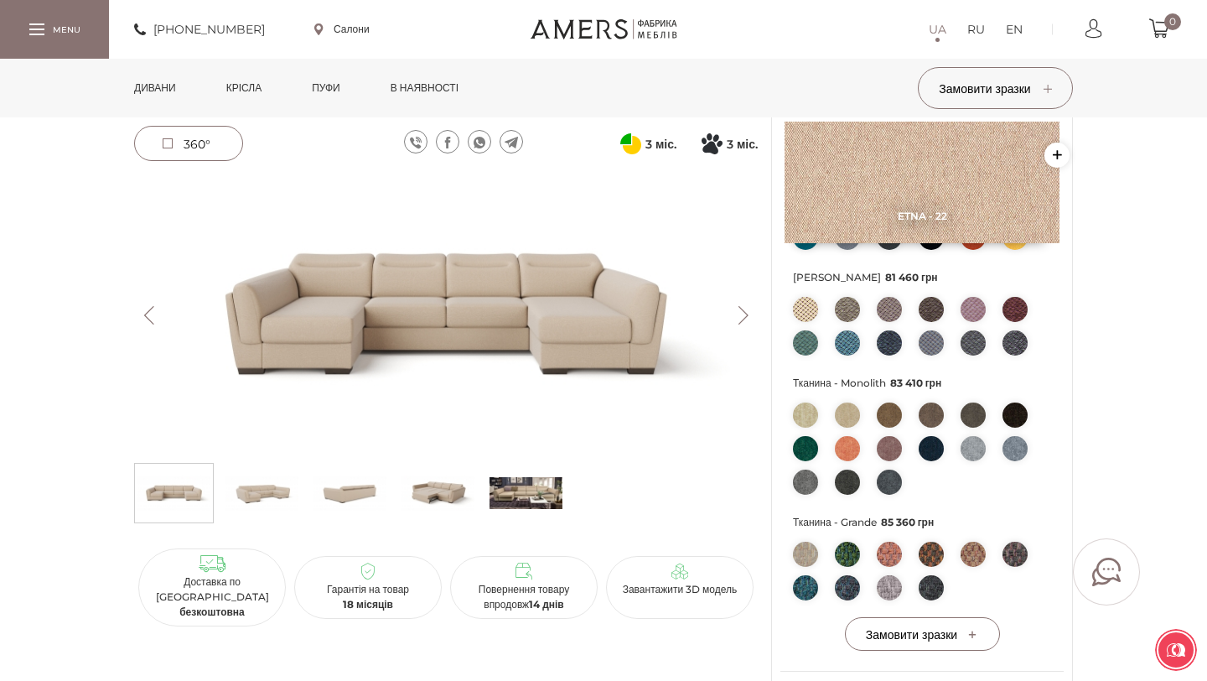
click at [566, 648] on div "3 міс. 3" at bounding box center [445, 273] width 637 height 1290
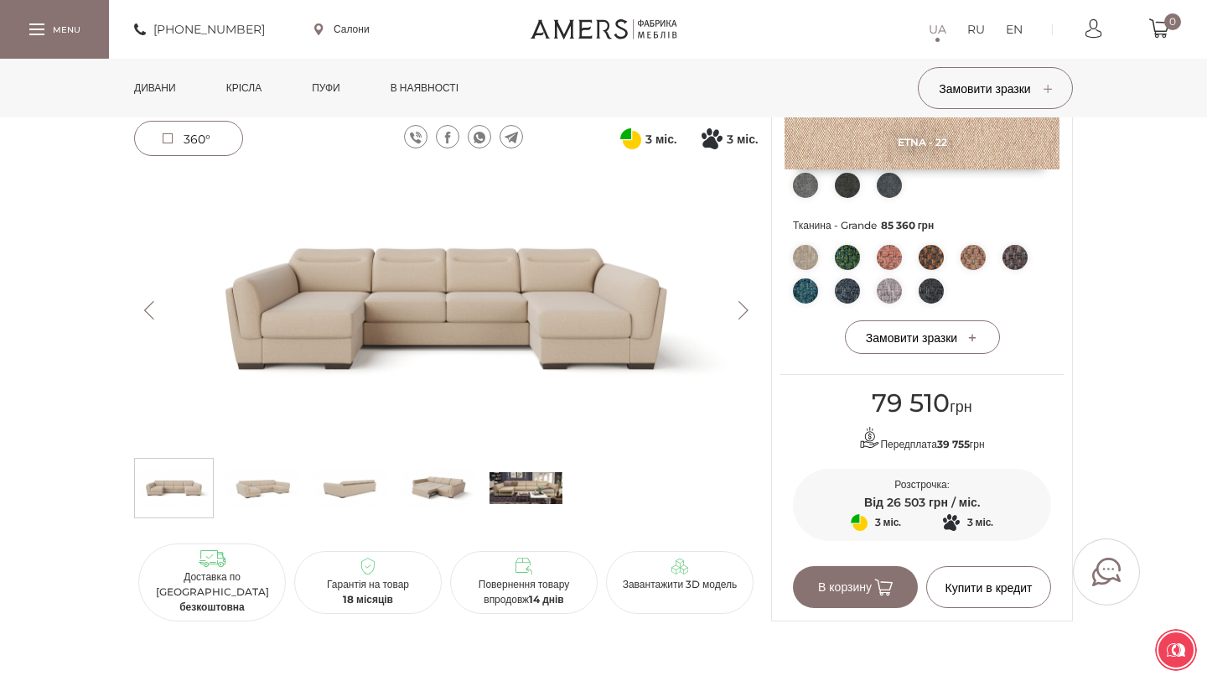
scroll to position [837, 0]
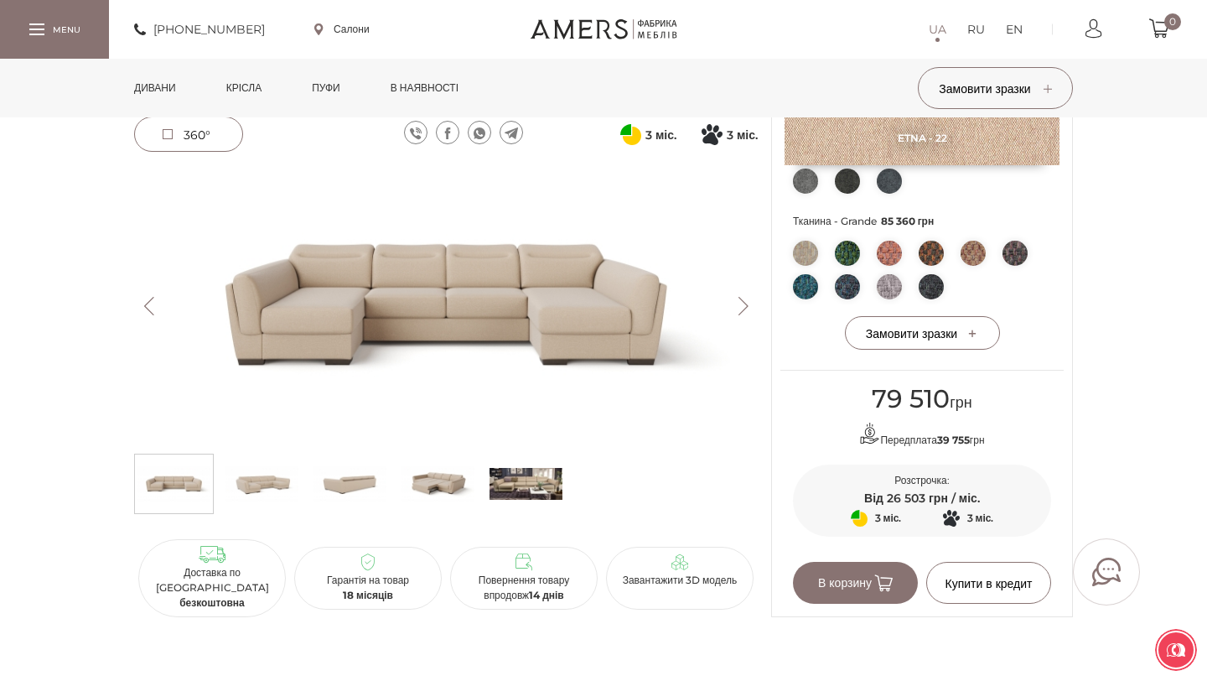
click at [520, 490] on img at bounding box center [526, 484] width 73 height 50
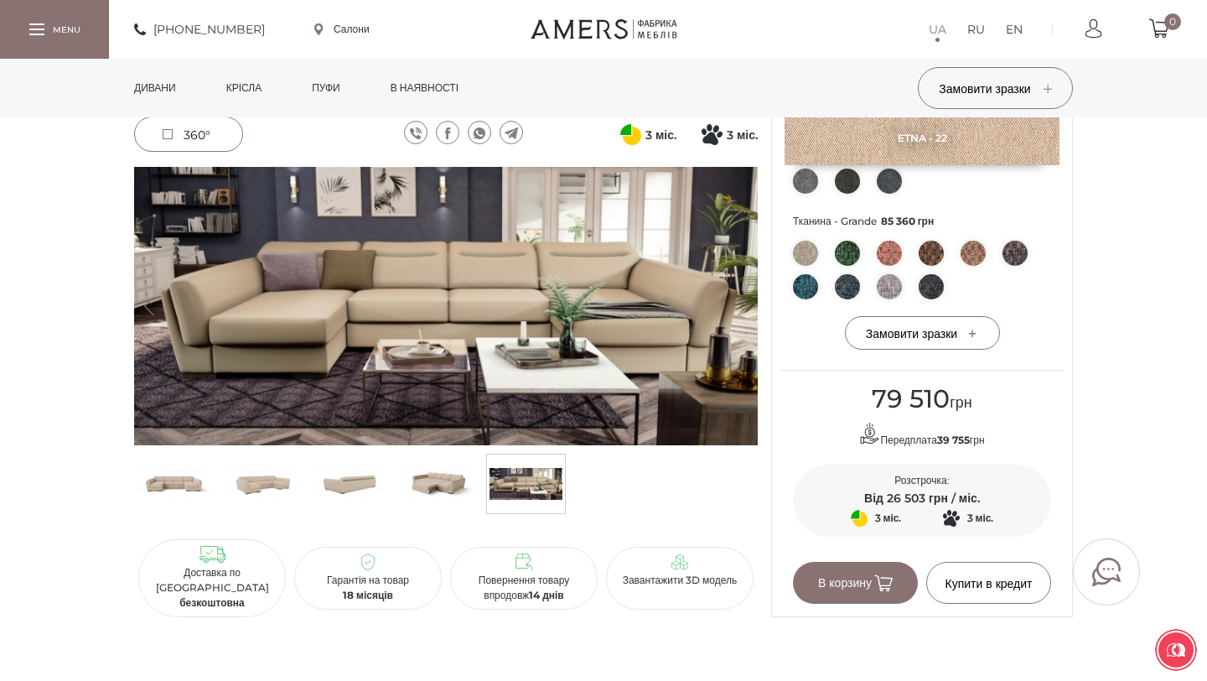
click at [433, 484] on img at bounding box center [438, 484] width 73 height 50
